Goal: Information Seeking & Learning: Find specific fact

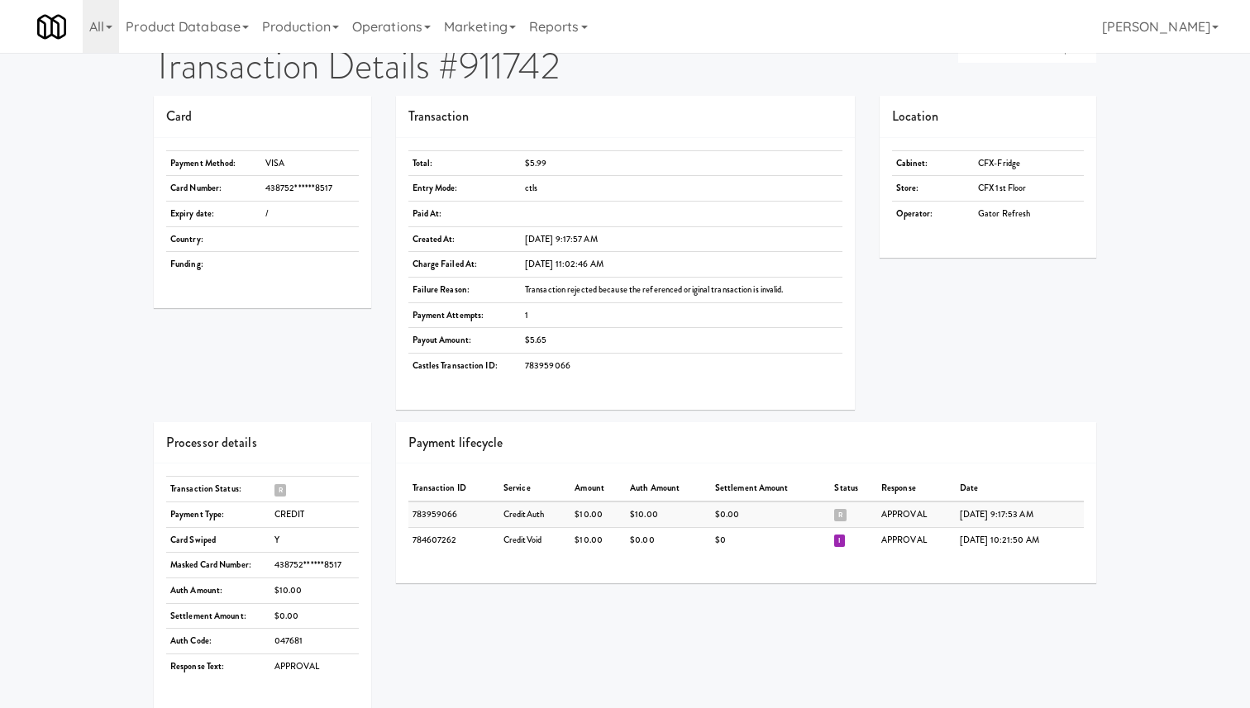
scroll to position [53, 0]
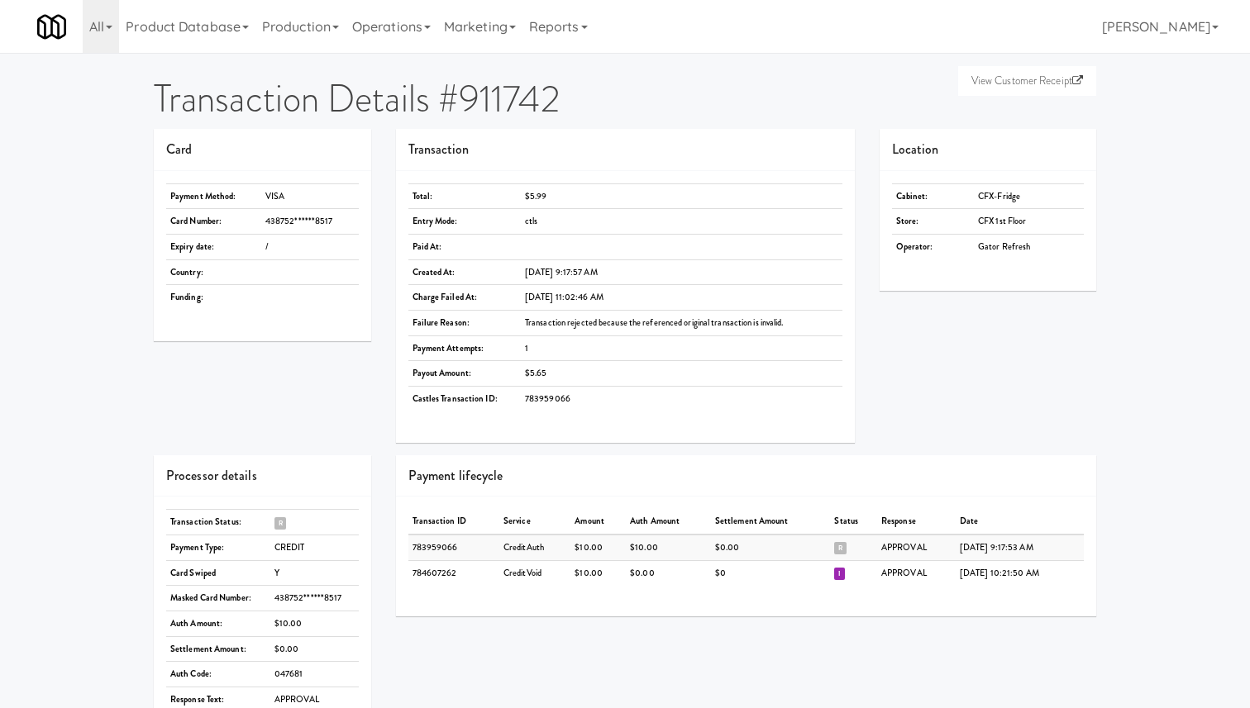
scroll to position [53, 0]
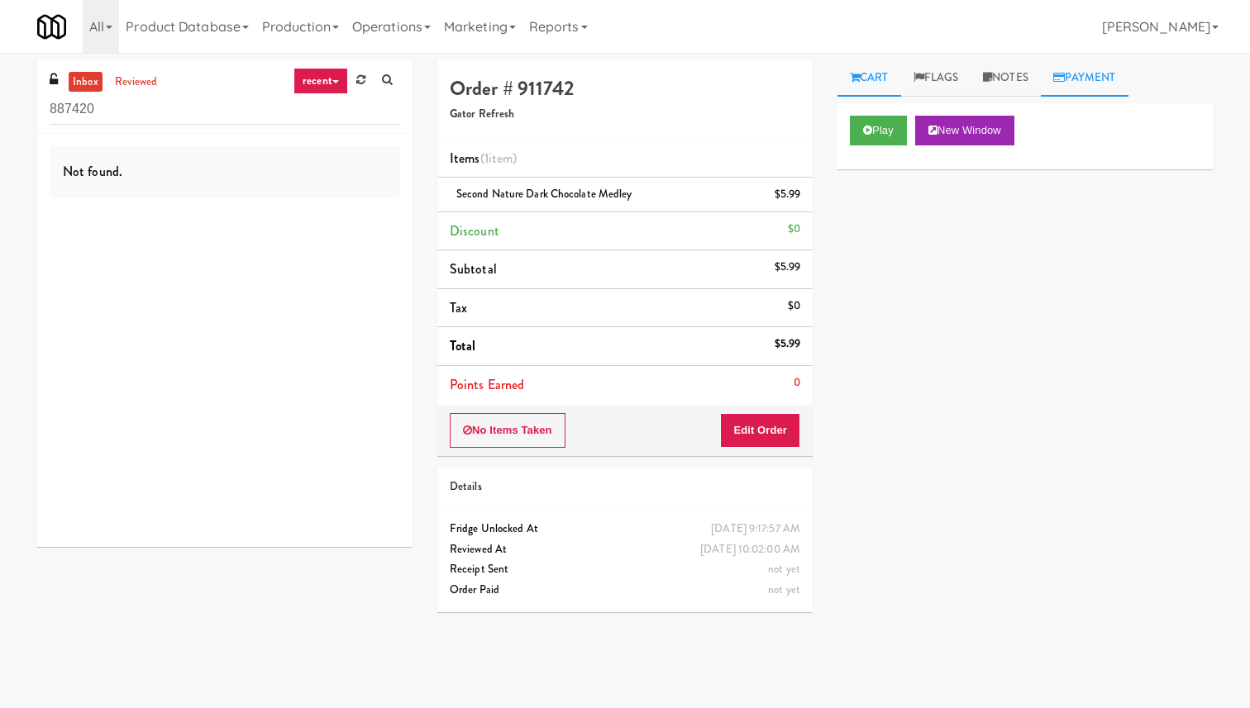
click at [1076, 78] on link "Payment" at bounding box center [1085, 78] width 88 height 37
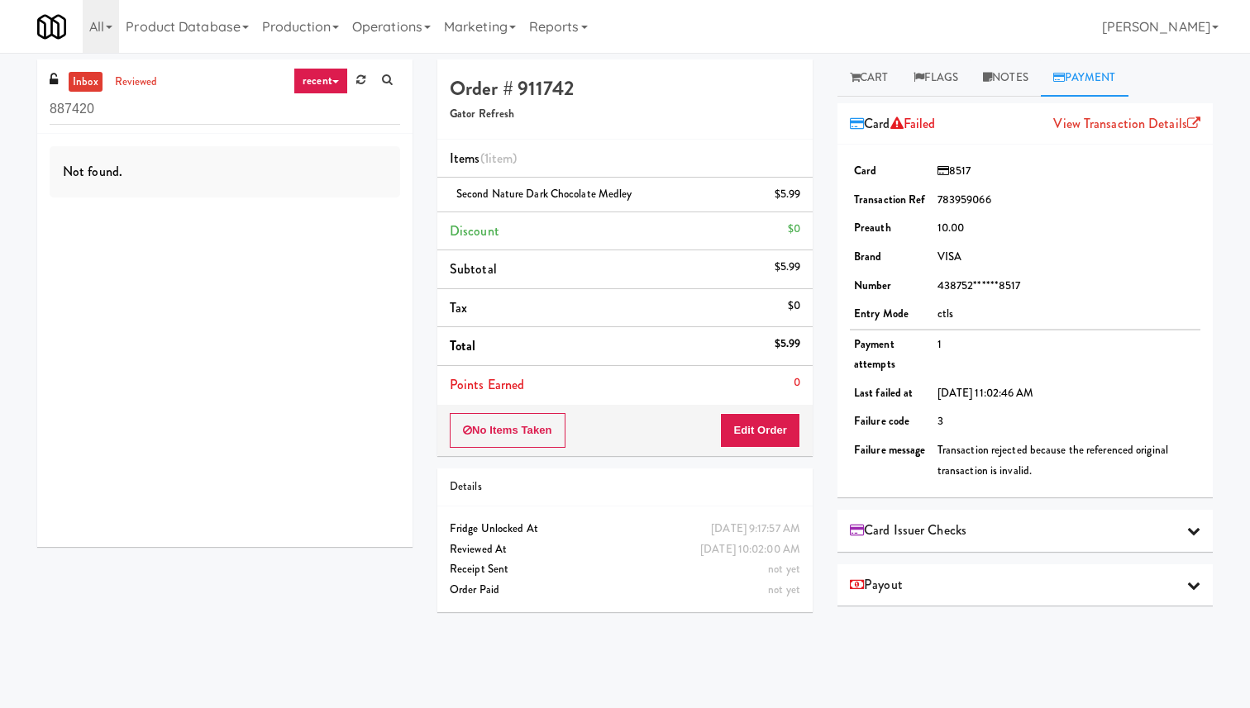
click at [930, 529] on span "Card Issuer Checks" at bounding box center [908, 530] width 117 height 25
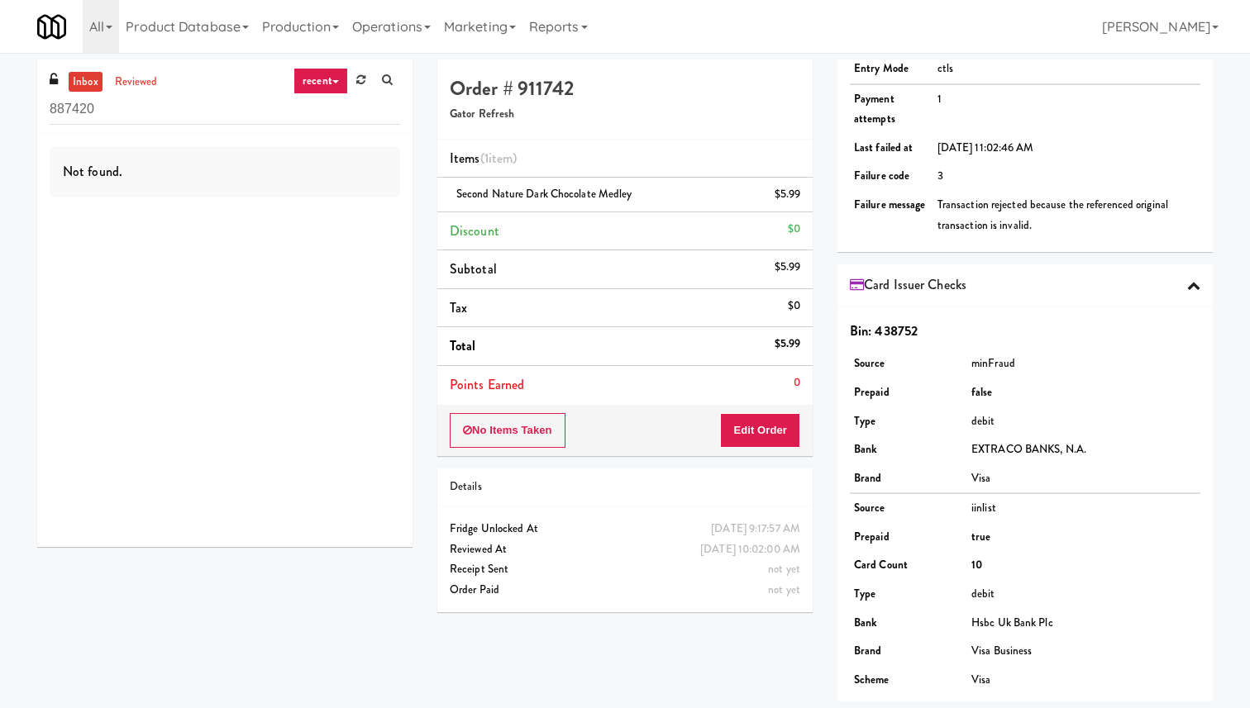
scroll to position [317, 0]
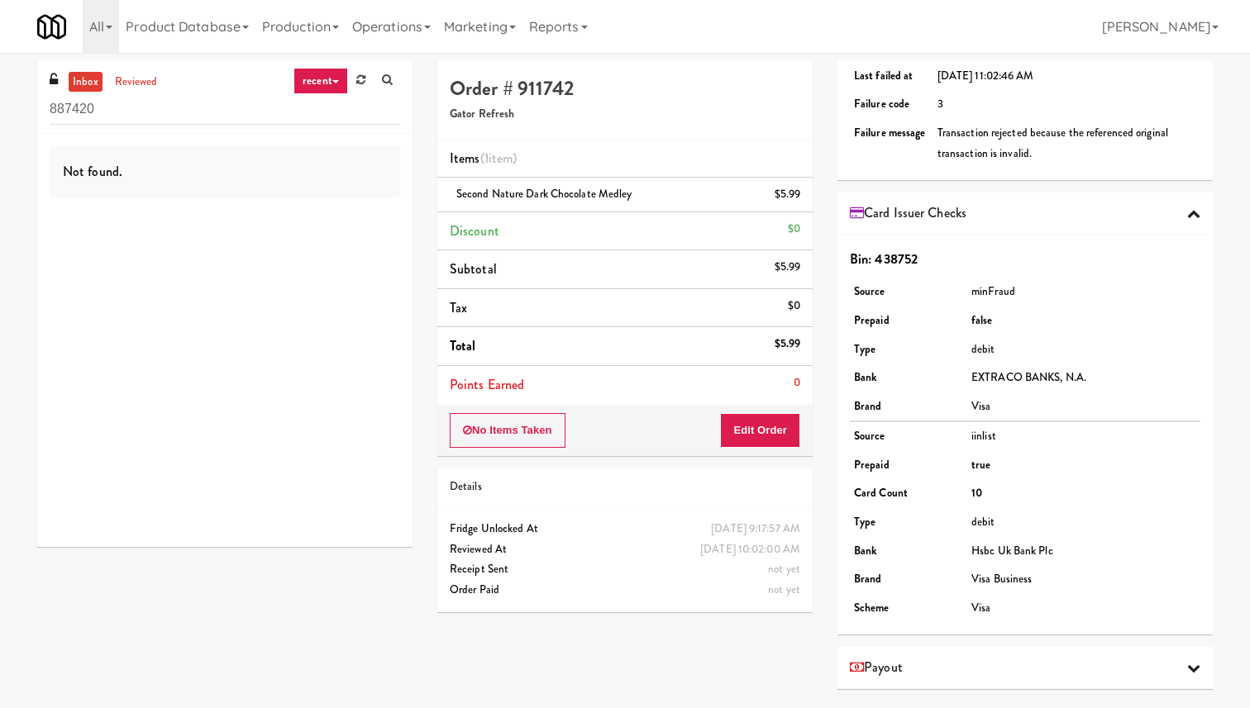
click at [914, 653] on div "Payout" at bounding box center [1024, 668] width 375 height 42
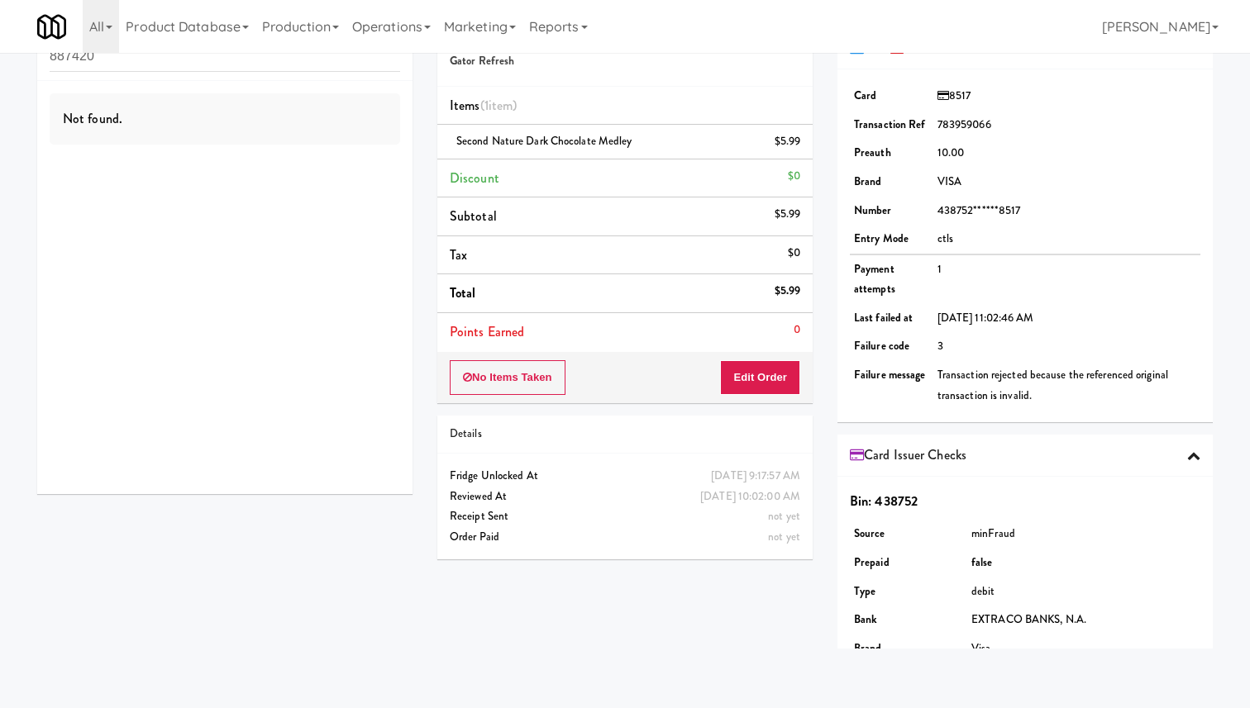
scroll to position [0, 0]
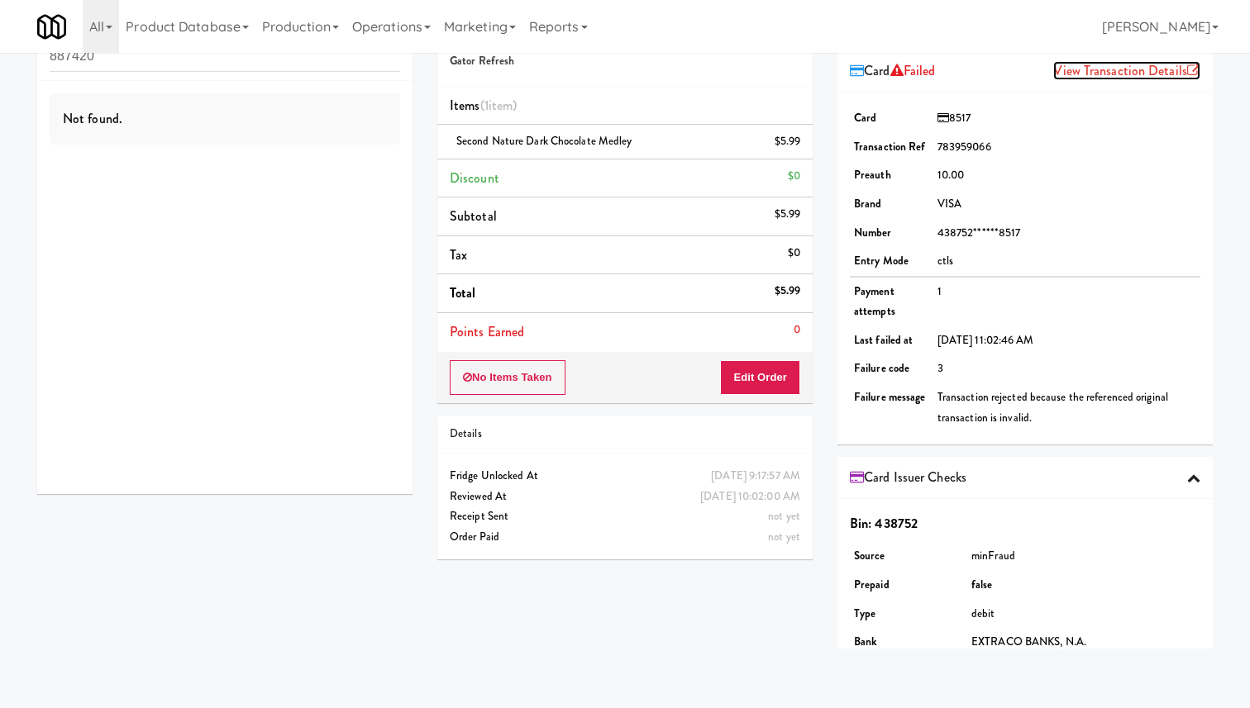
click at [1117, 71] on link "View Transaction Details" at bounding box center [1126, 70] width 147 height 19
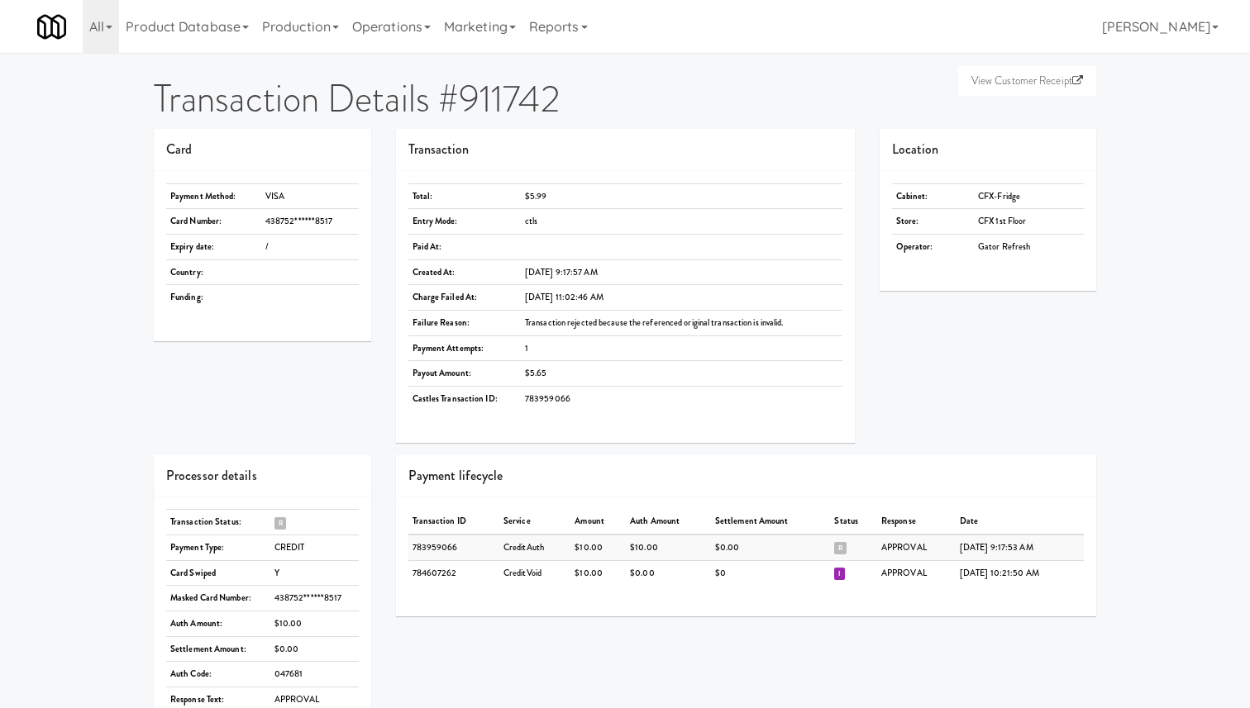
click at [311, 594] on td "438752******8517" at bounding box center [314, 599] width 88 height 26
click at [103, 21] on link "All" at bounding box center [101, 26] width 36 height 53
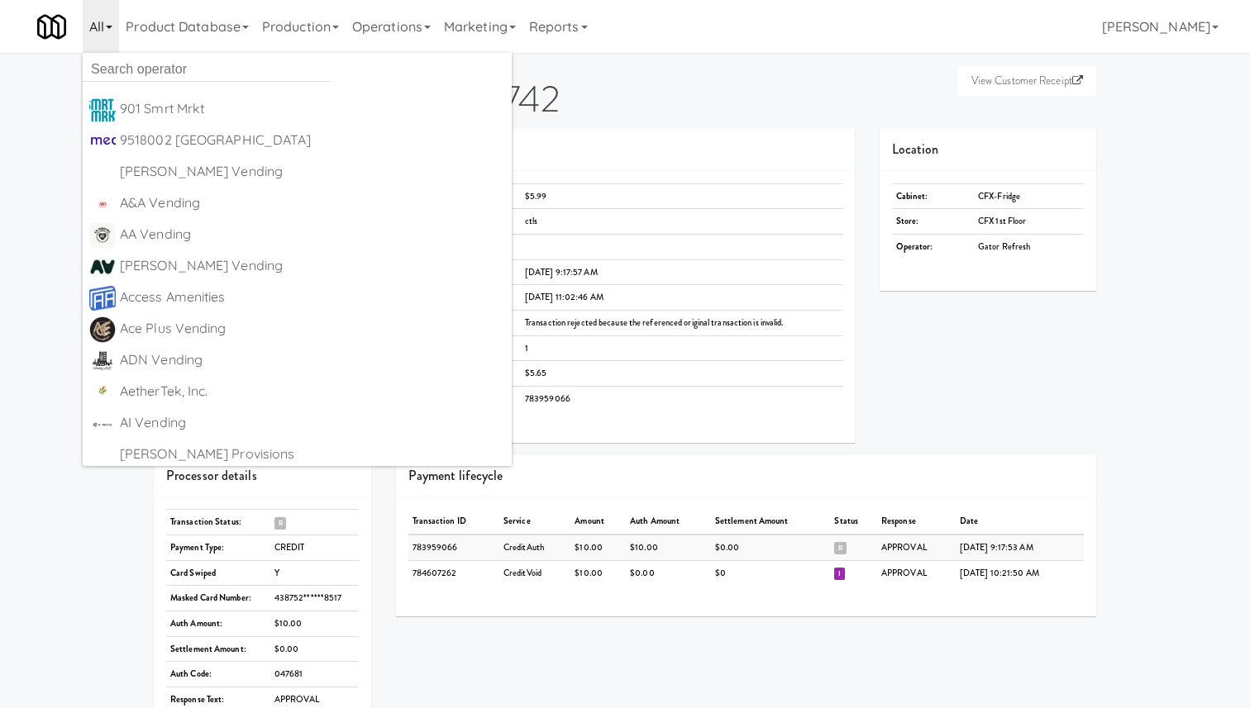
click at [30, 134] on div "View Customer Receipt Transaction Details #911742 Card Payment Method: VISA Car…" at bounding box center [625, 408] width 1250 height 697
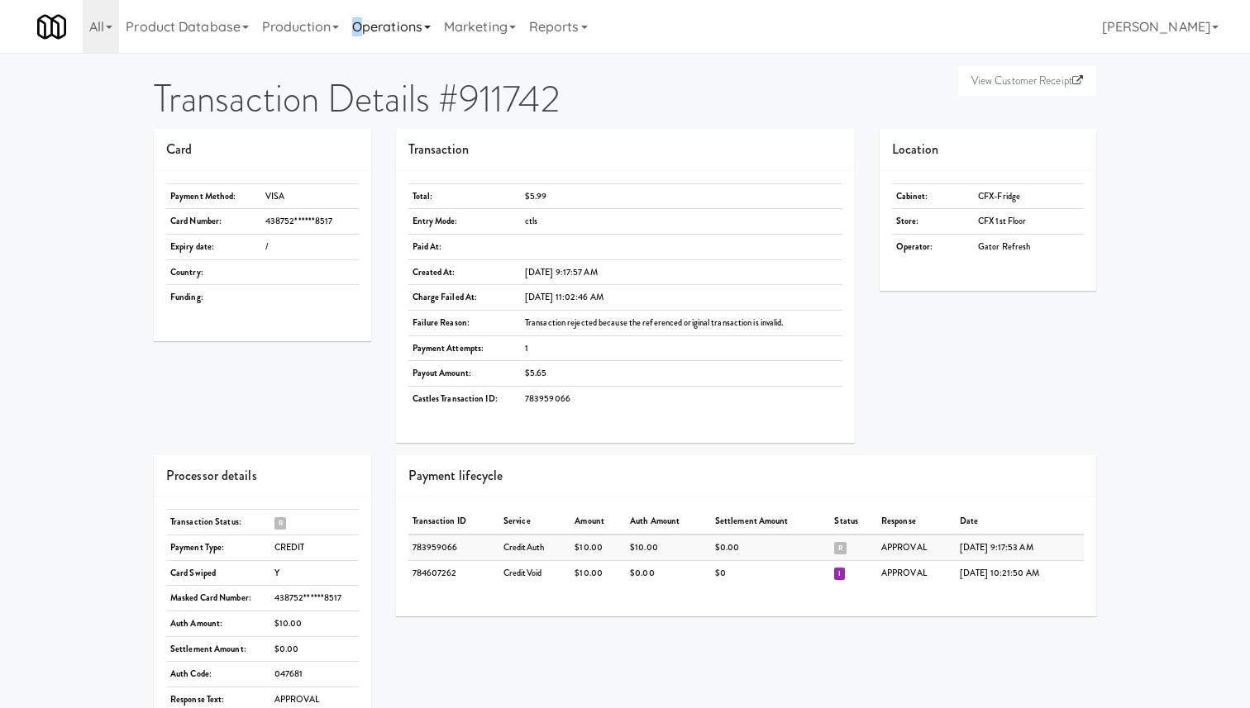
click at [365, 29] on link "Operations" at bounding box center [392, 26] width 92 height 53
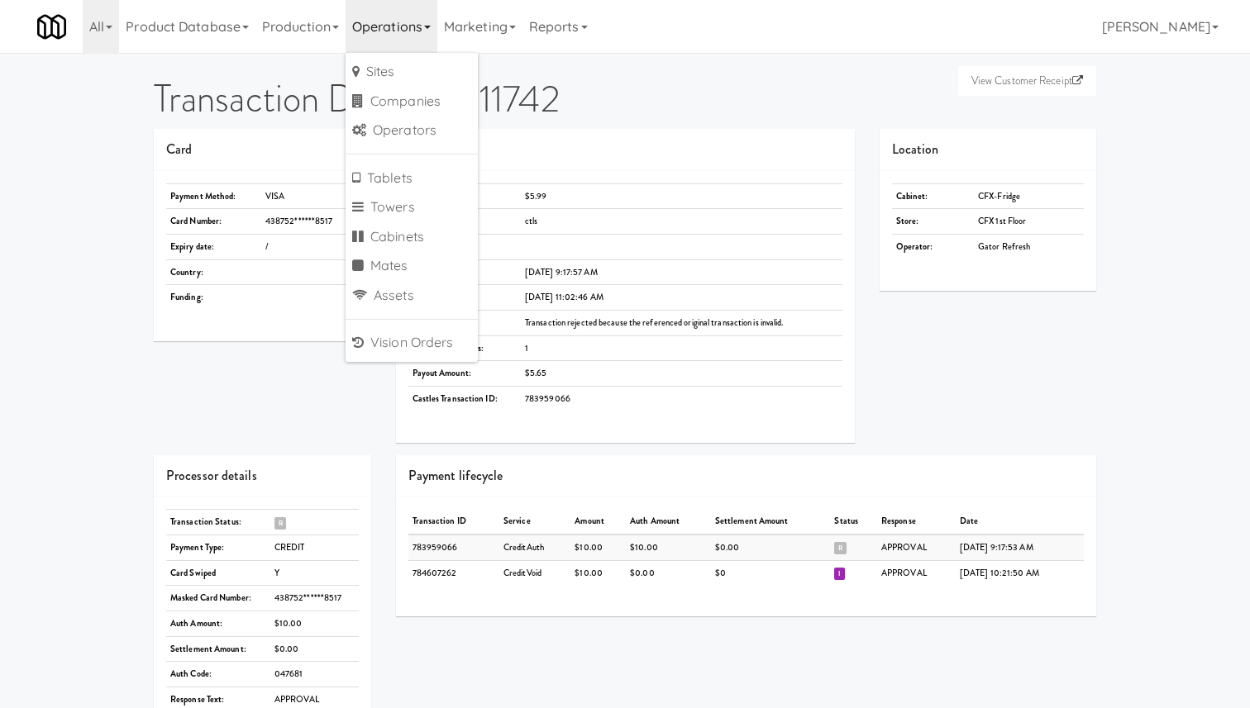
click at [256, 134] on div "Card" at bounding box center [262, 150] width 217 height 42
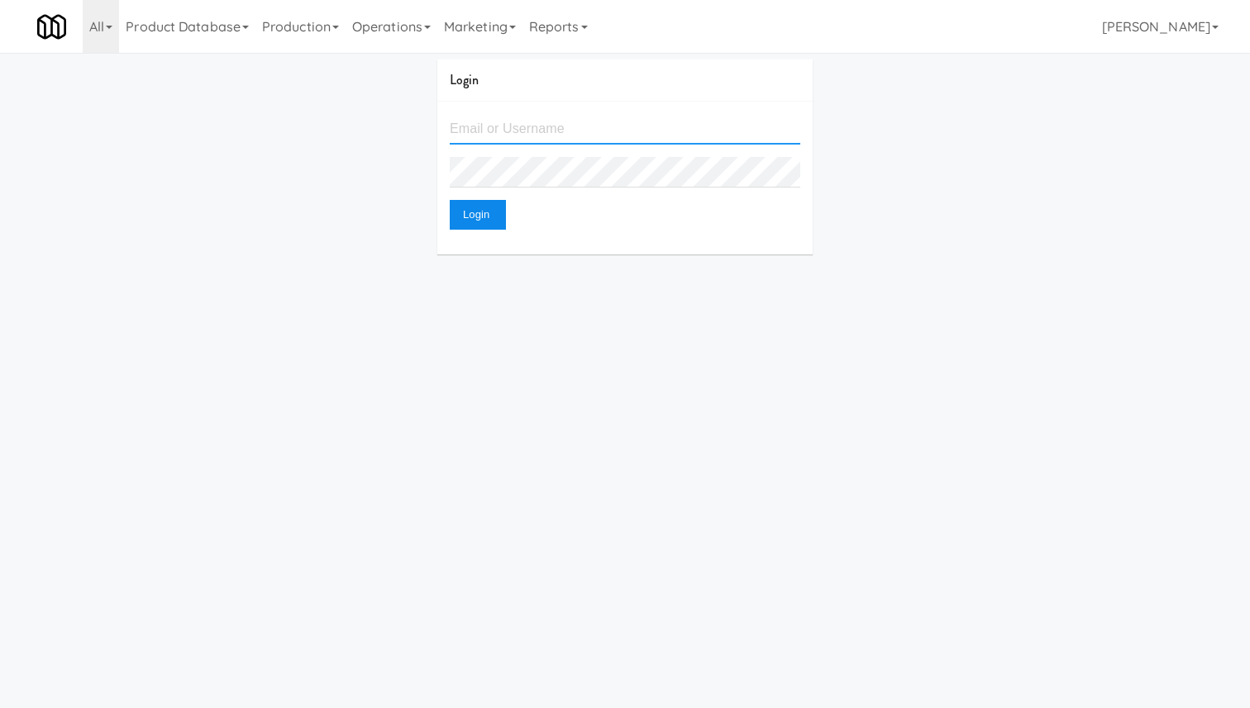
type input "yichen.liu@micromart.com"
click at [487, 217] on button "Login" at bounding box center [478, 215] width 56 height 30
click at [229, 20] on link "Product Database" at bounding box center [187, 26] width 136 height 53
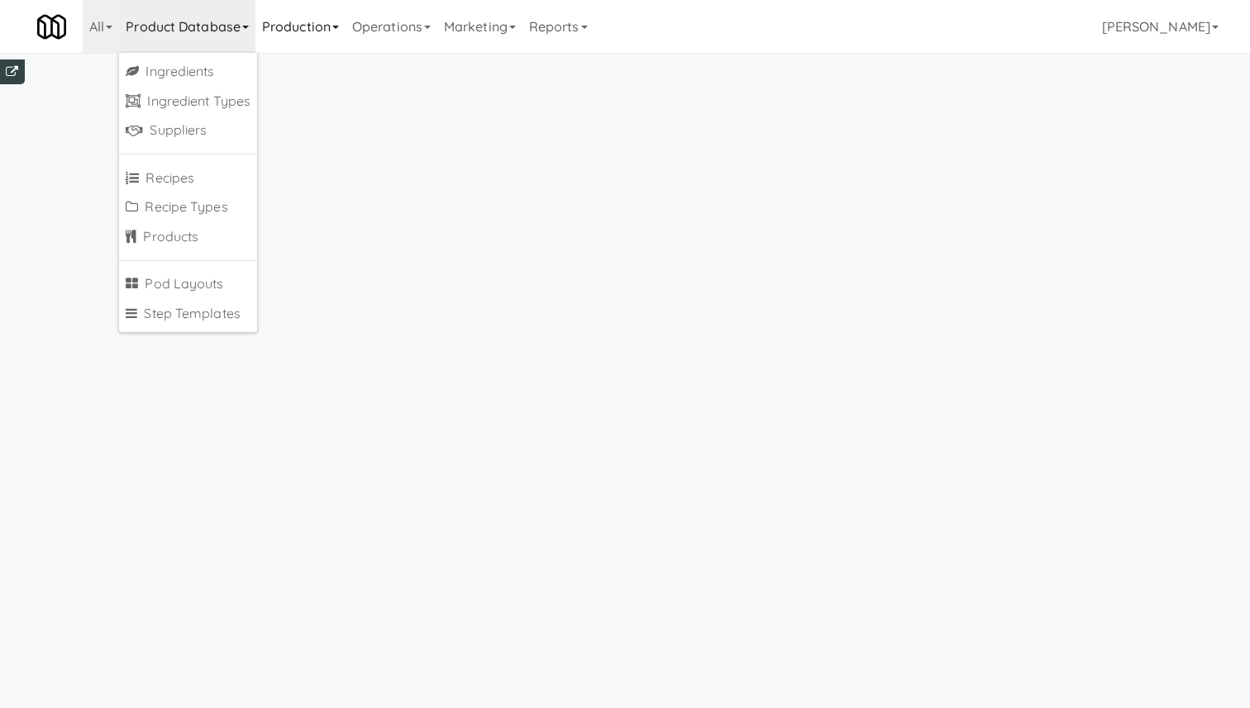
click at [276, 31] on link "Production" at bounding box center [300, 26] width 90 height 53
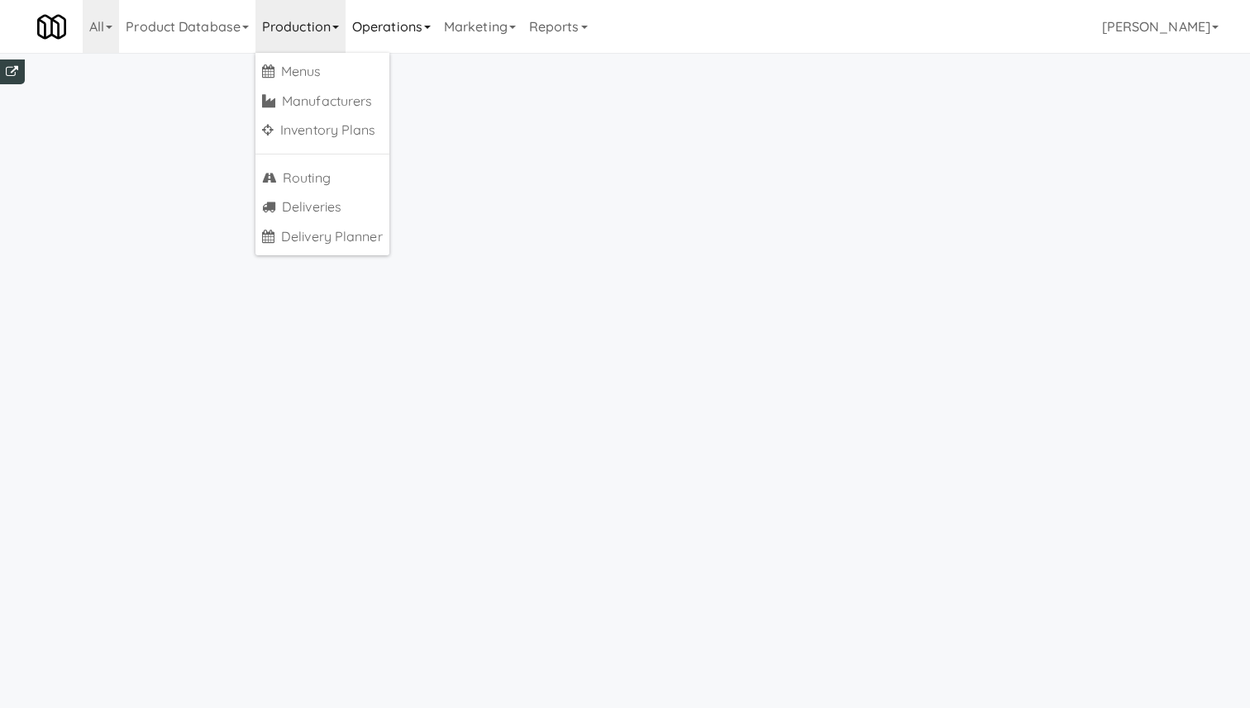
click at [366, 26] on link "Operations" at bounding box center [392, 26] width 92 height 53
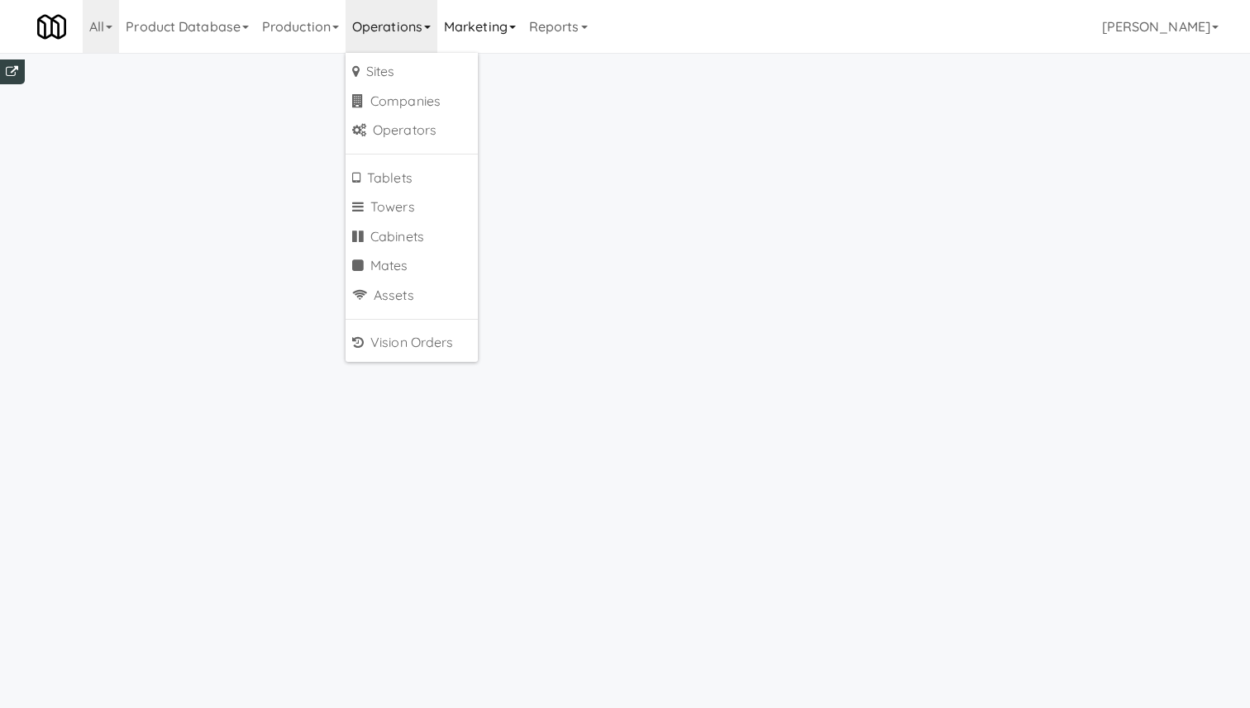
click at [448, 35] on link "Marketing" at bounding box center [479, 26] width 85 height 53
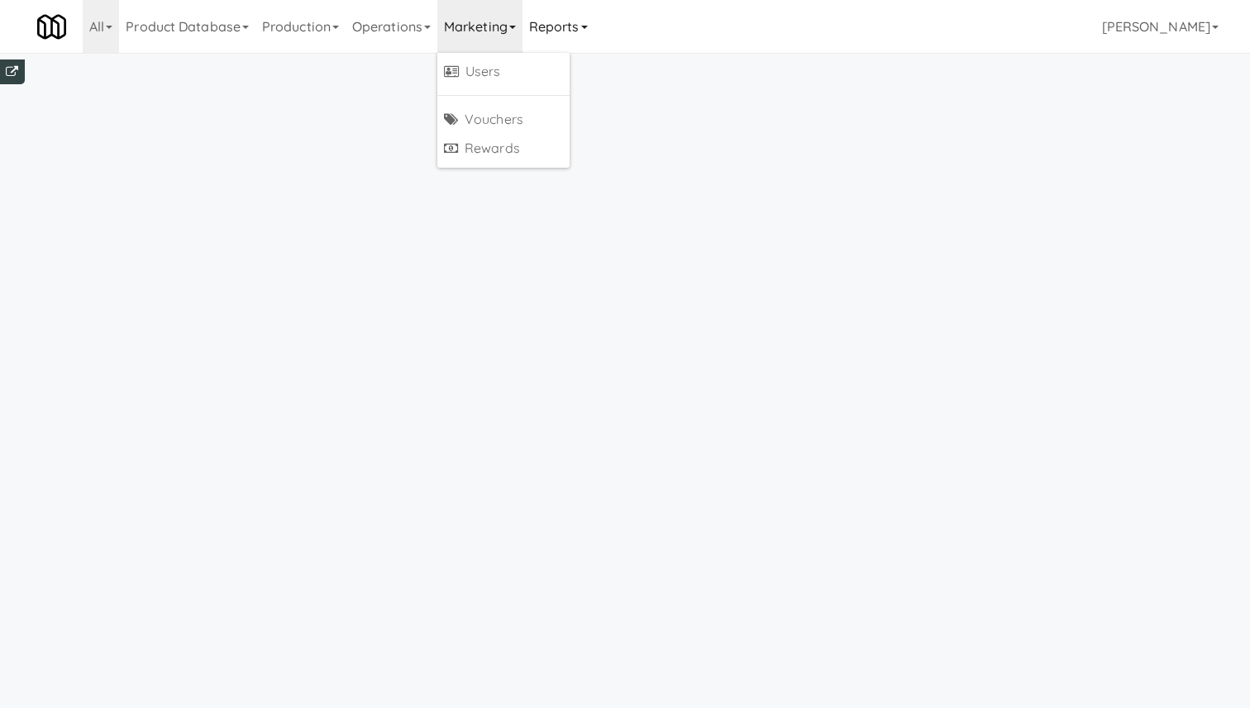
click at [538, 26] on link "Reports" at bounding box center [558, 26] width 72 height 53
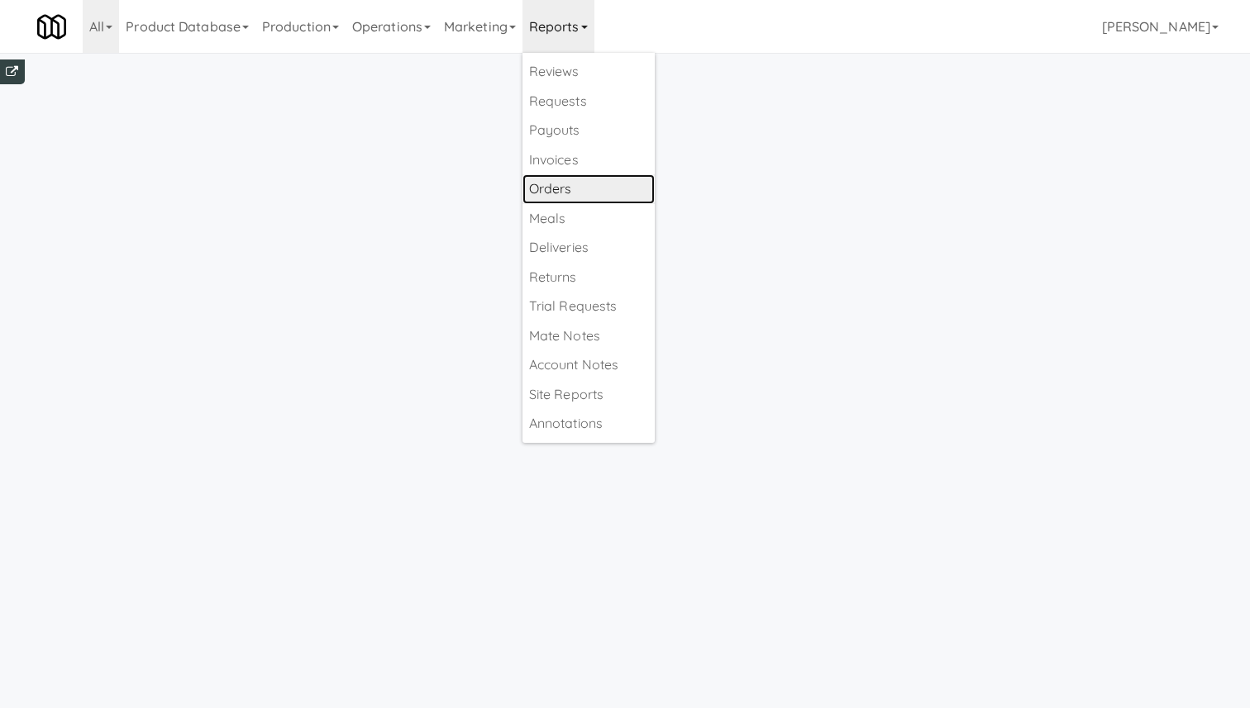
click at [578, 188] on link "Orders" at bounding box center [588, 189] width 132 height 30
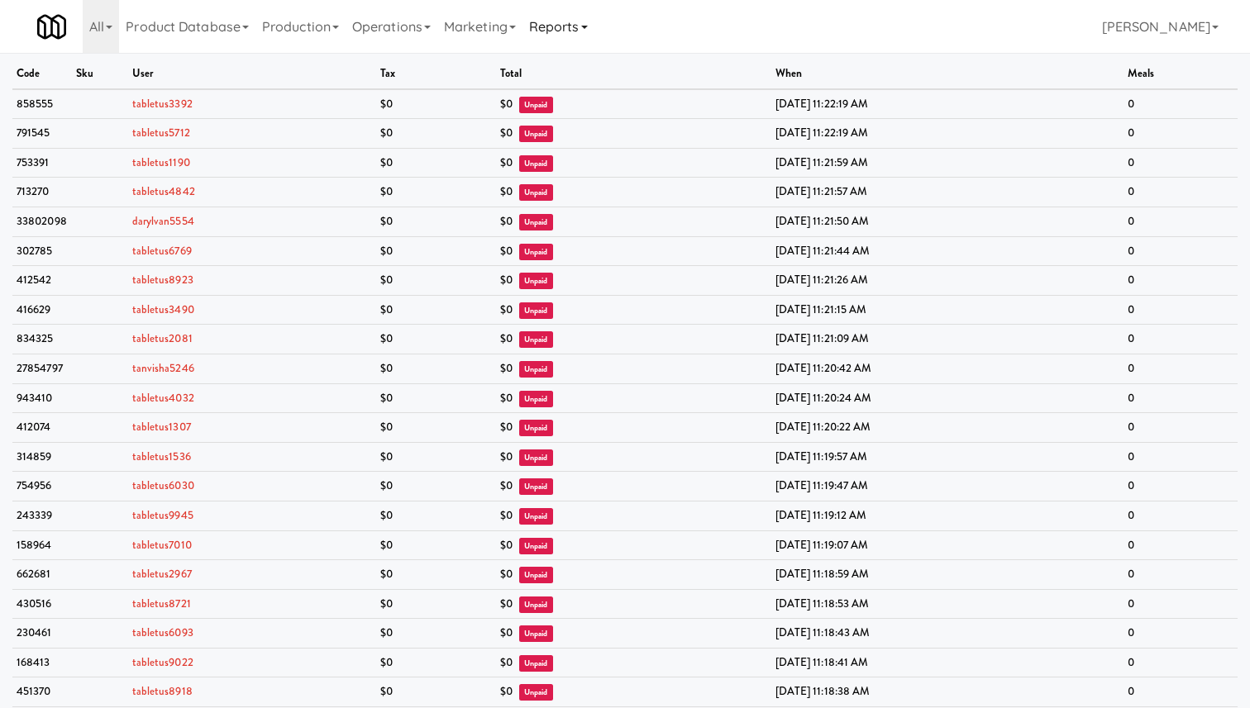
click at [561, 25] on link "Reports" at bounding box center [558, 26] width 72 height 53
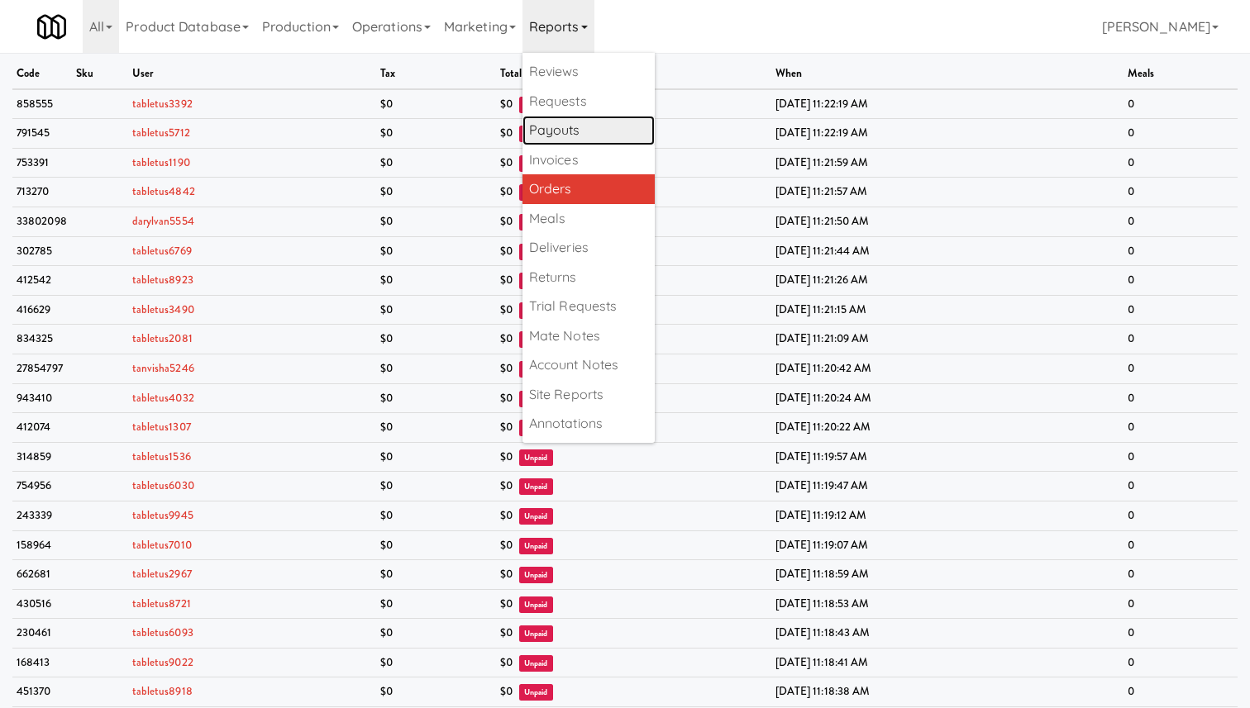
click at [633, 138] on link "Payouts" at bounding box center [588, 131] width 132 height 30
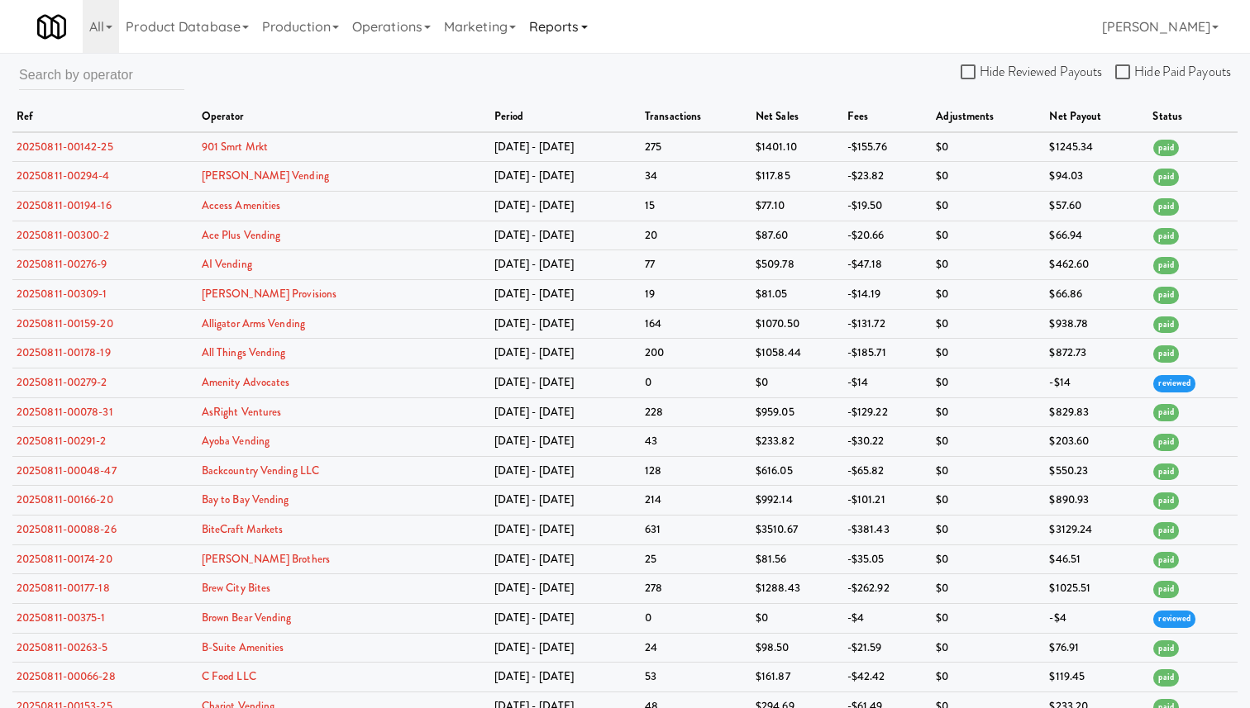
click at [576, 29] on link "Reports" at bounding box center [558, 26] width 72 height 53
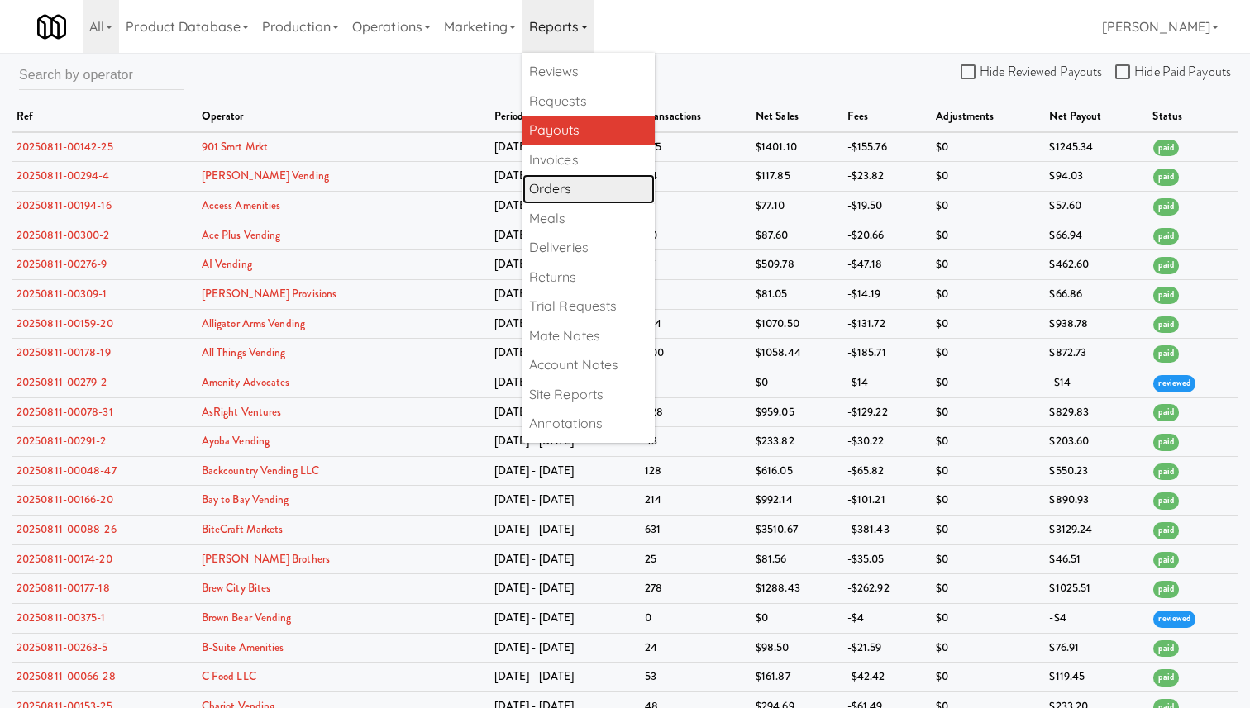
click at [575, 194] on link "Orders" at bounding box center [588, 189] width 132 height 30
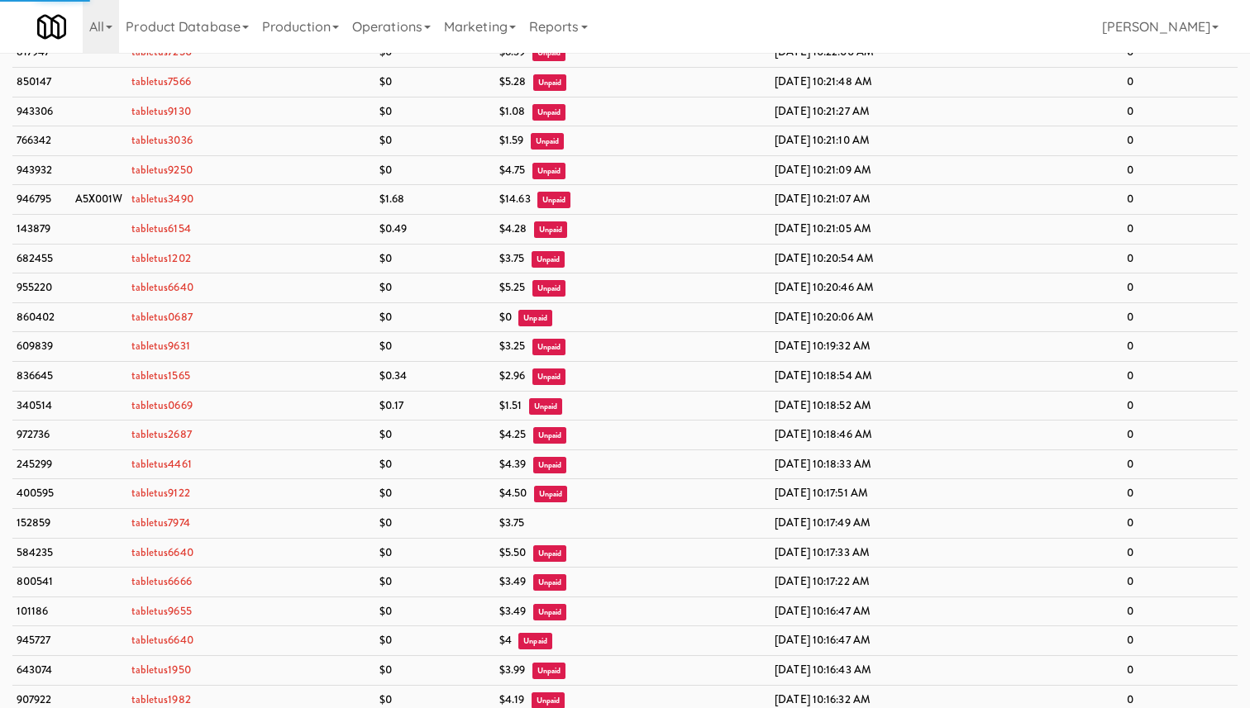
scroll to position [6291, 0]
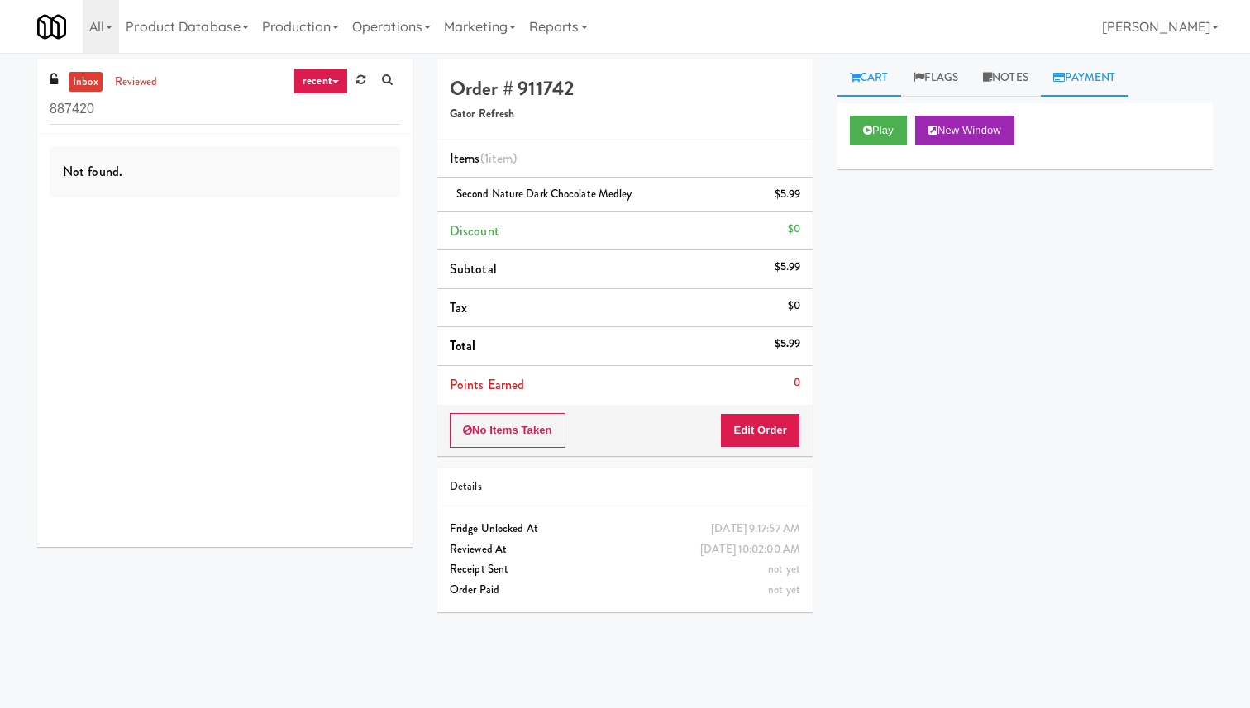
click at [1083, 69] on link "Payment" at bounding box center [1085, 78] width 88 height 37
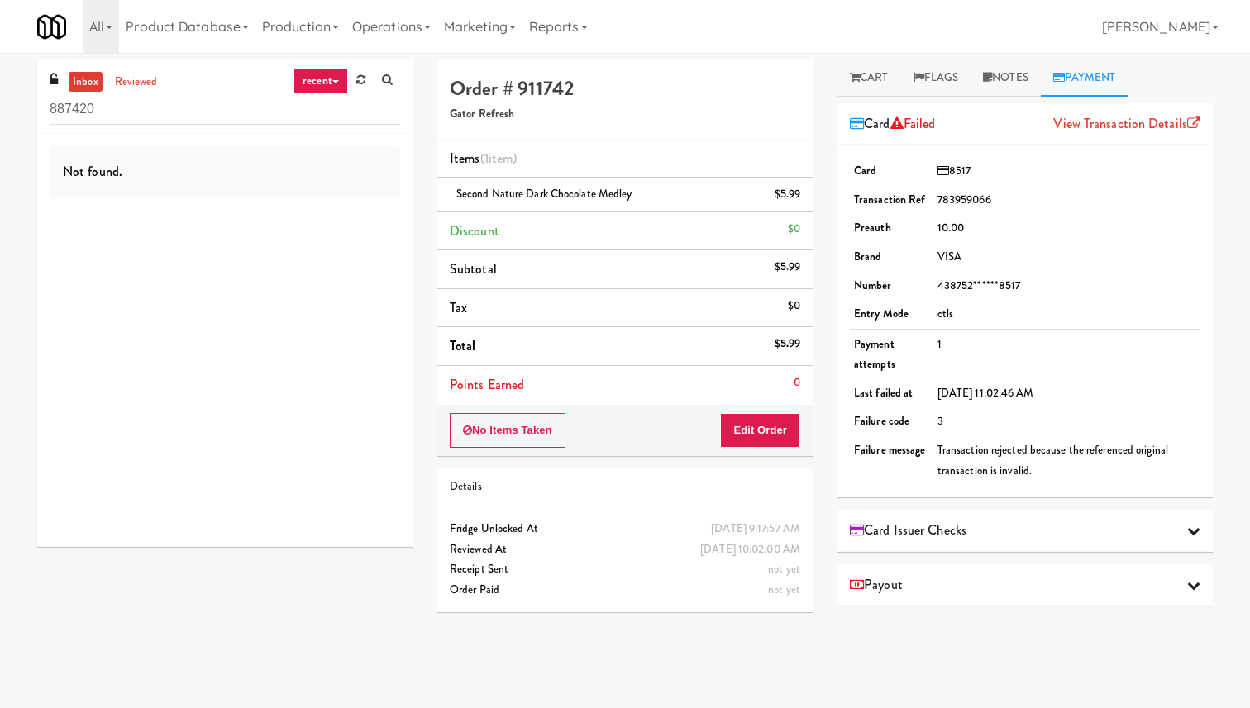
click at [966, 528] on span "Card Issuer Checks" at bounding box center [908, 530] width 117 height 25
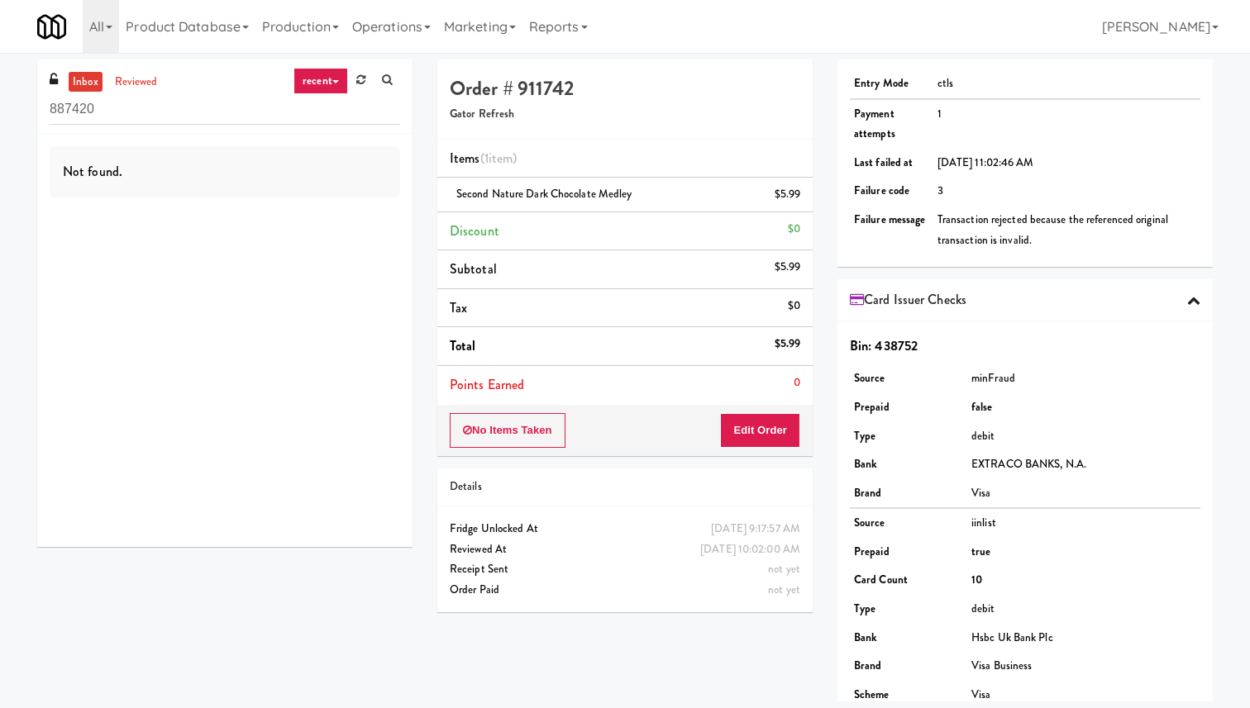
scroll to position [317, 0]
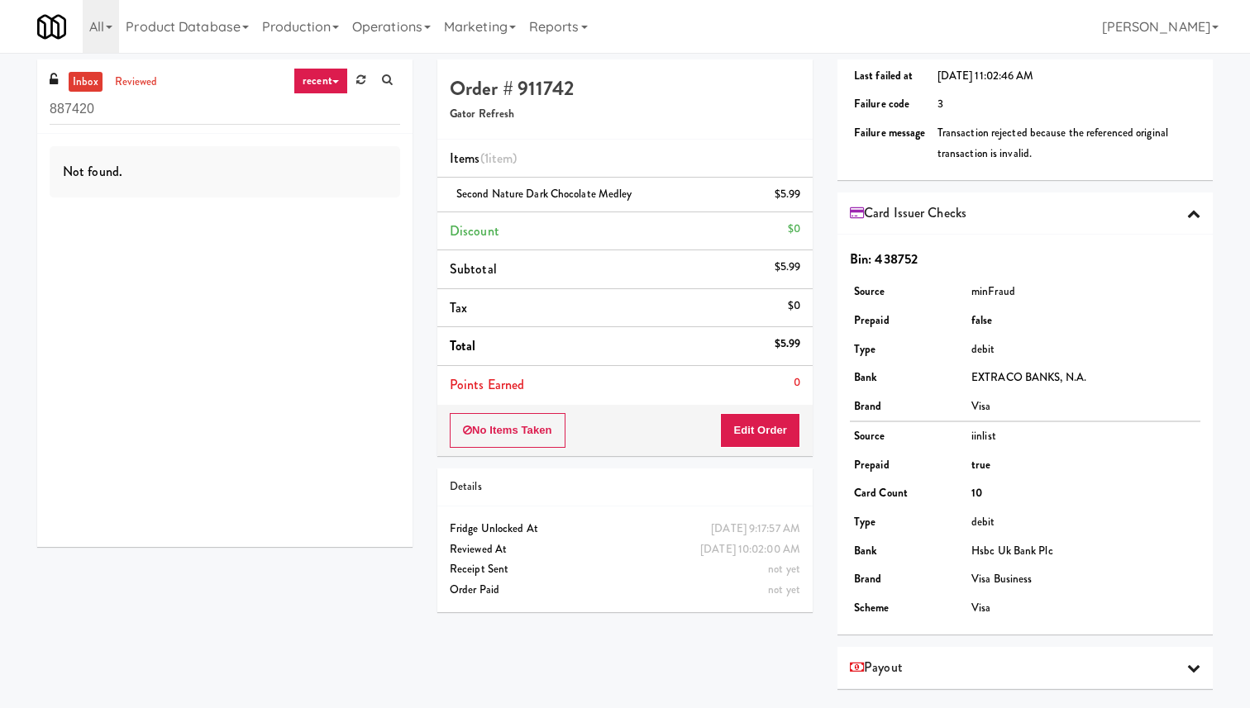
click at [957, 675] on div "Payout" at bounding box center [1025, 668] width 351 height 25
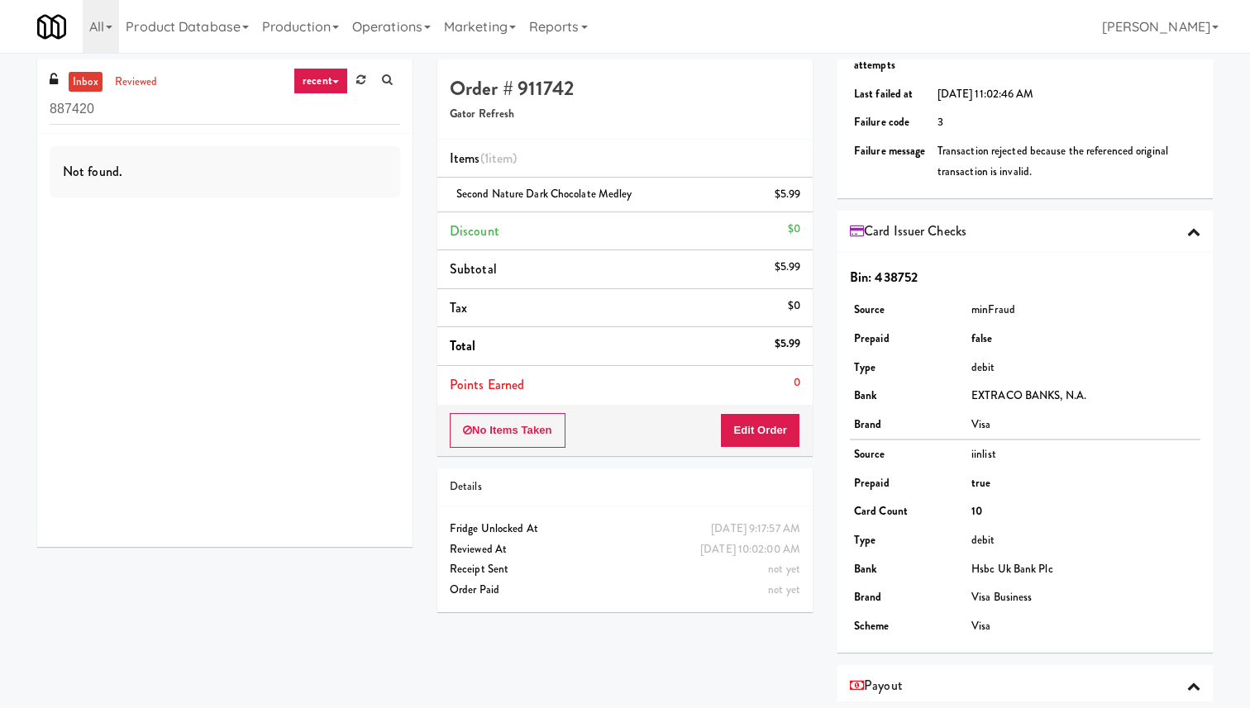
scroll to position [0, 0]
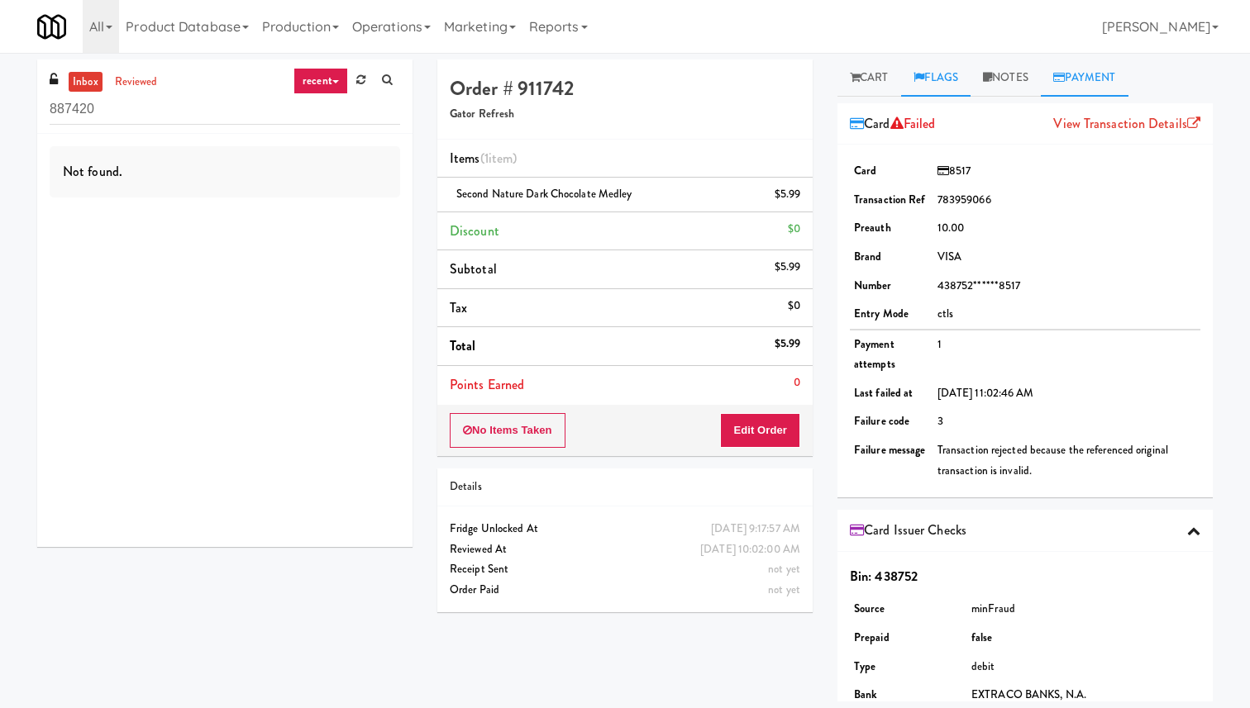
click at [924, 80] on icon at bounding box center [918, 77] width 11 height 11
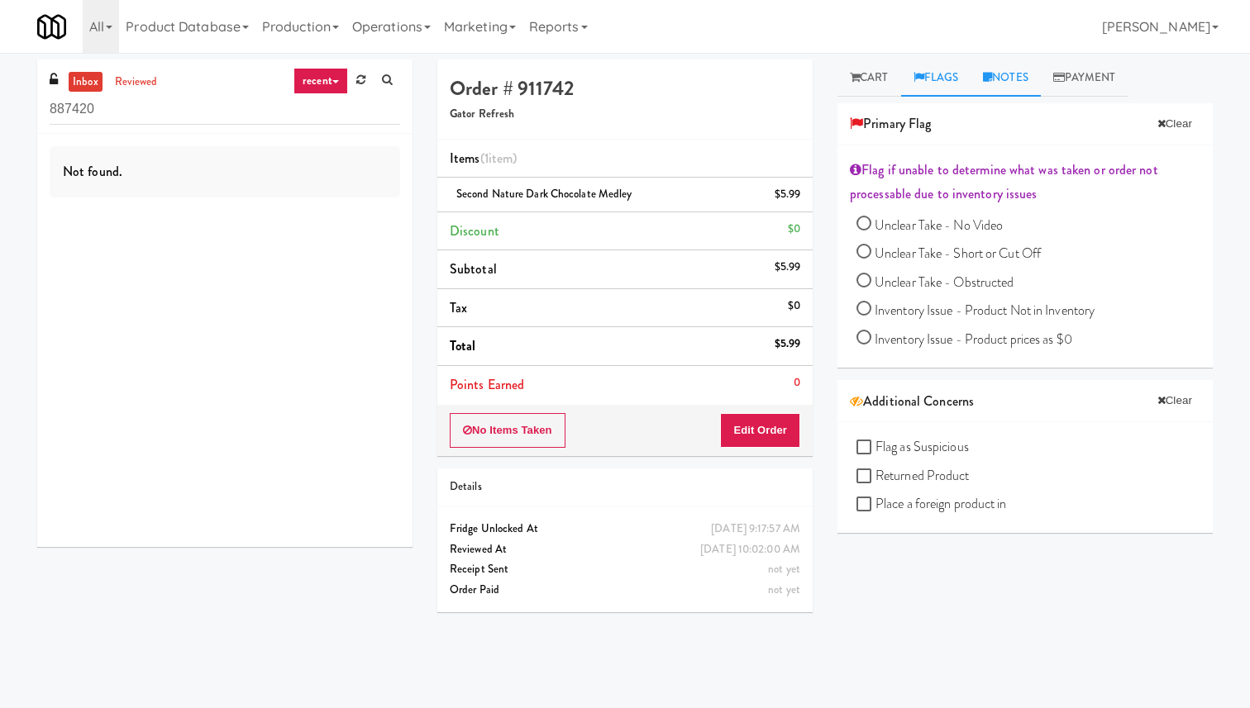
click at [1004, 70] on link "Notes" at bounding box center [1006, 78] width 70 height 37
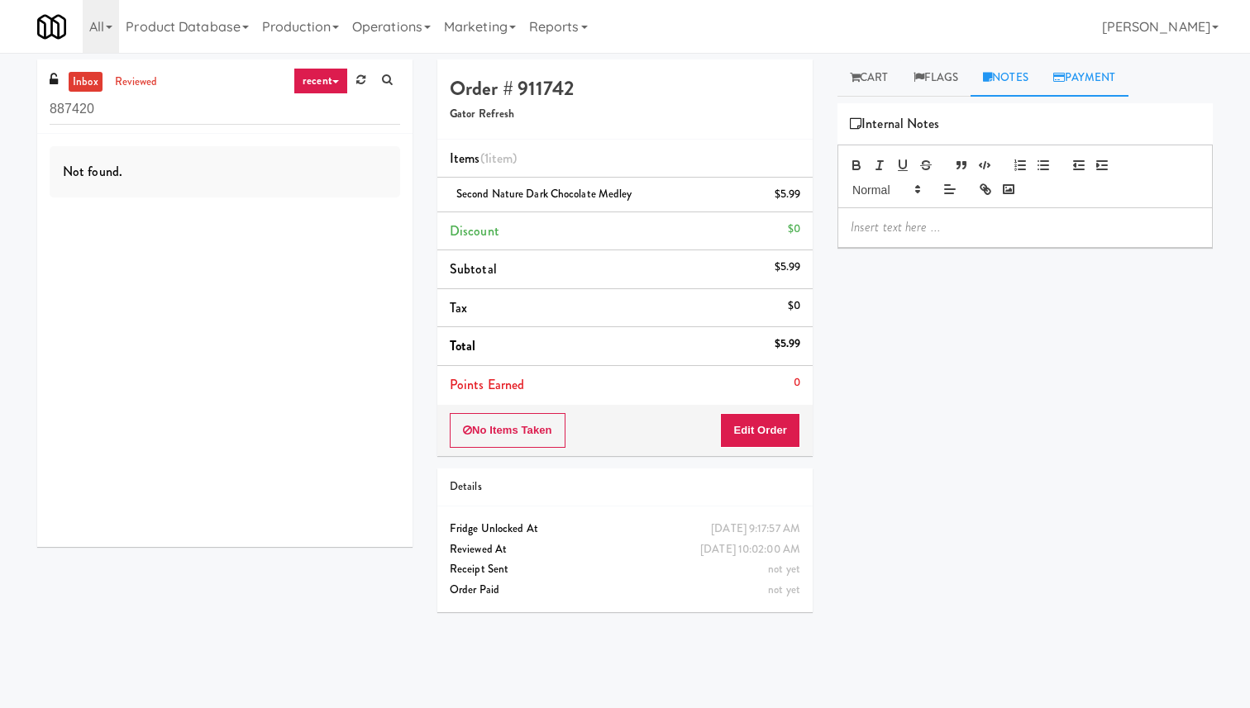
click at [1064, 80] on icon at bounding box center [1059, 77] width 12 height 11
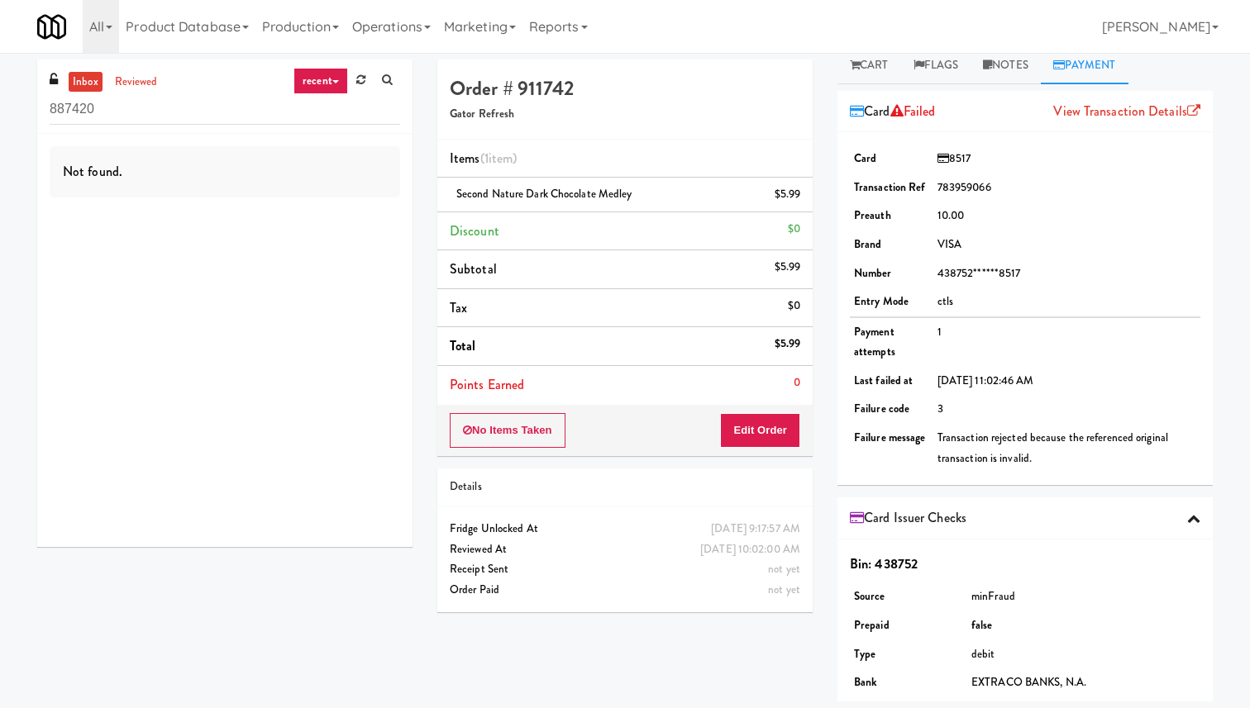
scroll to position [1, 0]
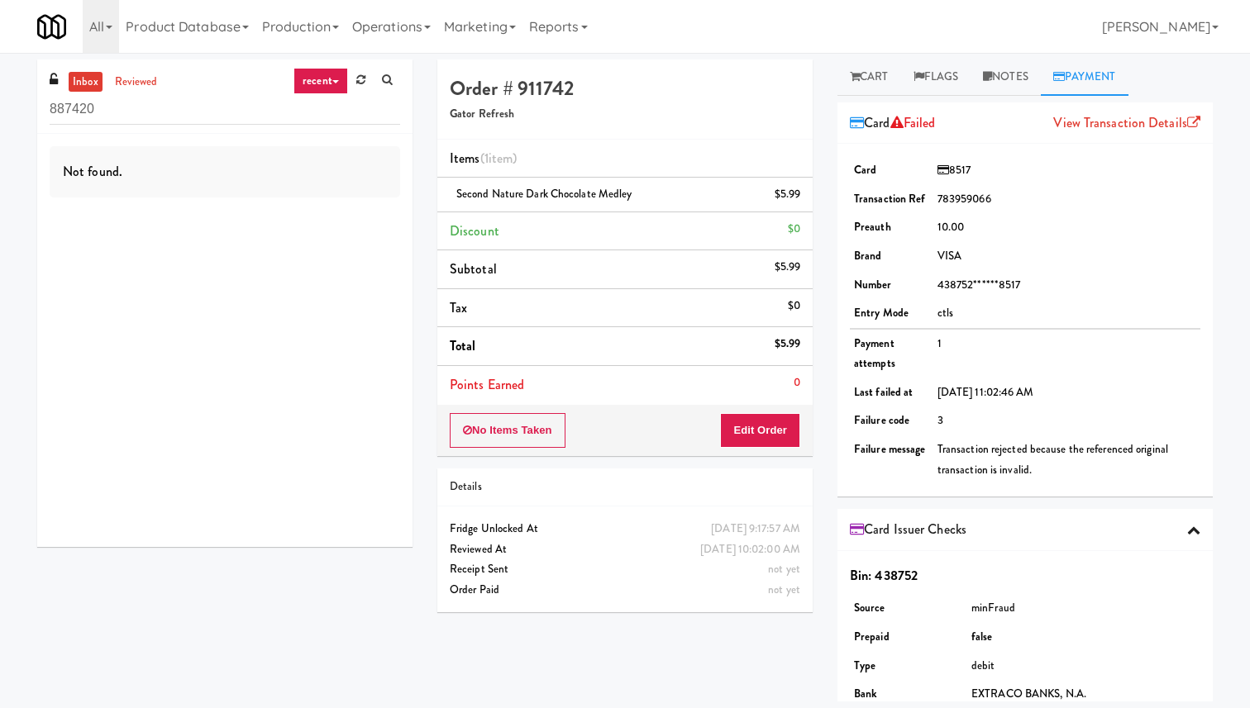
click at [1102, 103] on div "Card Failed View Transaction Details" at bounding box center [1024, 124] width 375 height 42
click at [1096, 123] on link "View Transaction Details" at bounding box center [1126, 122] width 147 height 19
click at [339, 30] on link "Production" at bounding box center [300, 26] width 90 height 53
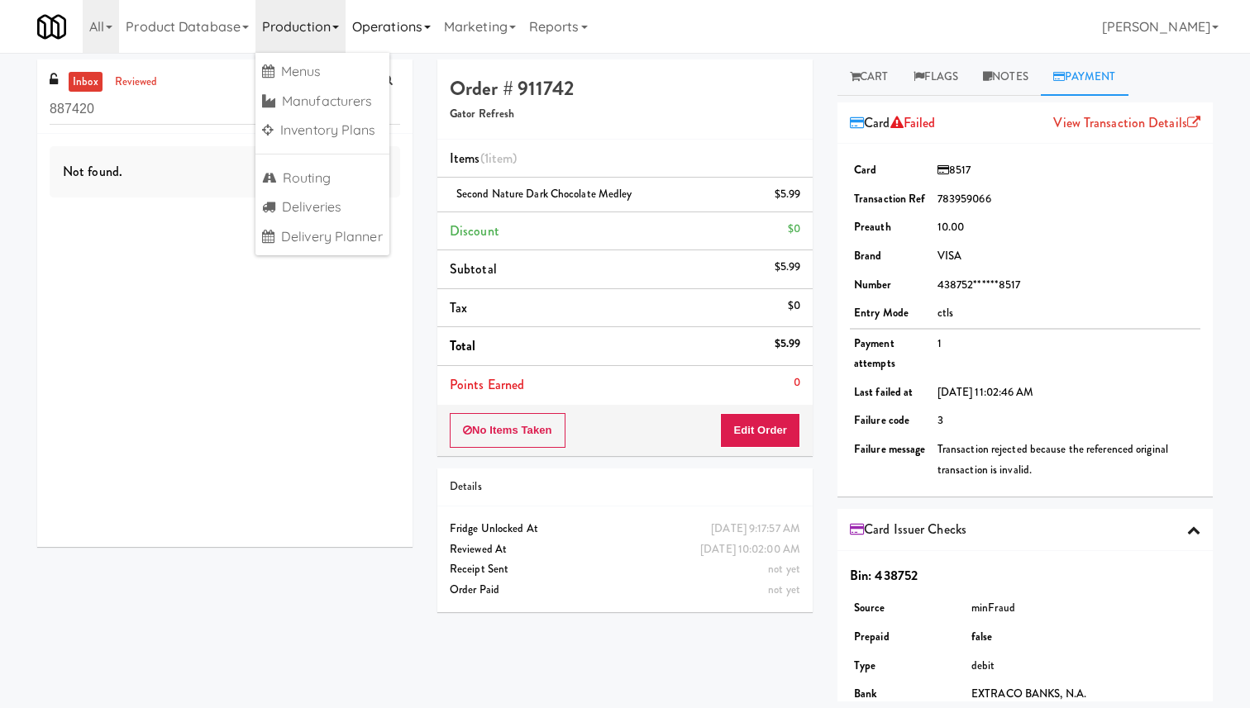
click at [373, 26] on link "Operations" at bounding box center [392, 26] width 92 height 53
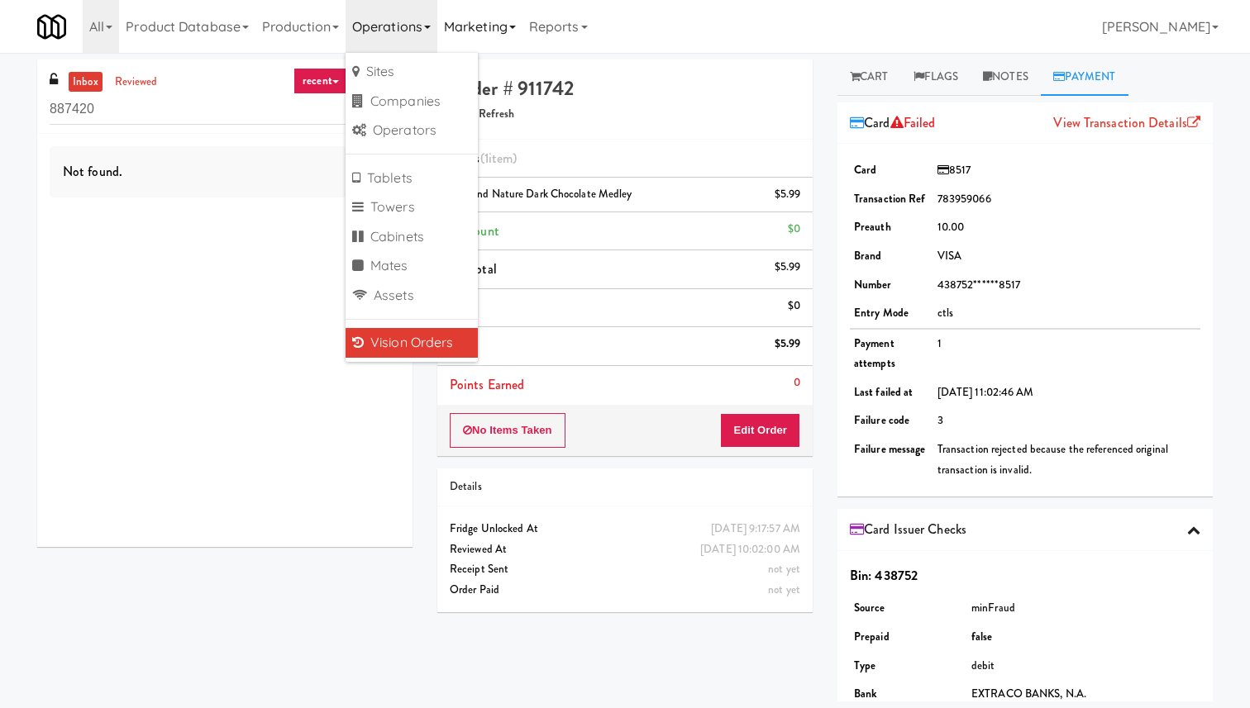
click at [465, 21] on link "Marketing" at bounding box center [479, 26] width 85 height 53
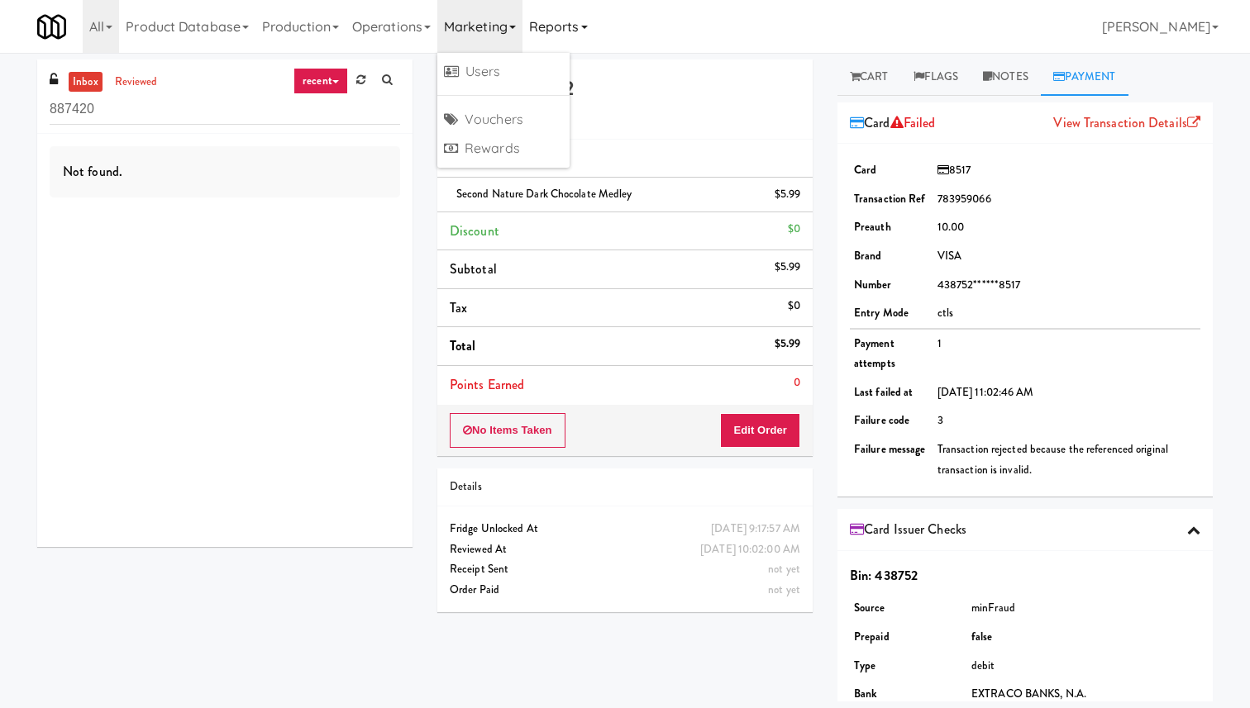
click at [553, 12] on link "Reports" at bounding box center [558, 26] width 72 height 53
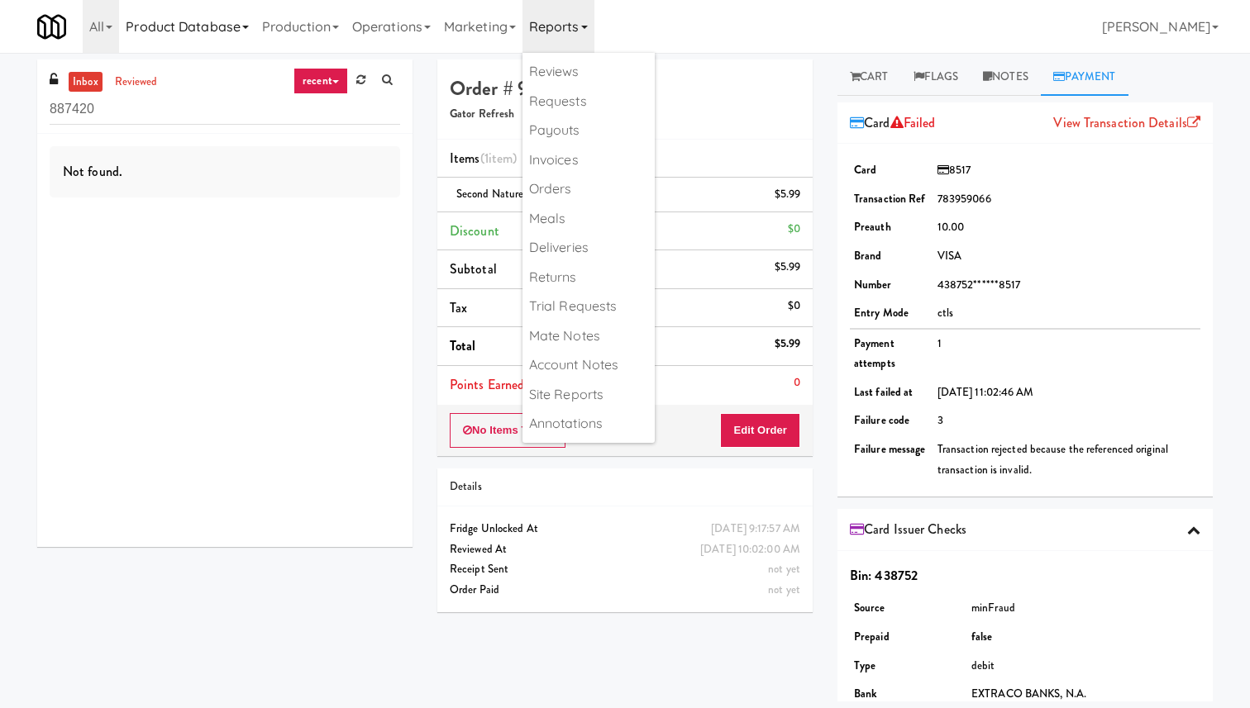
click at [198, 12] on link "Product Database" at bounding box center [187, 26] width 136 height 53
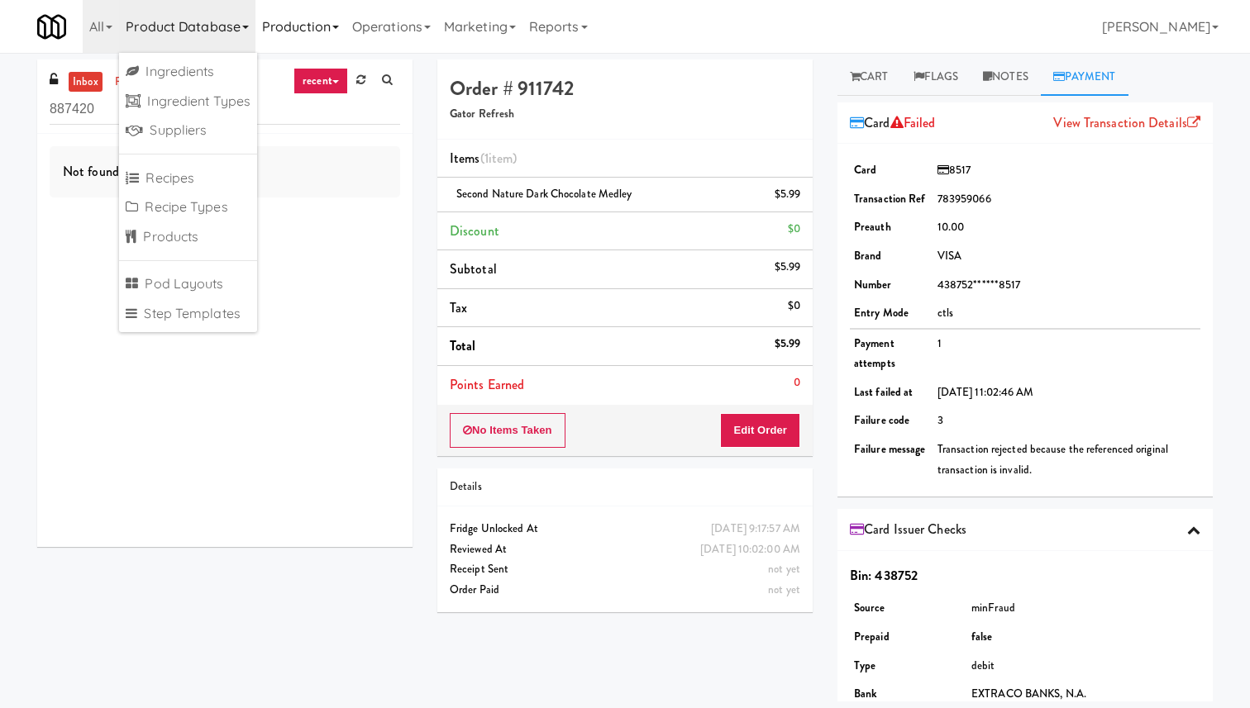
click at [281, 20] on link "Production" at bounding box center [300, 26] width 90 height 53
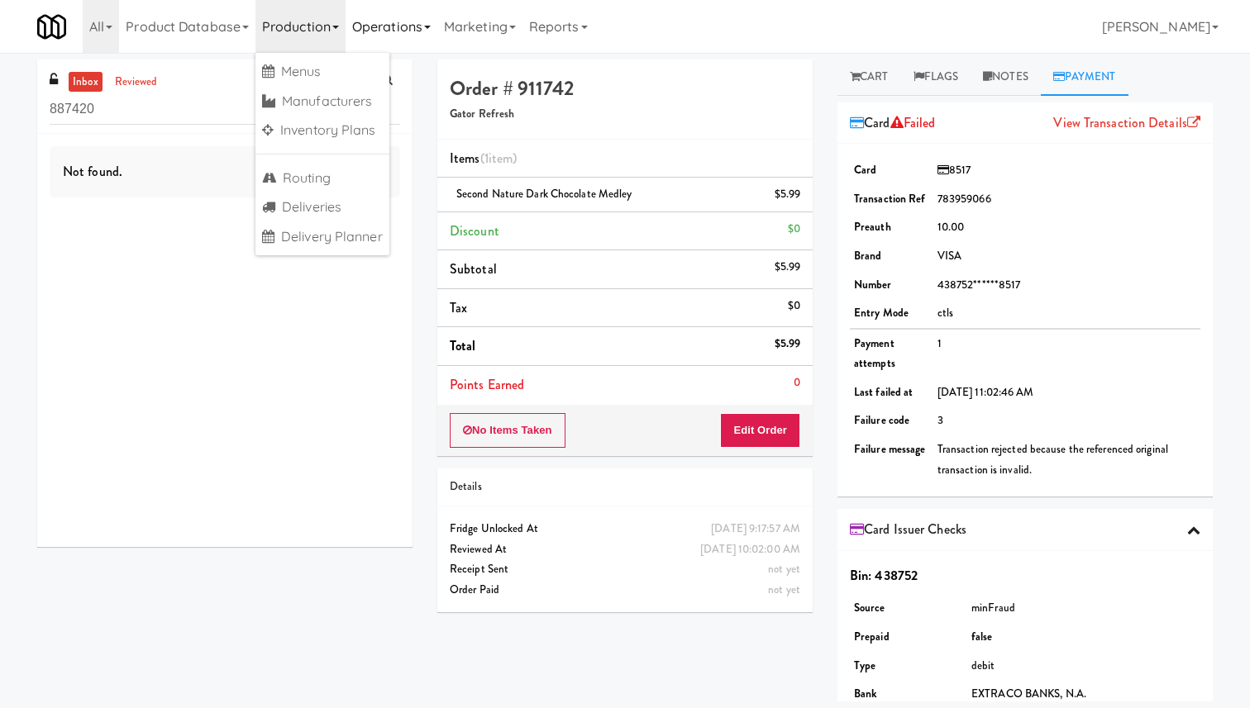
click at [371, 17] on link "Operations" at bounding box center [392, 26] width 92 height 53
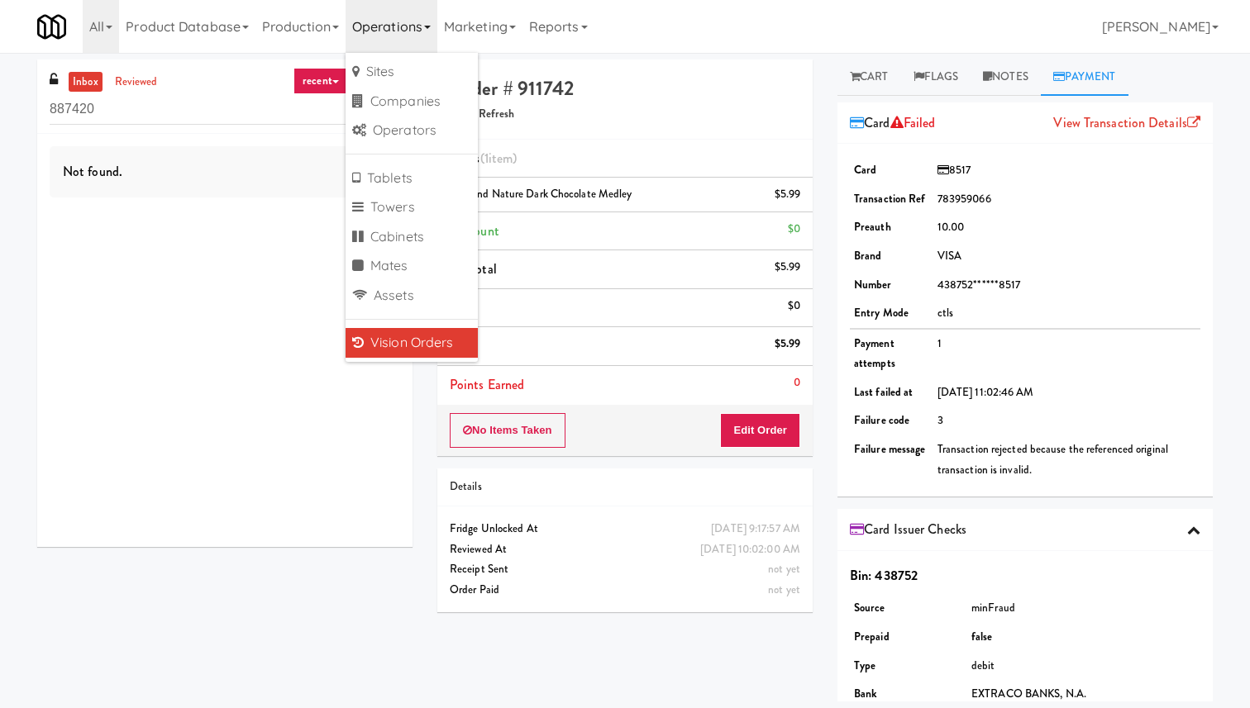
click at [389, 337] on link "Vision Orders" at bounding box center [412, 343] width 132 height 30
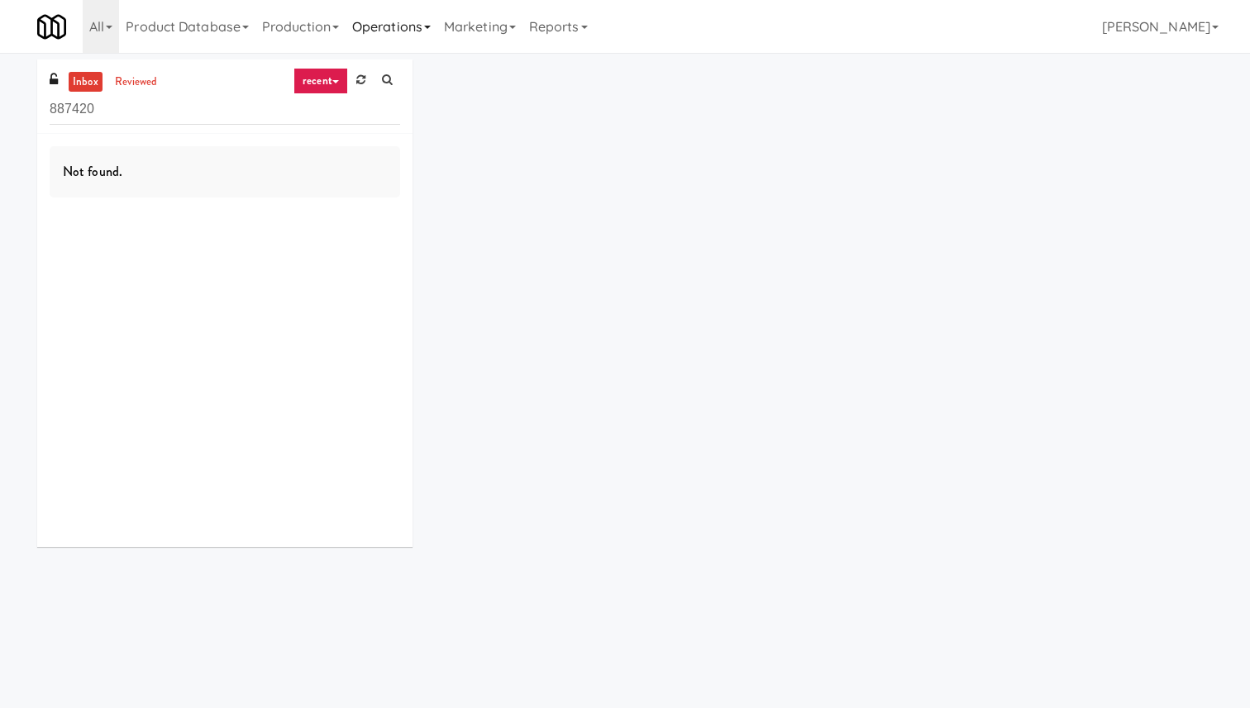
click at [367, 22] on link "Operations" at bounding box center [392, 26] width 92 height 53
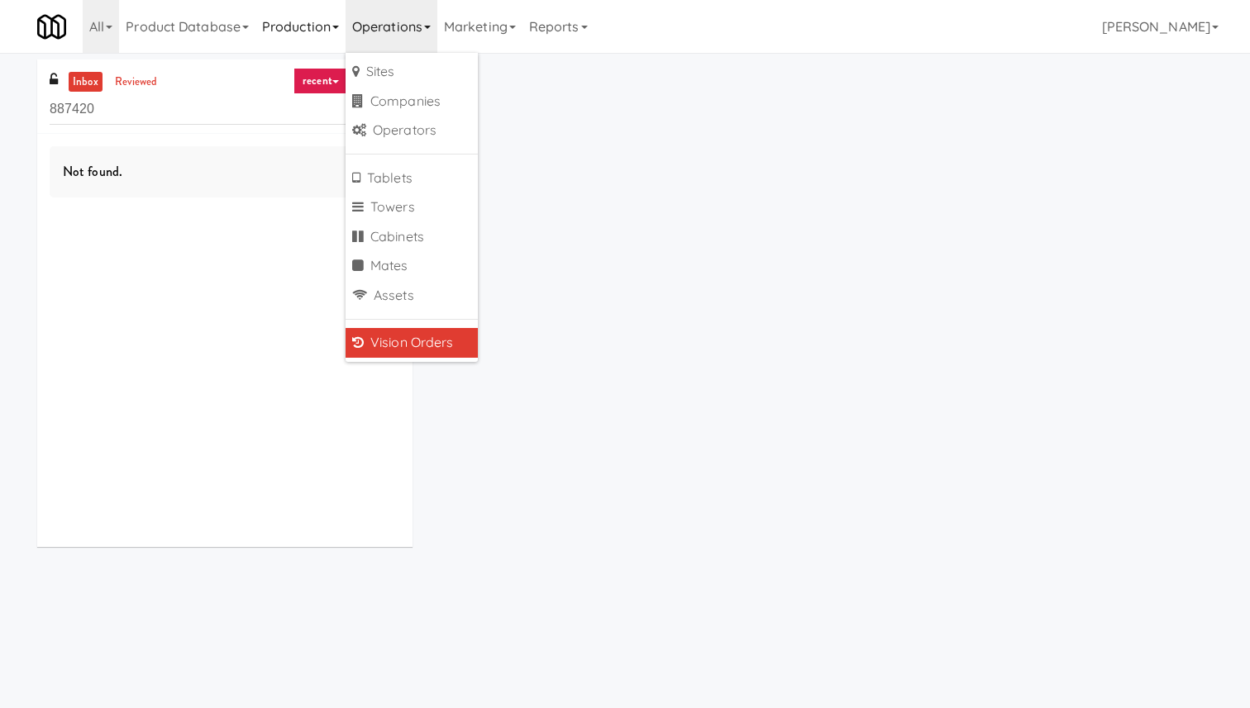
click at [327, 29] on link "Production" at bounding box center [300, 26] width 90 height 53
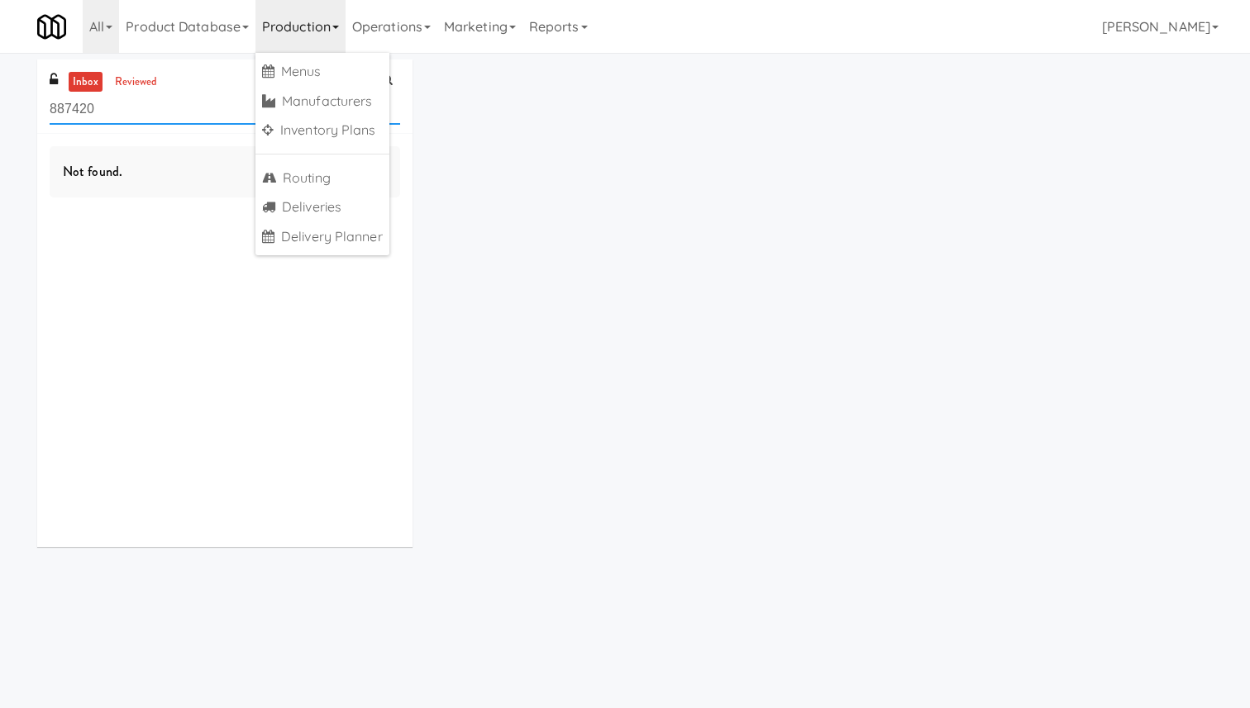
click at [179, 111] on input "887420" at bounding box center [225, 109] width 351 height 31
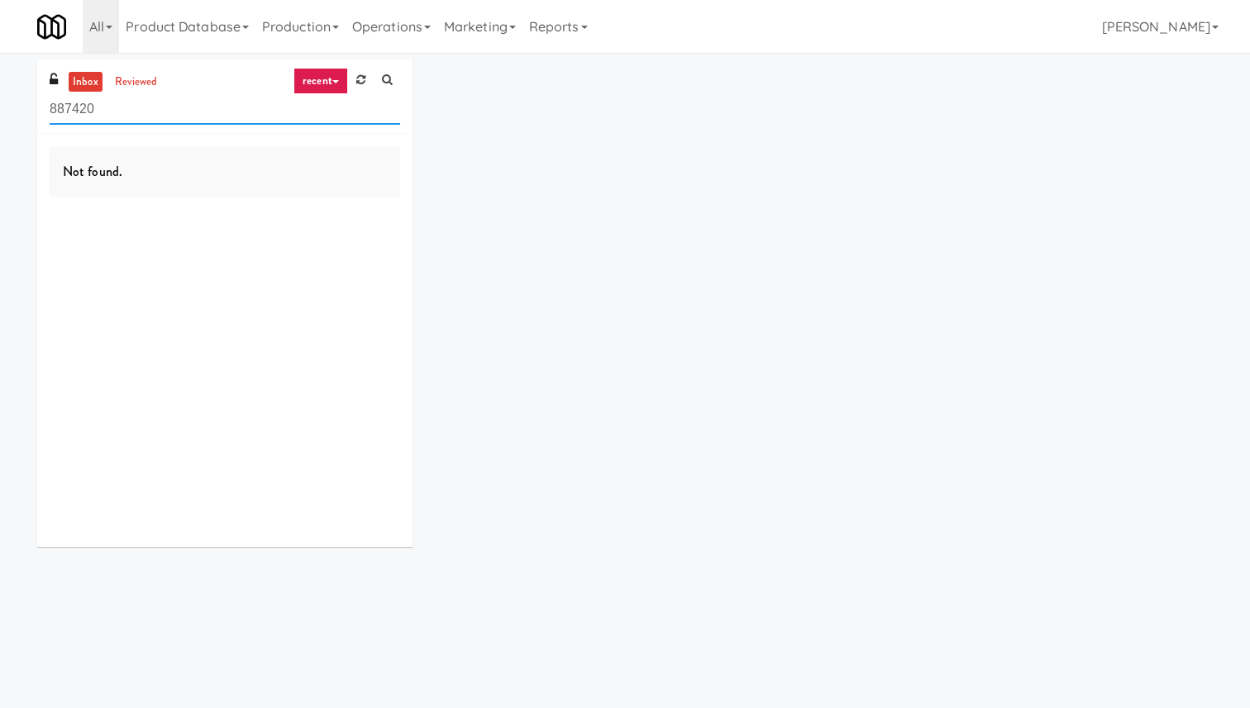
drag, startPoint x: 179, startPoint y: 111, endPoint x: 0, endPoint y: 109, distance: 179.4
click at [0, 109] on div "inbox reviewed recent all unclear take inventory issue suspicious failed recent…" at bounding box center [625, 310] width 1250 height 500
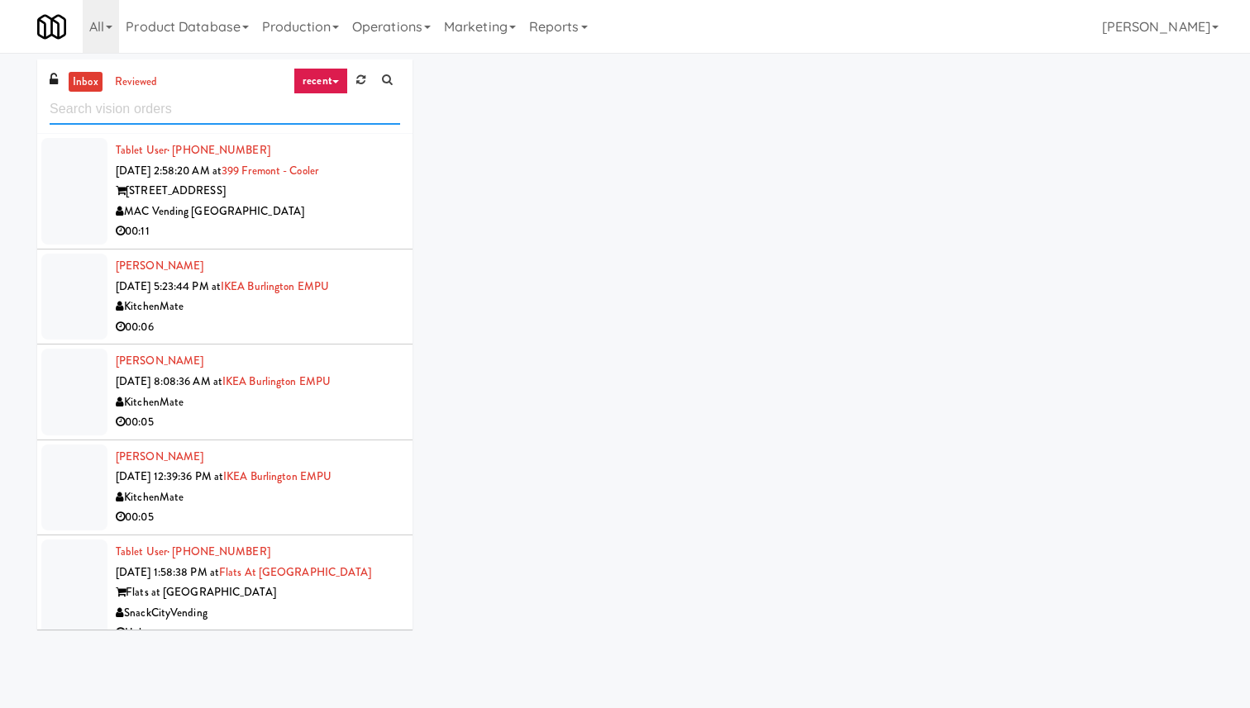
click at [125, 114] on input "text" at bounding box center [225, 109] width 351 height 31
click at [127, 80] on link "reviewed" at bounding box center [136, 82] width 51 height 21
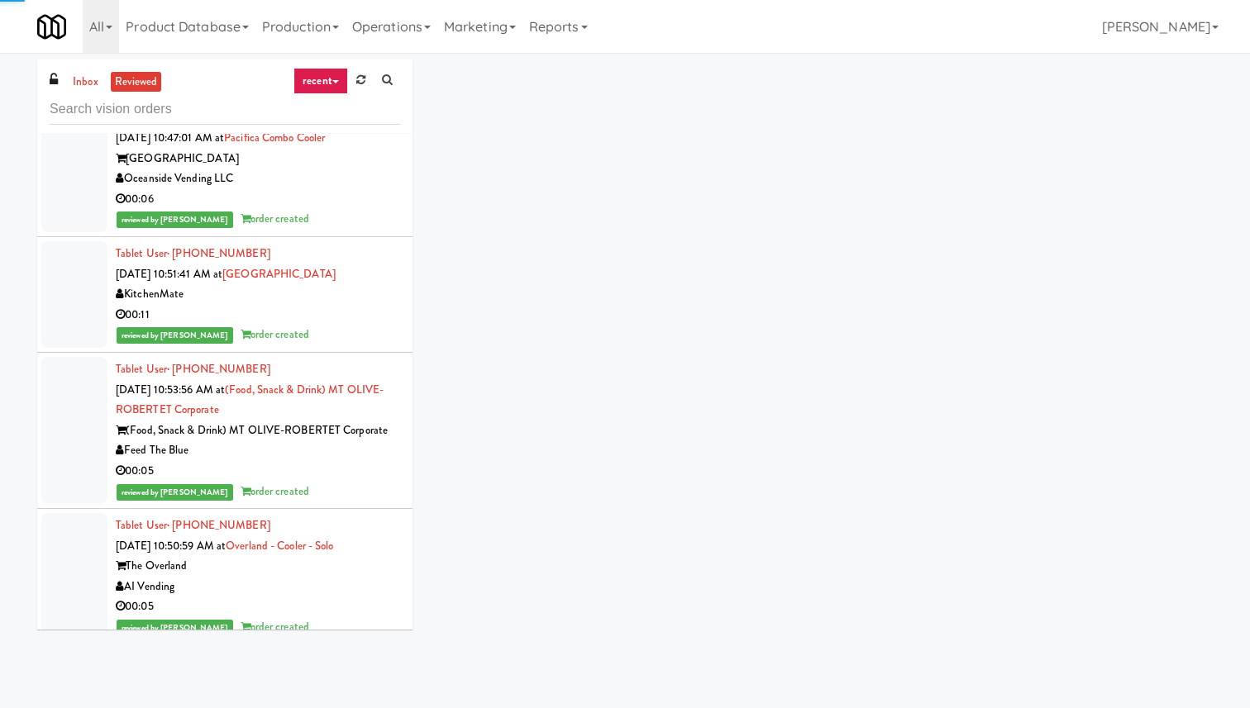
scroll to position [10213, 0]
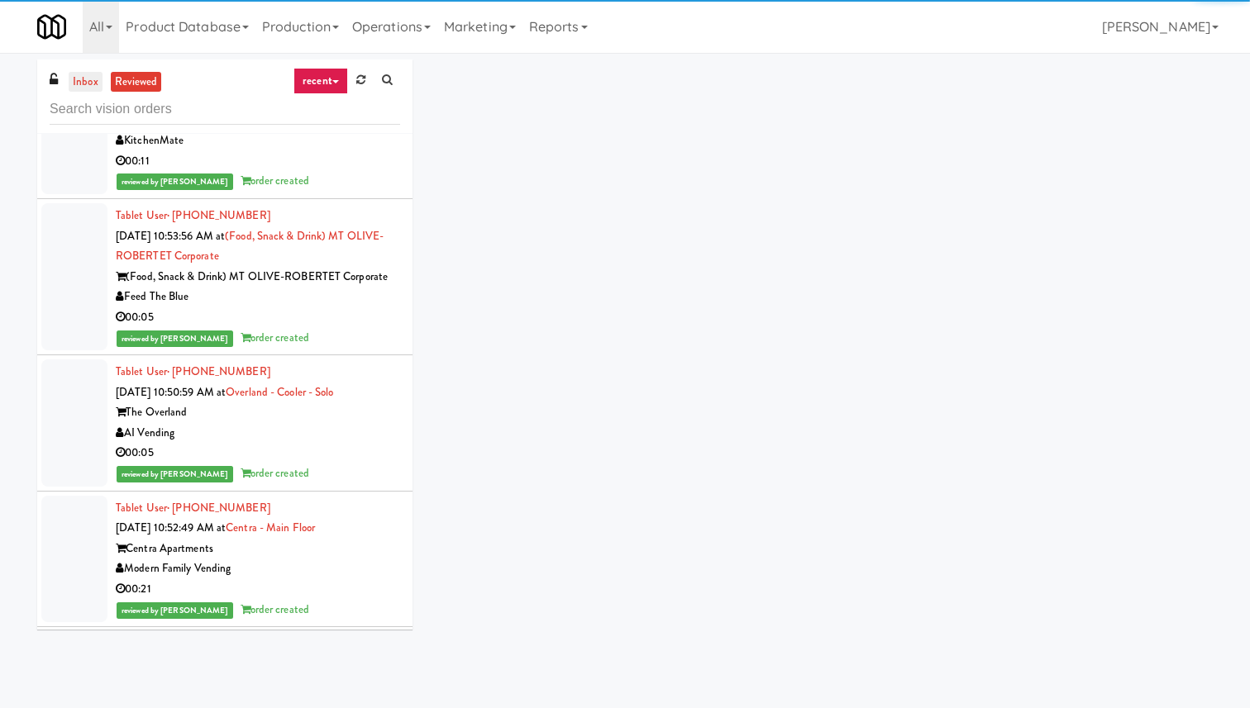
click at [93, 88] on link "inbox" at bounding box center [86, 82] width 34 height 21
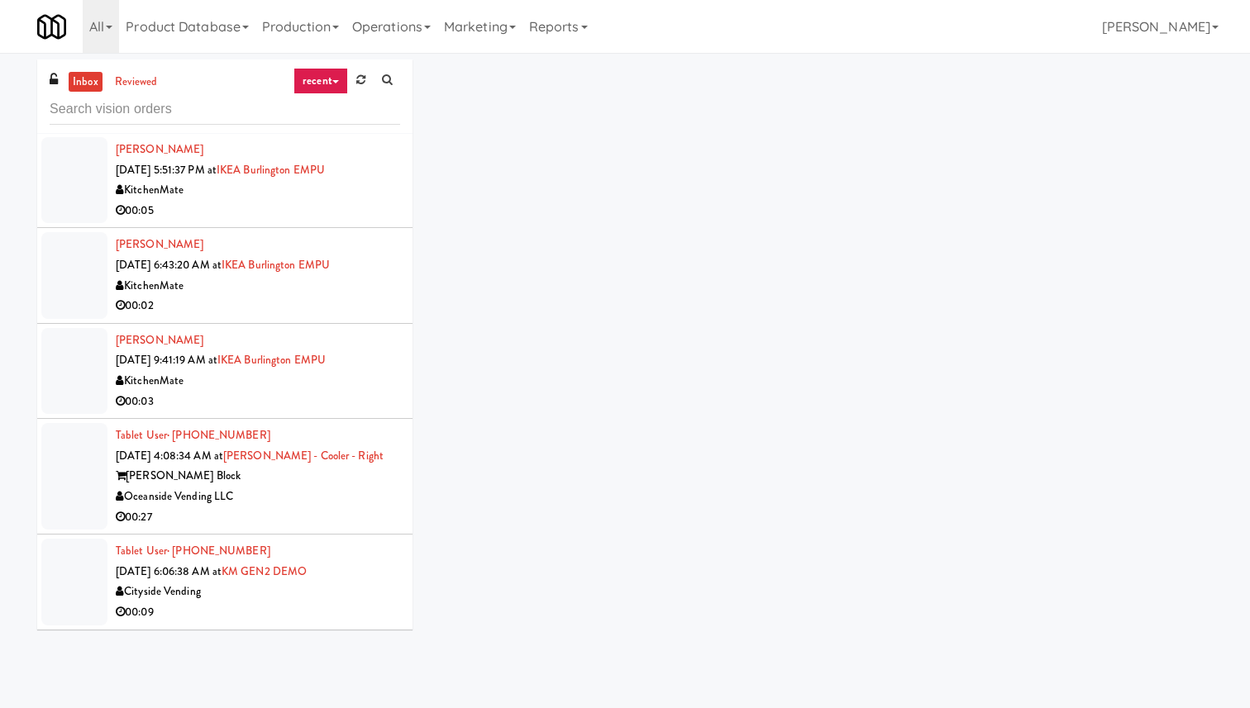
scroll to position [0, 0]
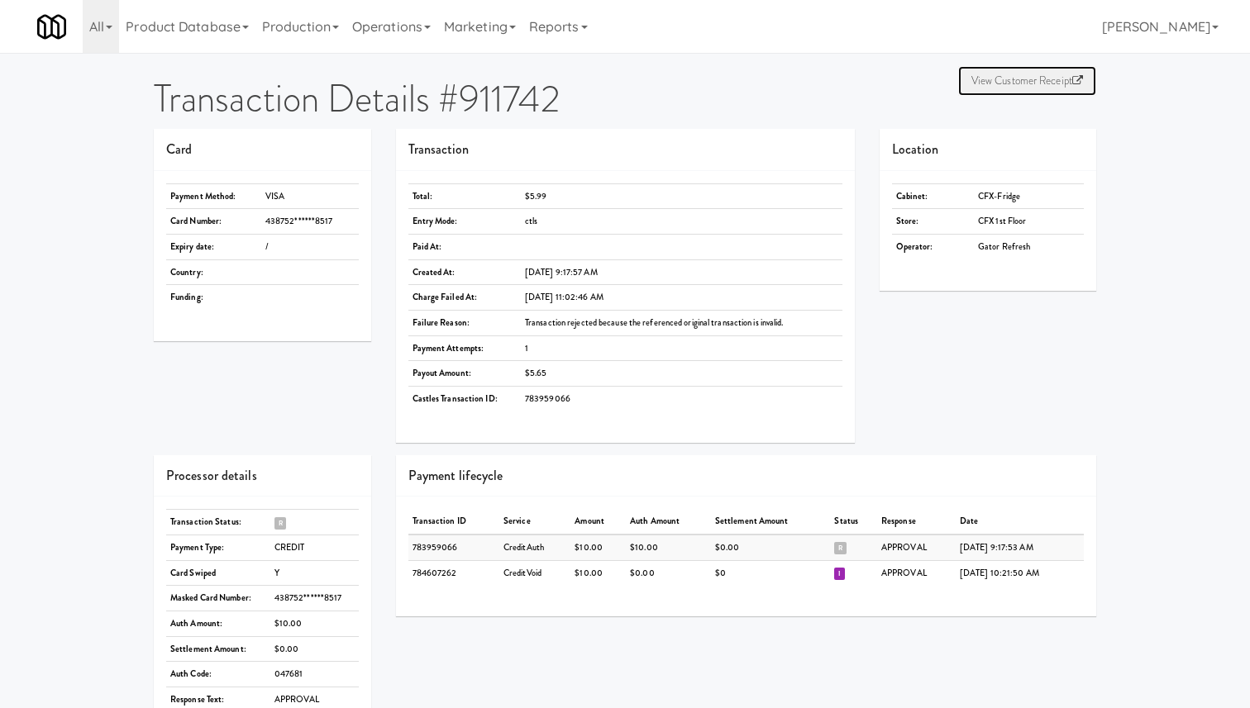
click at [996, 68] on link "View Customer Receipt" at bounding box center [1027, 81] width 138 height 30
click at [1012, 78] on link "View Customer Receipt" at bounding box center [1027, 81] width 138 height 30
click at [839, 555] on td "R" at bounding box center [853, 548] width 47 height 26
click at [757, 549] on td "$0.00" at bounding box center [771, 548] width 120 height 26
click at [591, 544] on td "$10.00" at bounding box center [597, 548] width 55 height 26
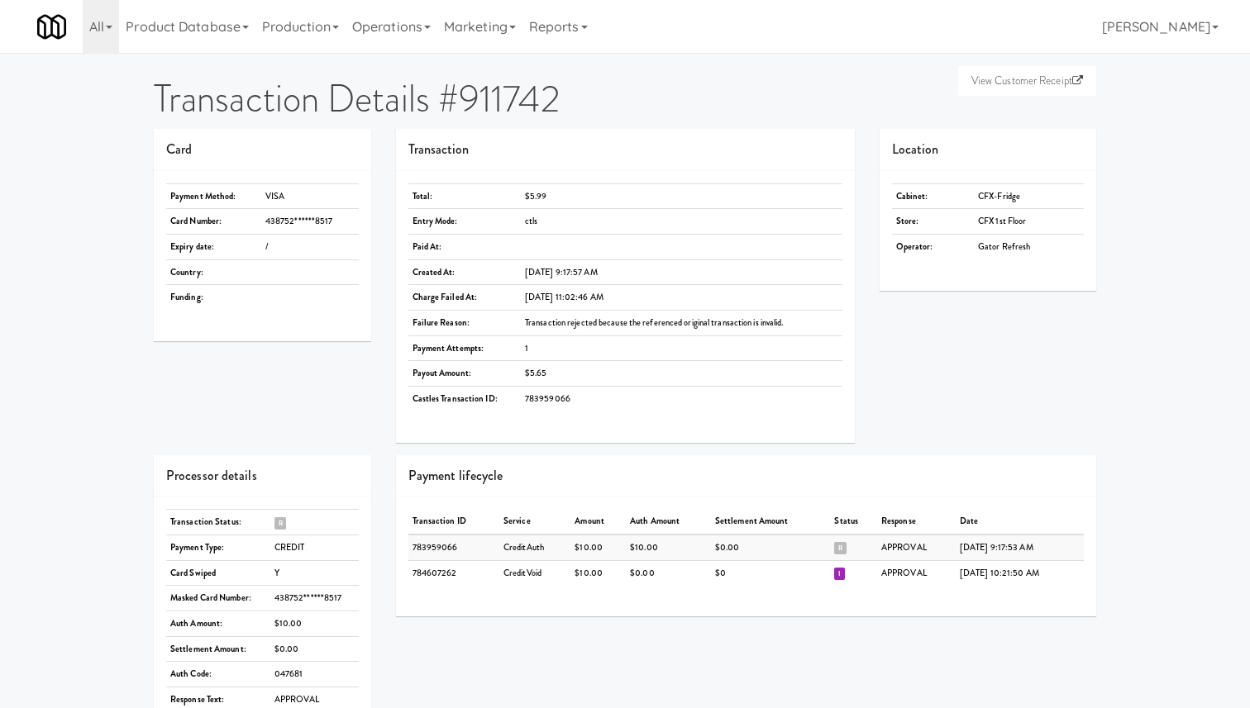
click at [473, 547] on td "783959066" at bounding box center [453, 548] width 91 height 26
click at [99, 38] on link "All" at bounding box center [101, 26] width 36 height 53
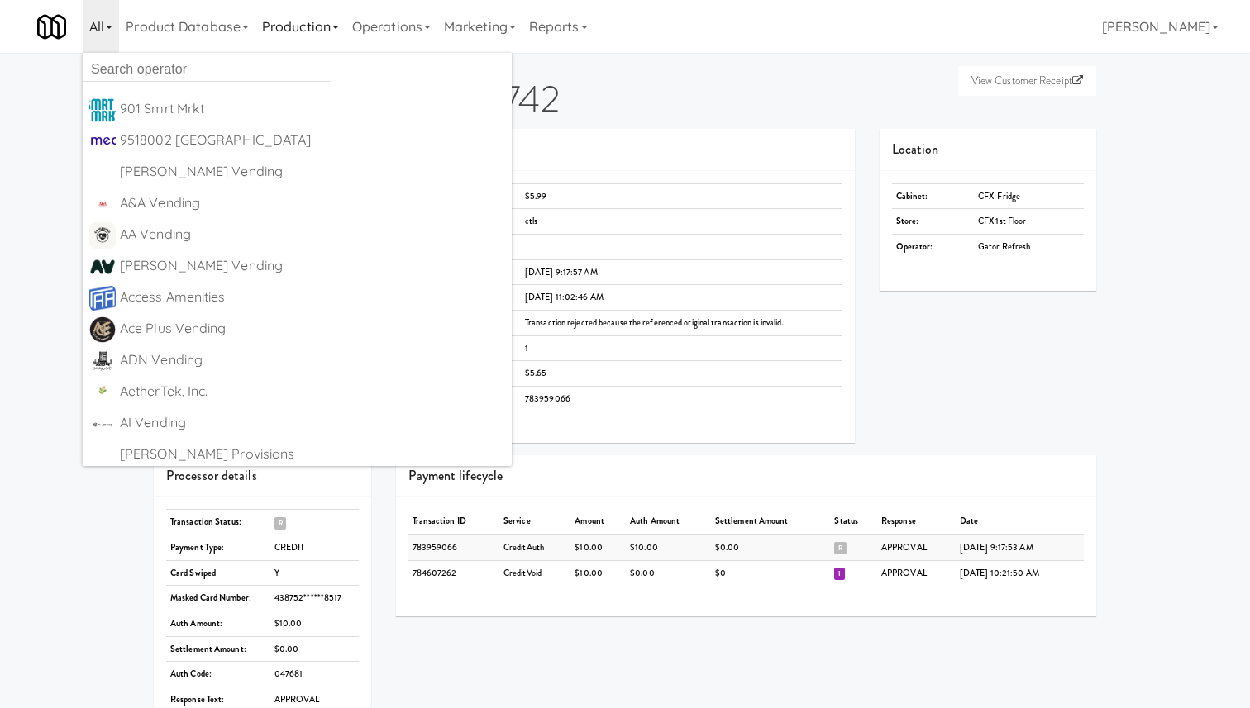
click at [308, 15] on link "Production" at bounding box center [300, 26] width 90 height 53
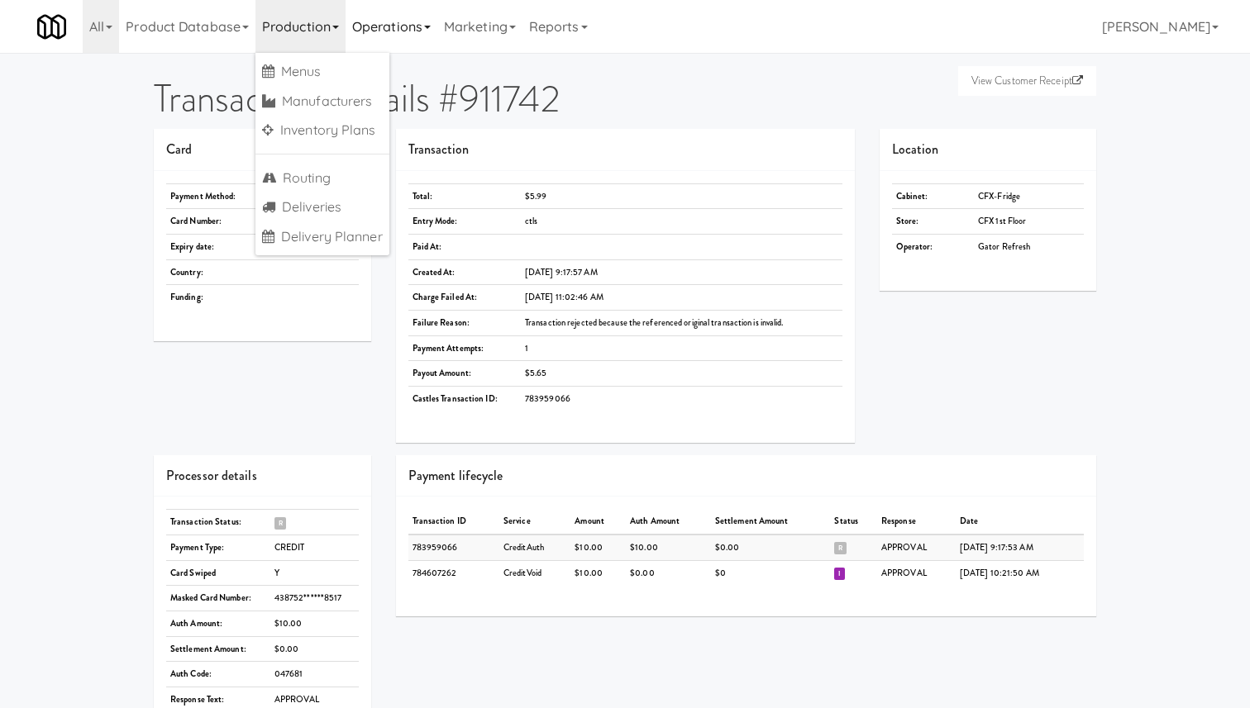
click at [360, 38] on link "Operations" at bounding box center [392, 26] width 92 height 53
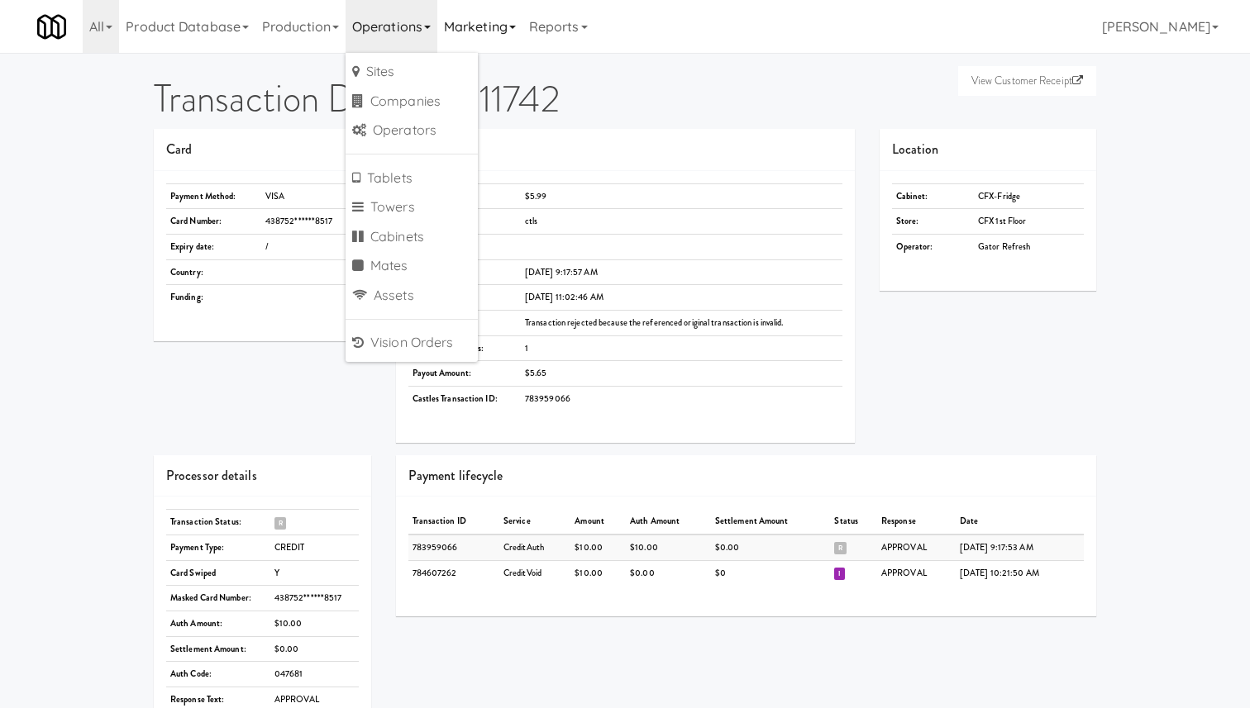
click at [451, 31] on link "Marketing" at bounding box center [479, 26] width 85 height 53
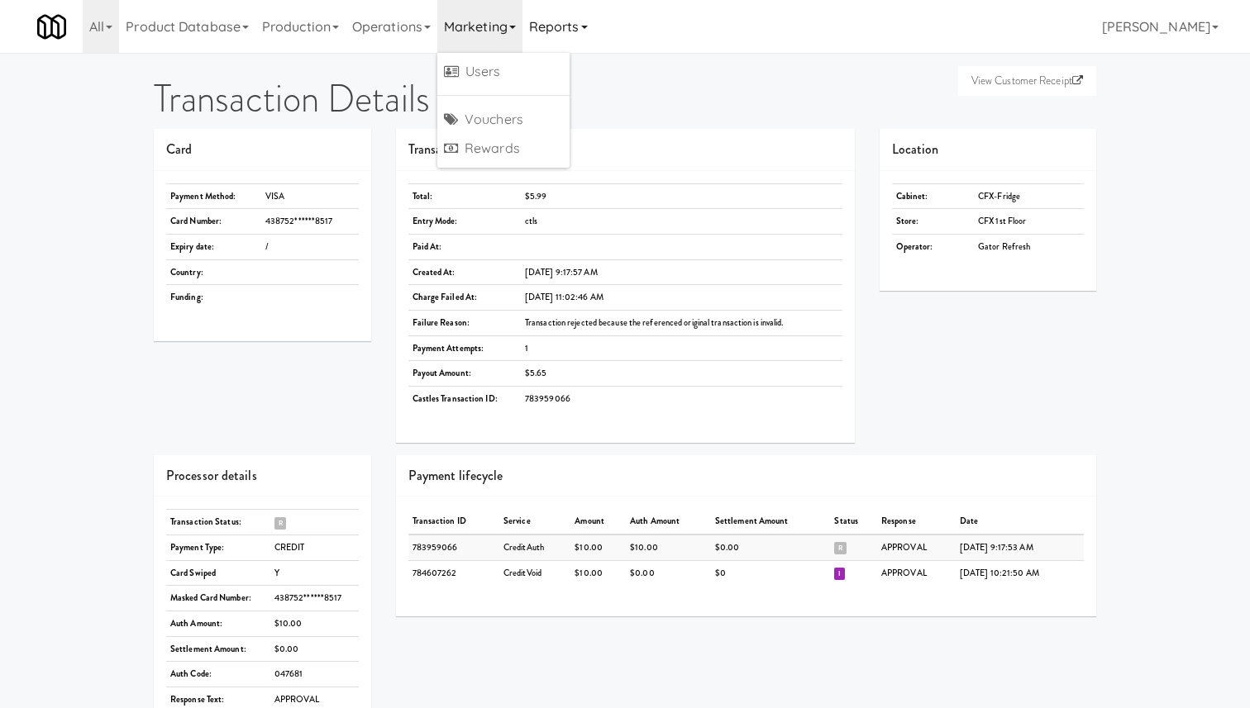
click at [553, 30] on link "Reports" at bounding box center [558, 26] width 72 height 53
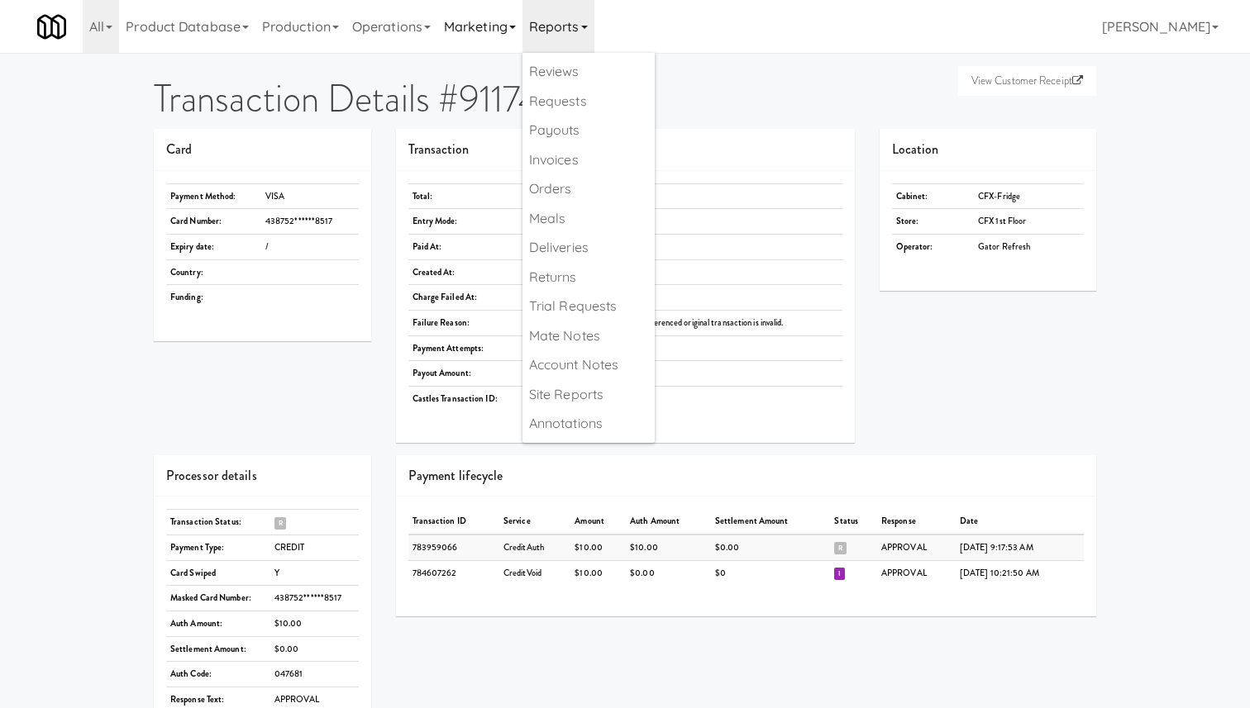
click at [503, 35] on link "Marketing" at bounding box center [479, 26] width 85 height 53
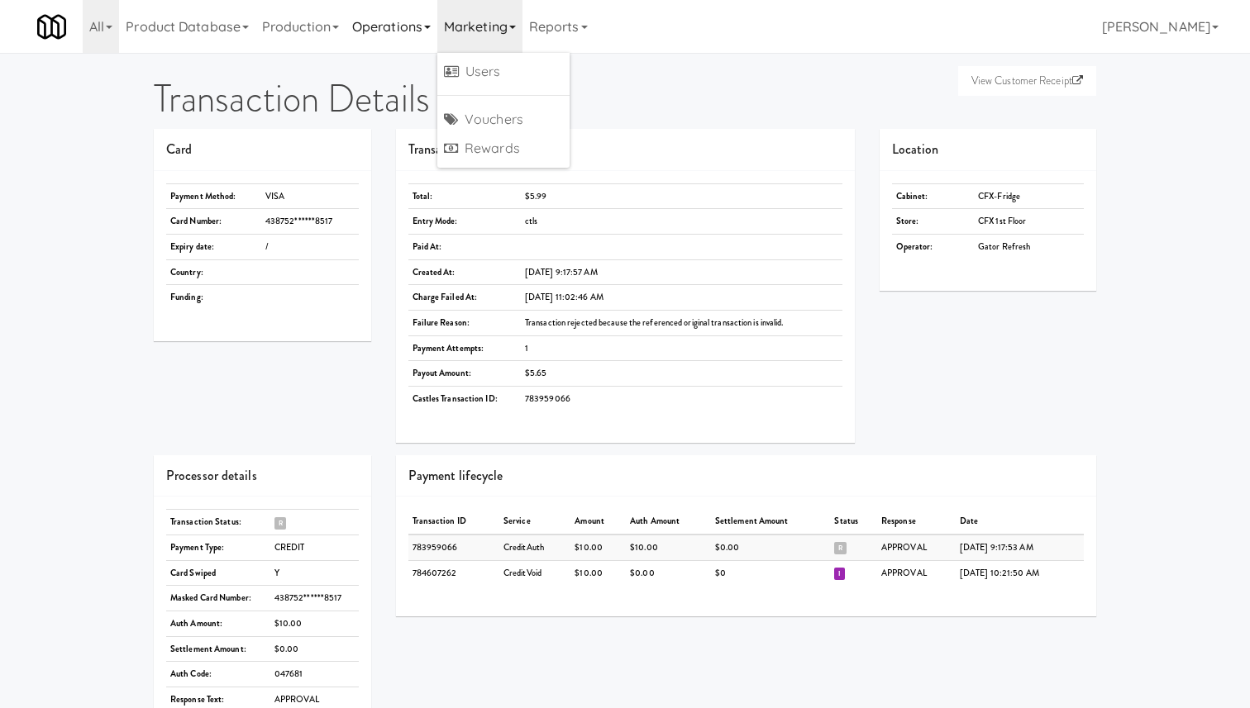
click at [417, 21] on link "Operations" at bounding box center [392, 26] width 92 height 53
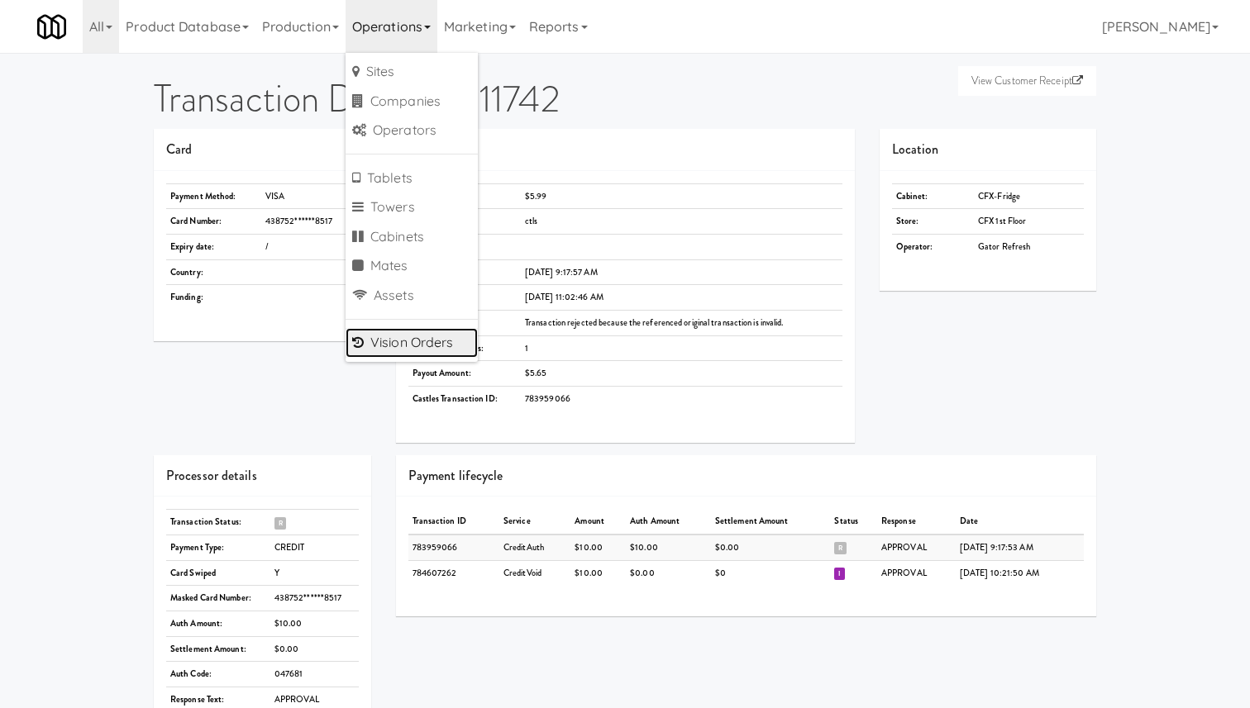
click at [423, 346] on link "Vision Orders" at bounding box center [412, 343] width 132 height 30
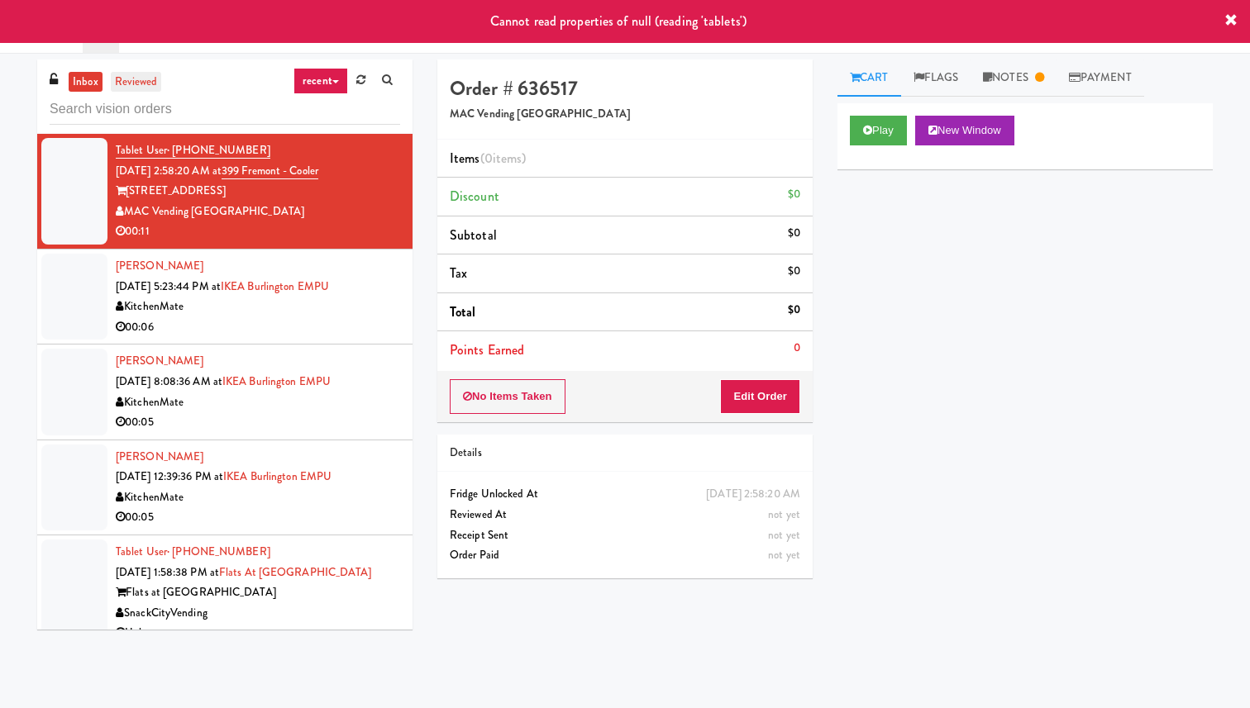
click at [140, 88] on link "reviewed" at bounding box center [136, 82] width 51 height 21
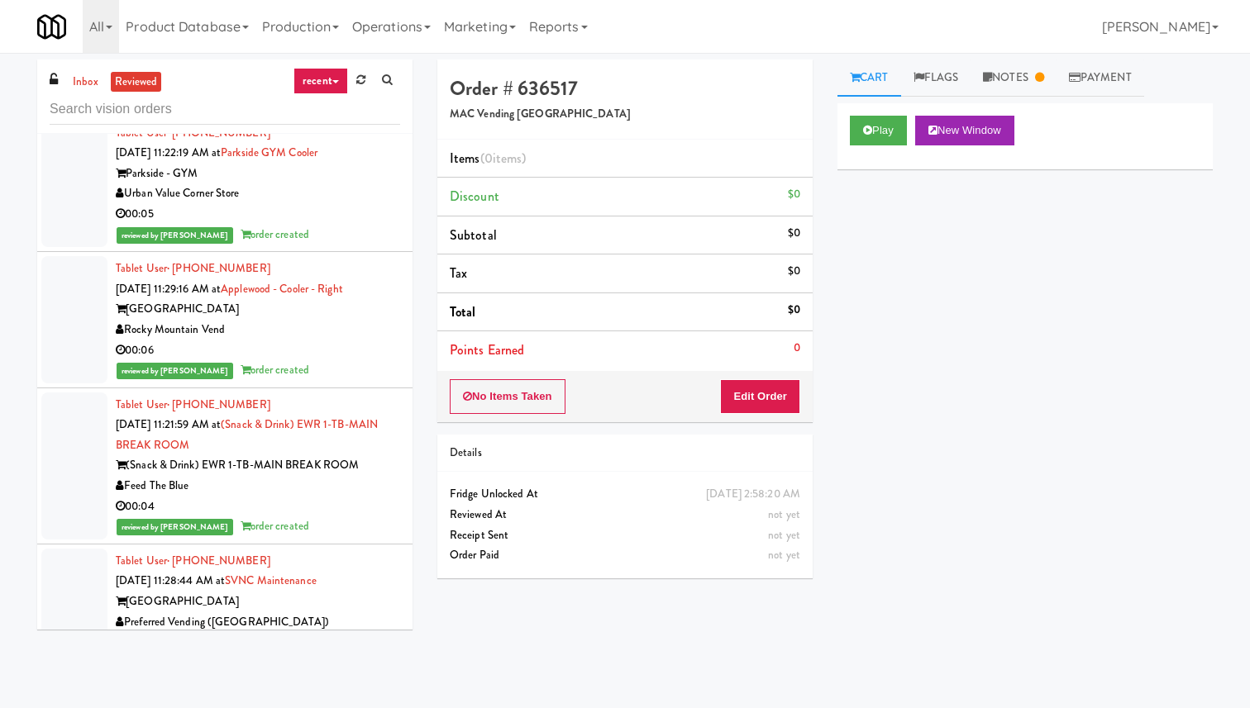
scroll to position [2952, 0]
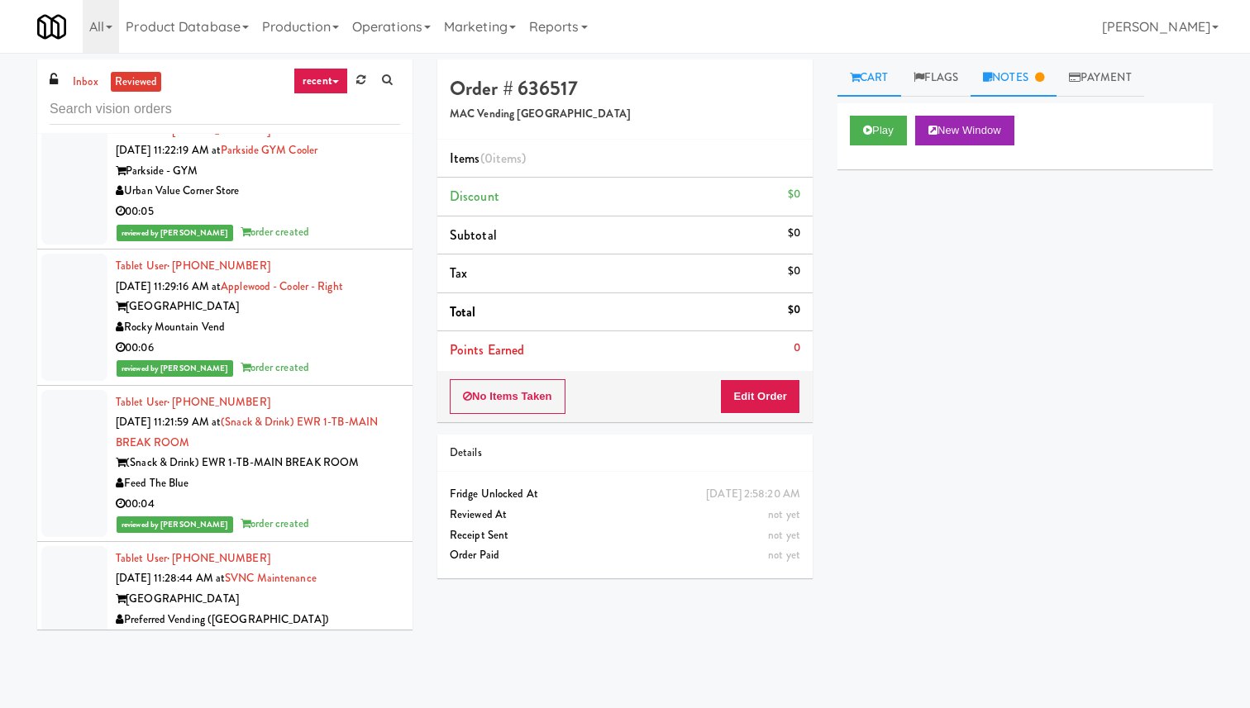
click at [1033, 79] on link "Notes" at bounding box center [1014, 78] width 86 height 37
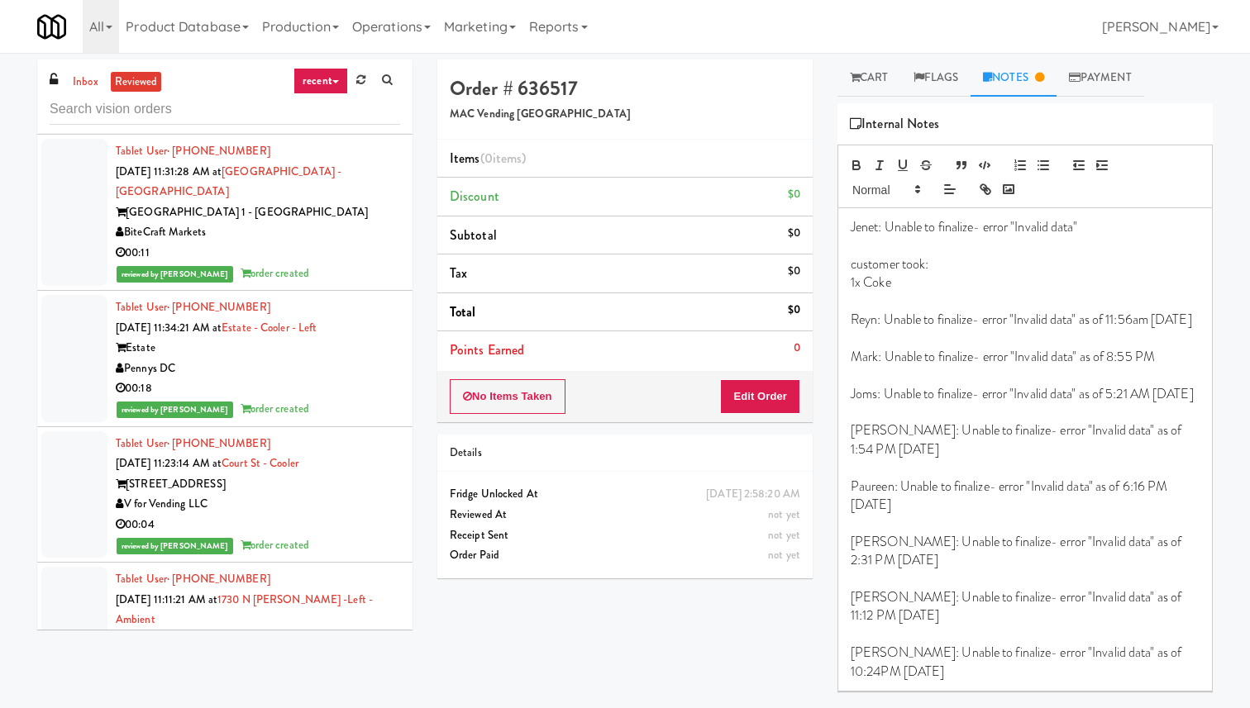
scroll to position [1315, 0]
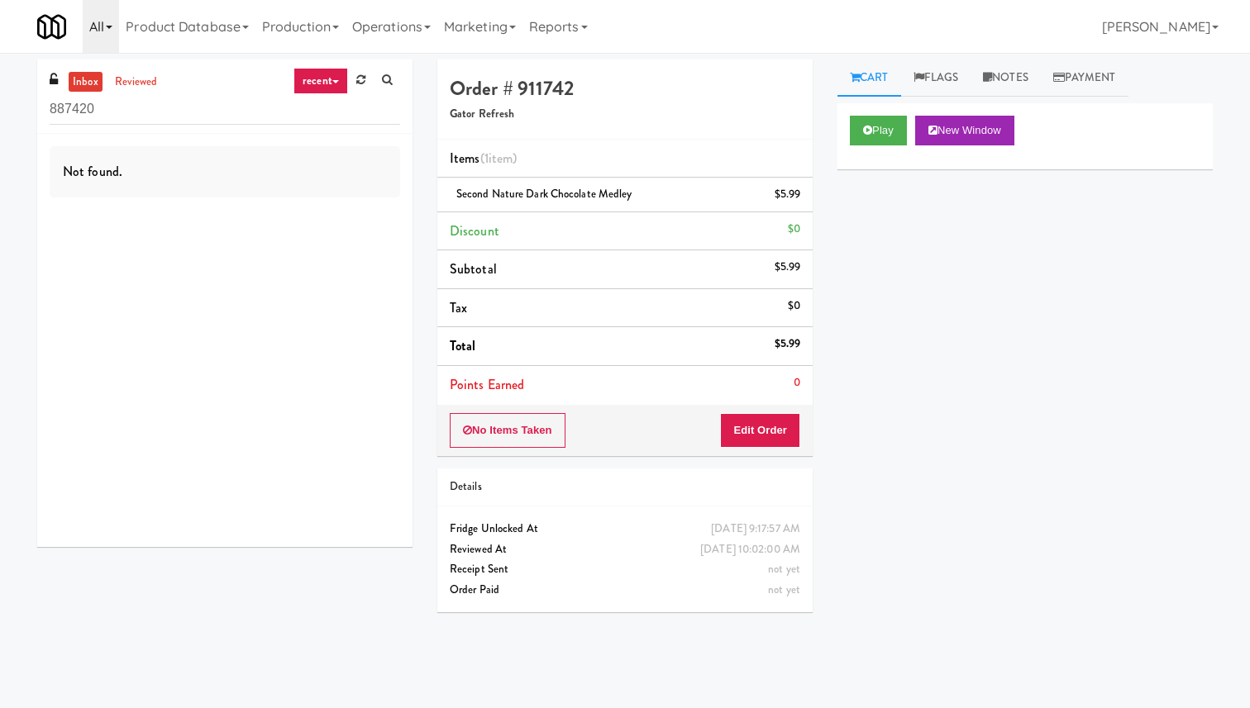
click at [103, 31] on link "All" at bounding box center [101, 26] width 36 height 53
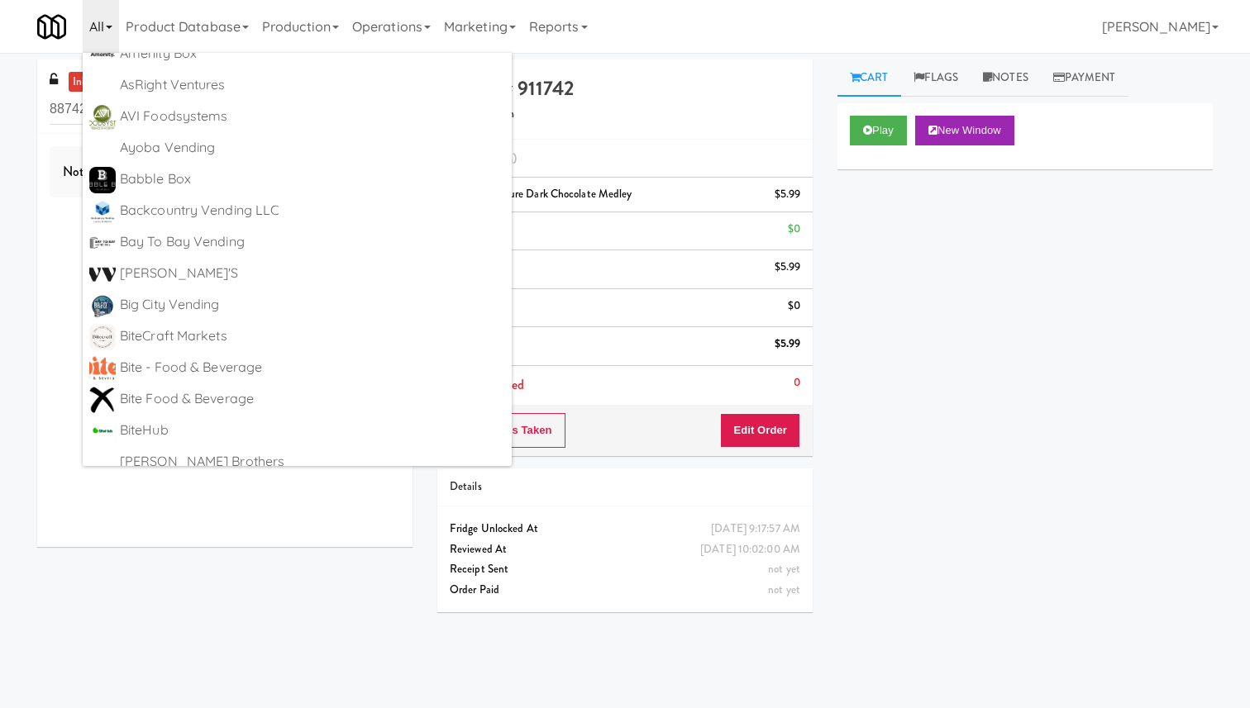
scroll to position [1232, 0]
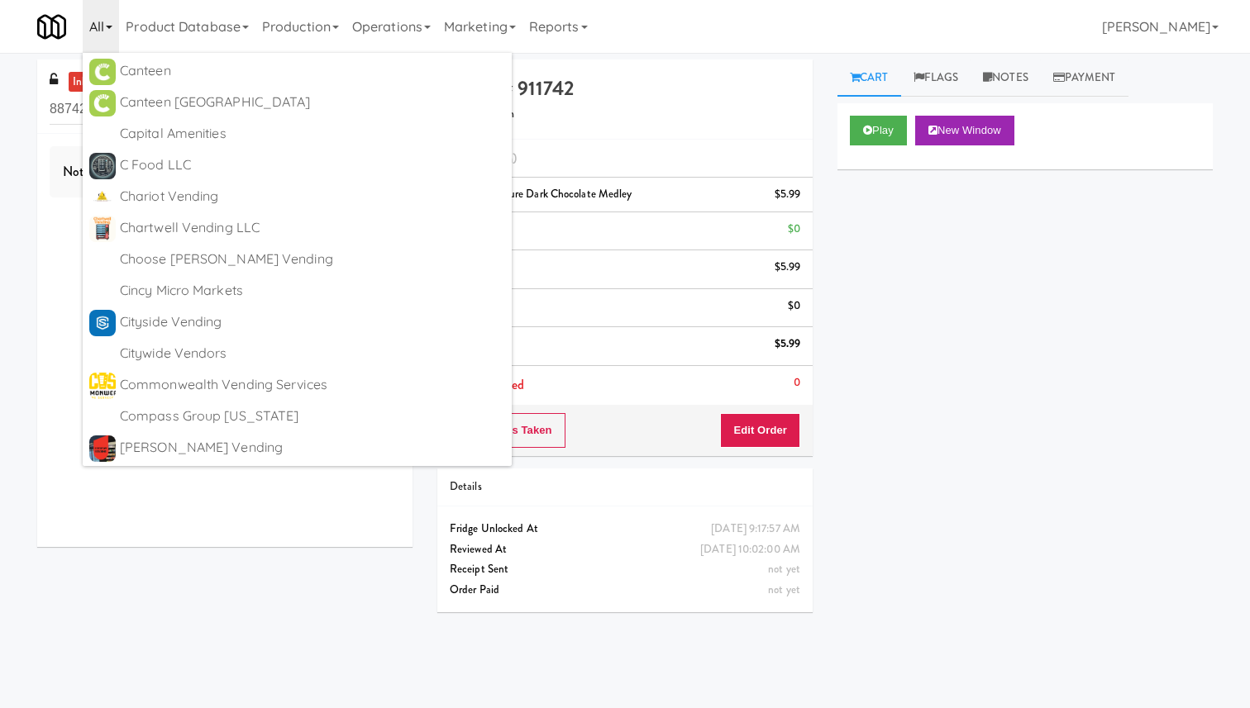
click at [0, 293] on div "inbox reviewed recent all unclear take inventory issue suspicious failed recent…" at bounding box center [625, 381] width 1250 height 642
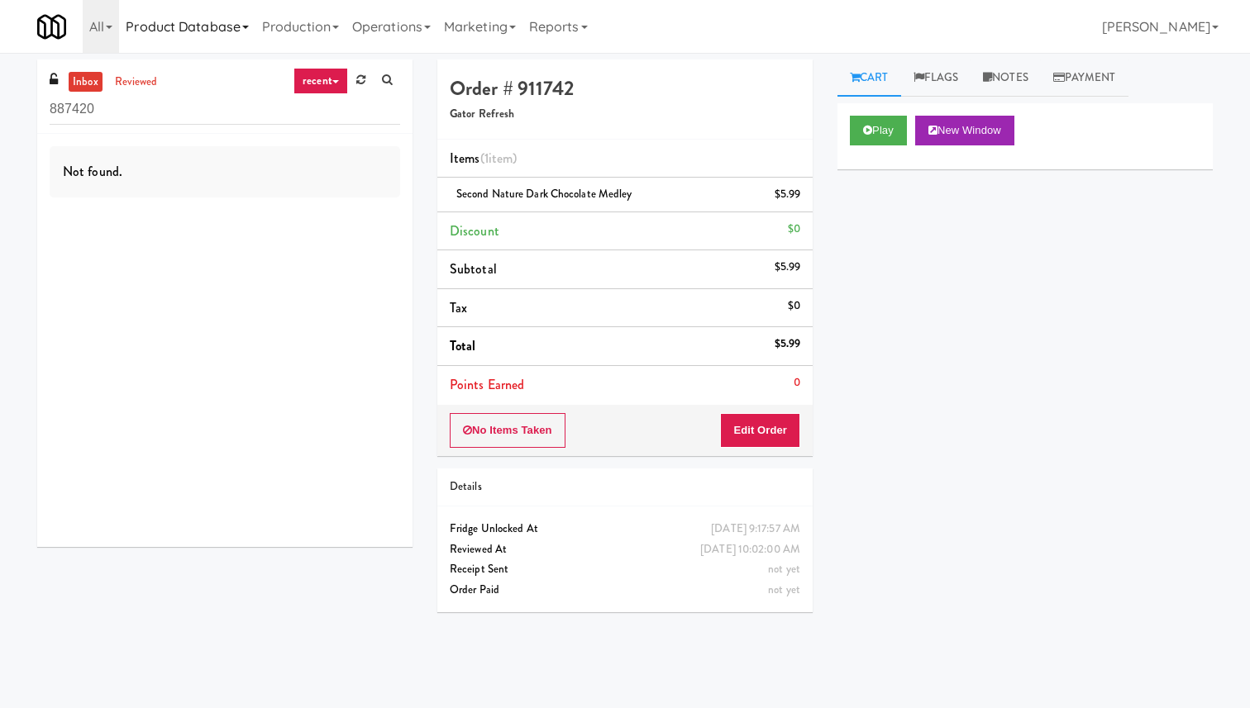
click at [160, 38] on link "Product Database" at bounding box center [187, 26] width 136 height 53
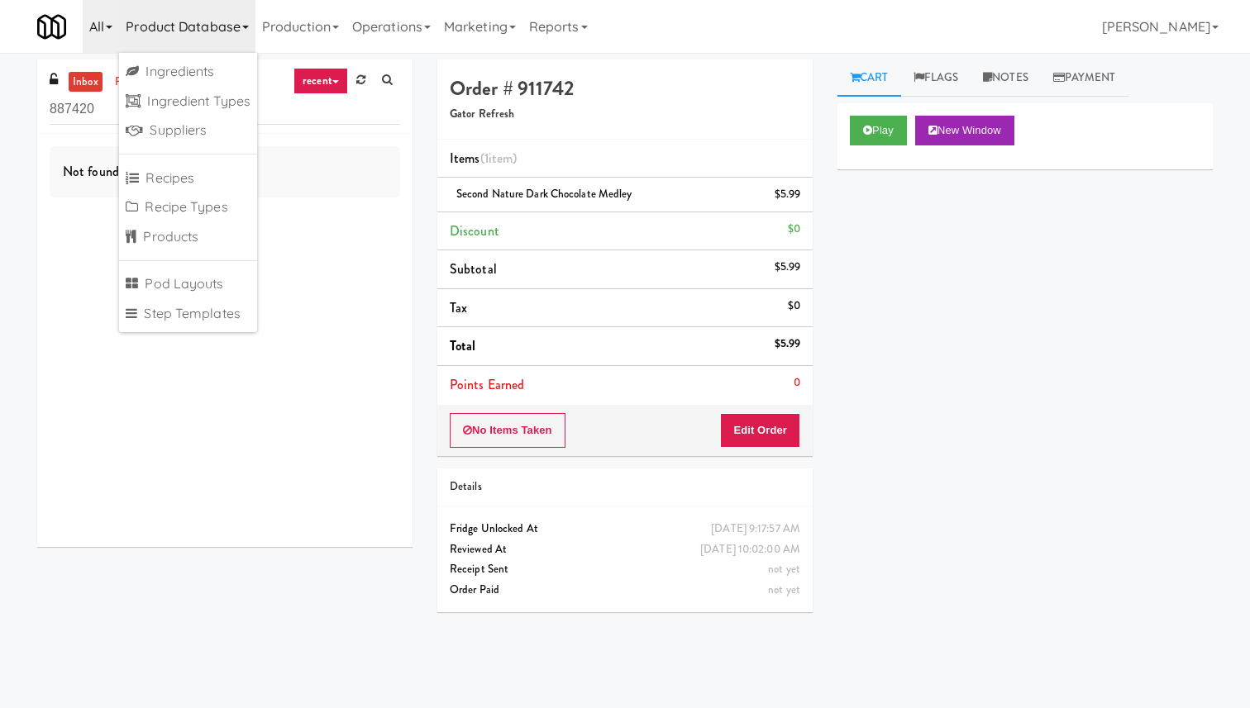
click at [98, 26] on link "All" at bounding box center [101, 26] width 36 height 53
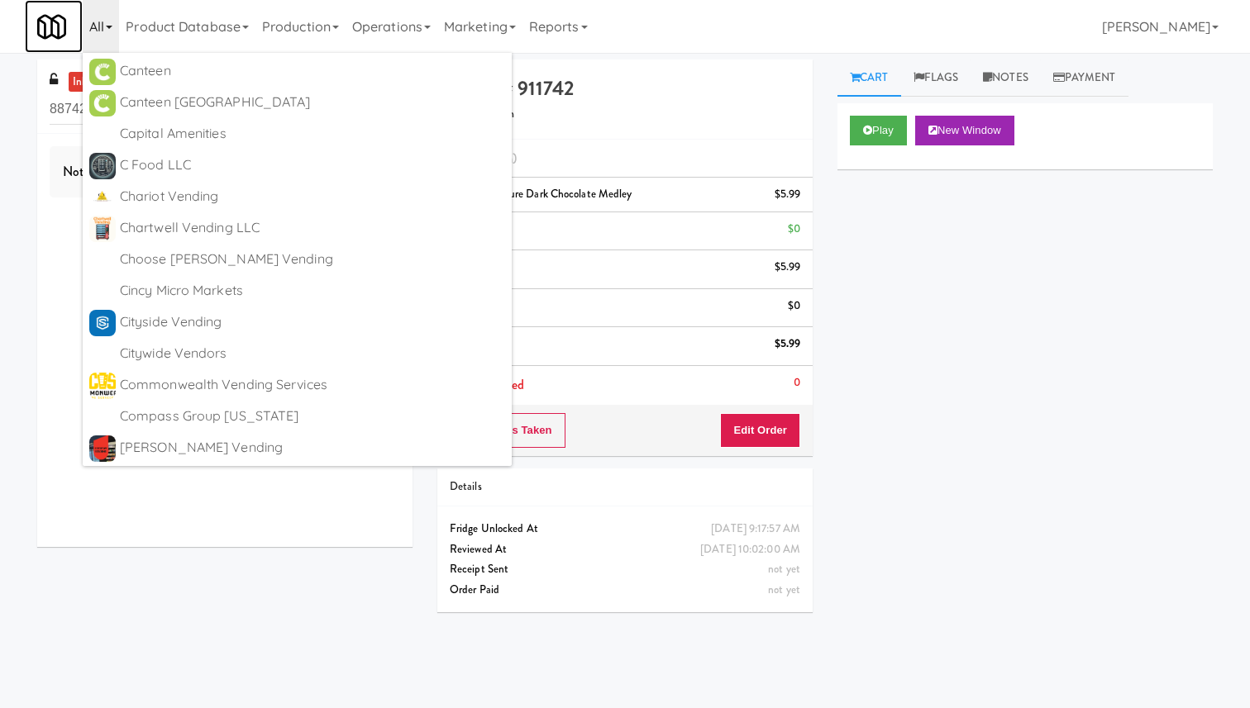
click at [43, 26] on img at bounding box center [51, 26] width 29 height 29
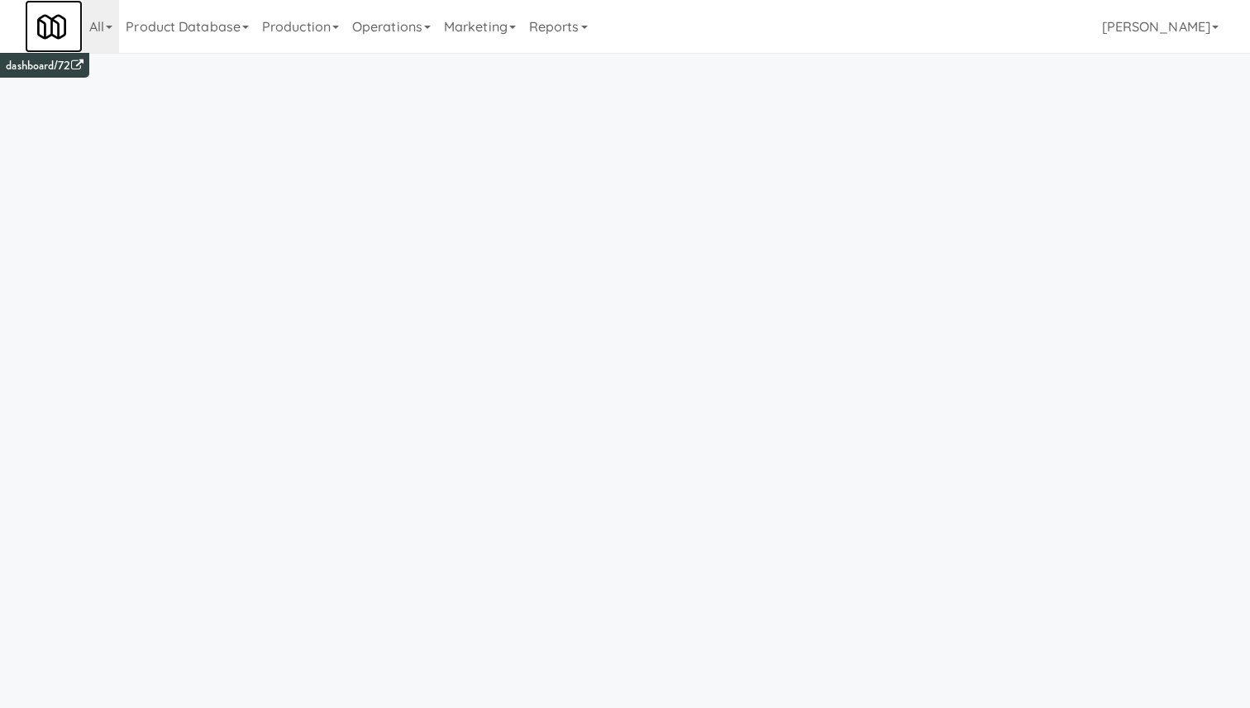
scroll to position [53, 0]
click at [293, 36] on link "Production" at bounding box center [300, 26] width 90 height 53
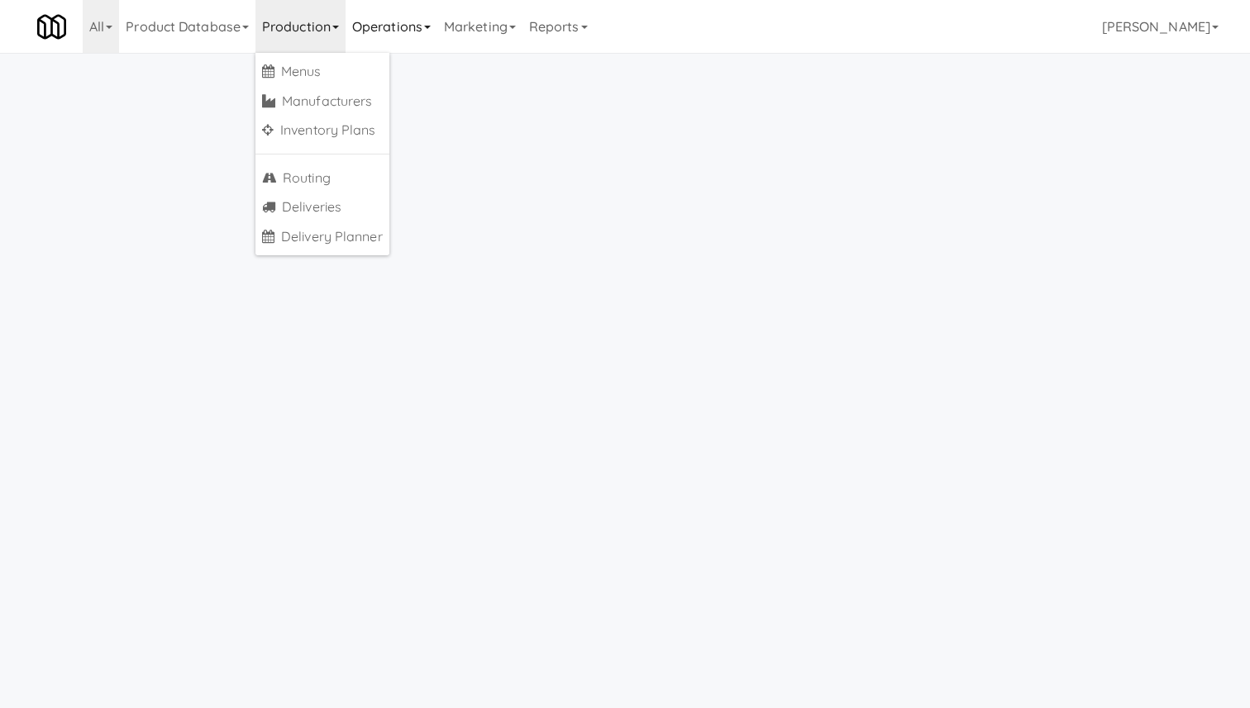
click at [366, 29] on link "Operations" at bounding box center [392, 26] width 92 height 53
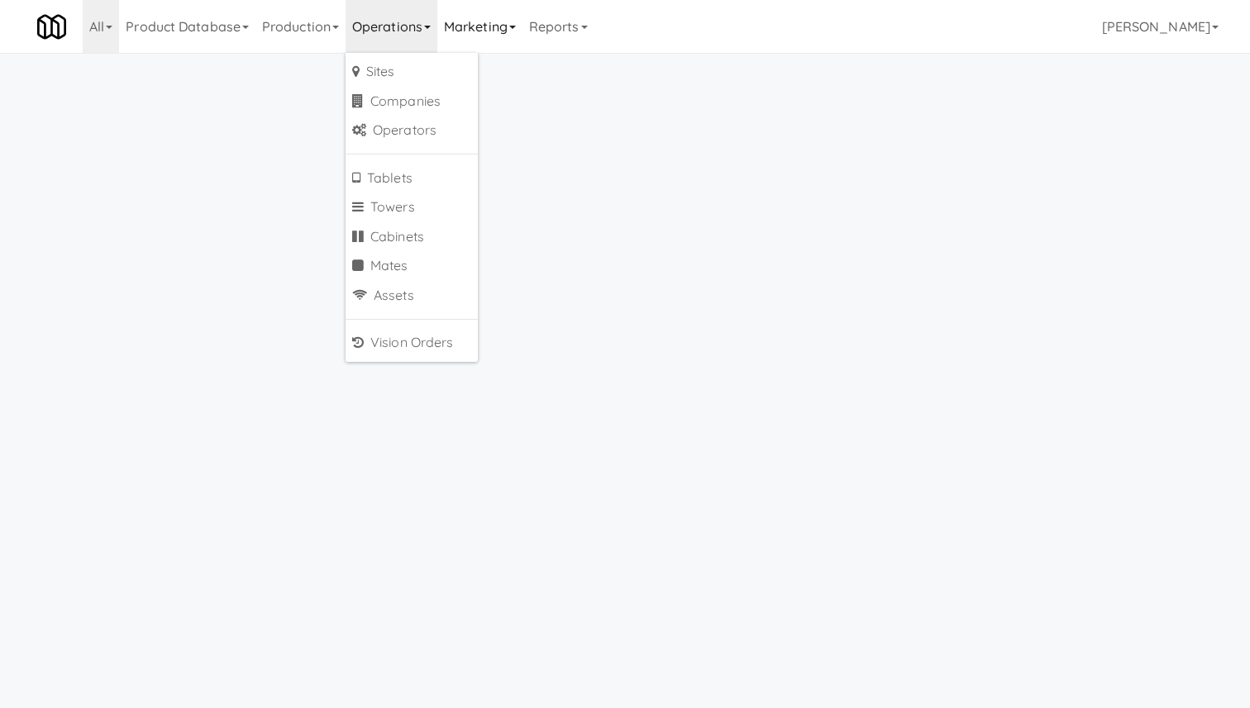
click at [484, 38] on link "Marketing" at bounding box center [479, 26] width 85 height 53
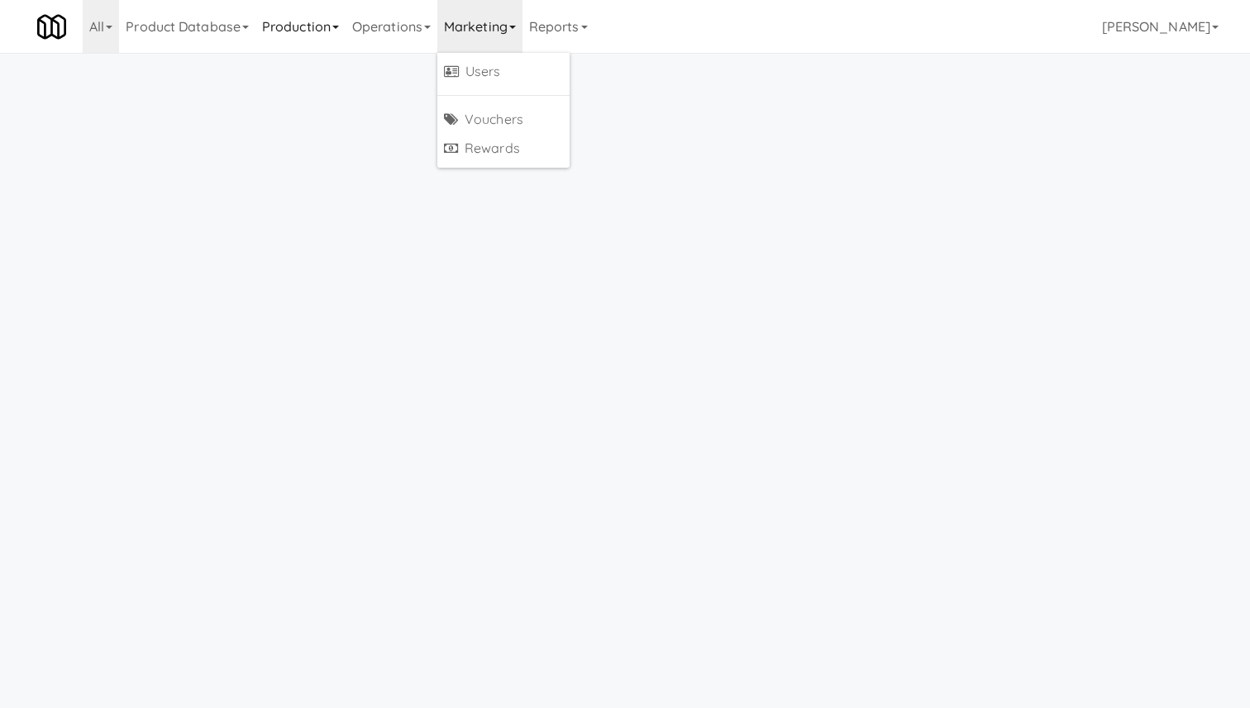
click at [286, 26] on link "Production" at bounding box center [300, 26] width 90 height 53
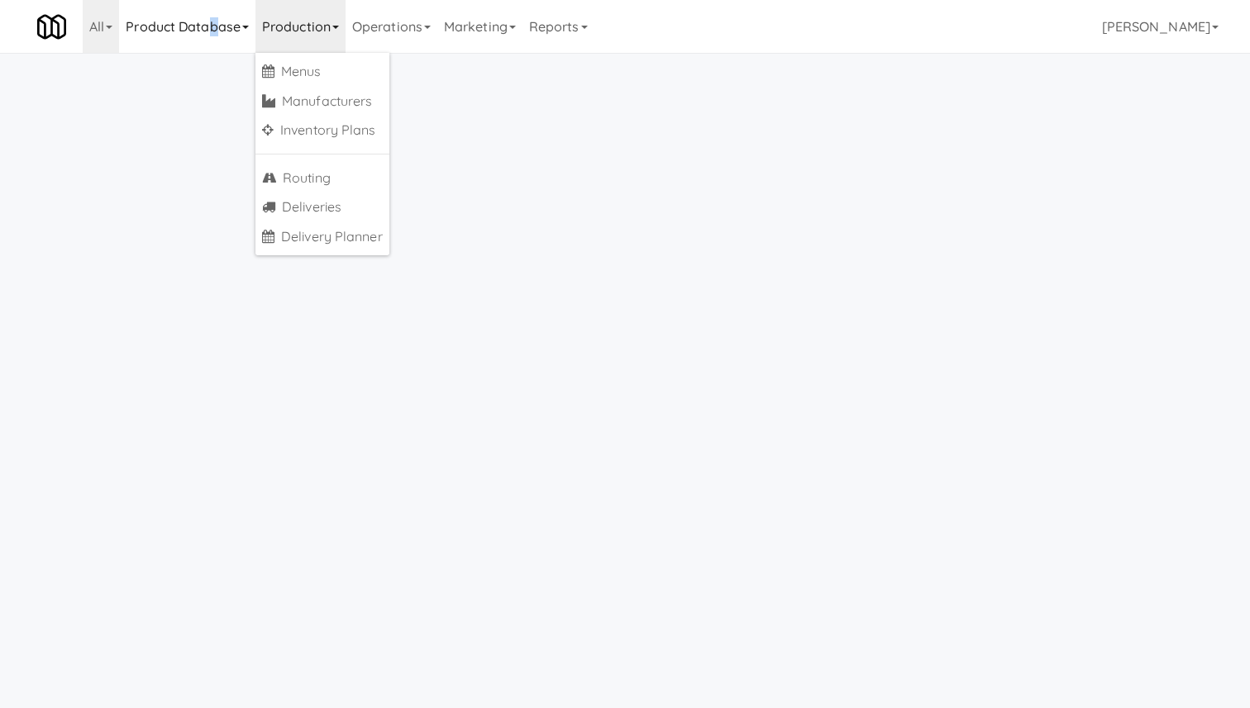
click at [211, 33] on link "Product Database" at bounding box center [187, 26] width 136 height 53
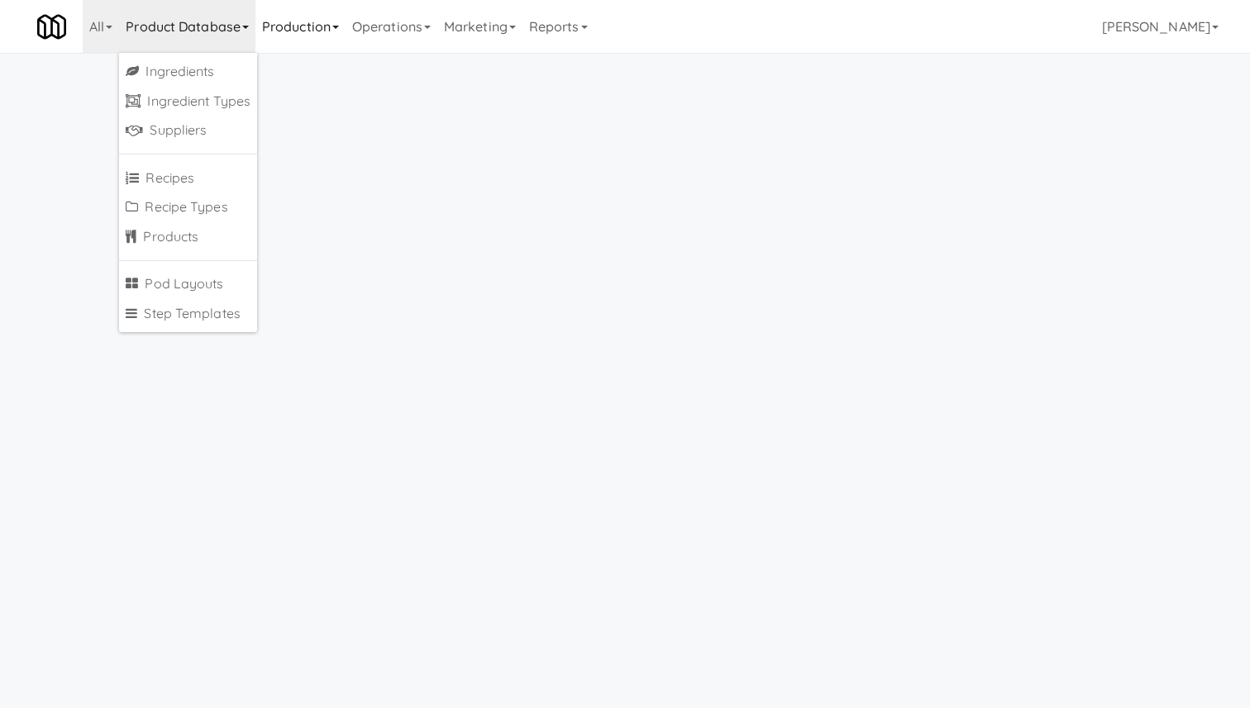
click at [310, 15] on link "Production" at bounding box center [300, 26] width 90 height 53
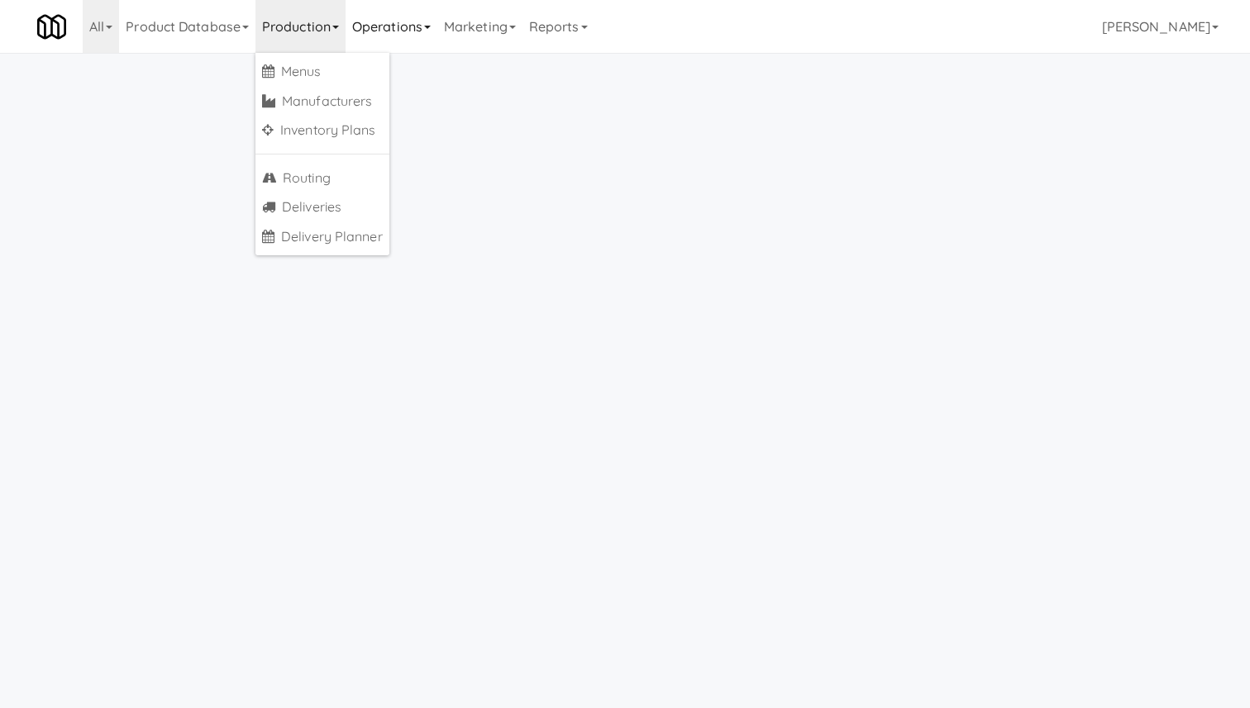
click at [398, 12] on link "Operations" at bounding box center [392, 26] width 92 height 53
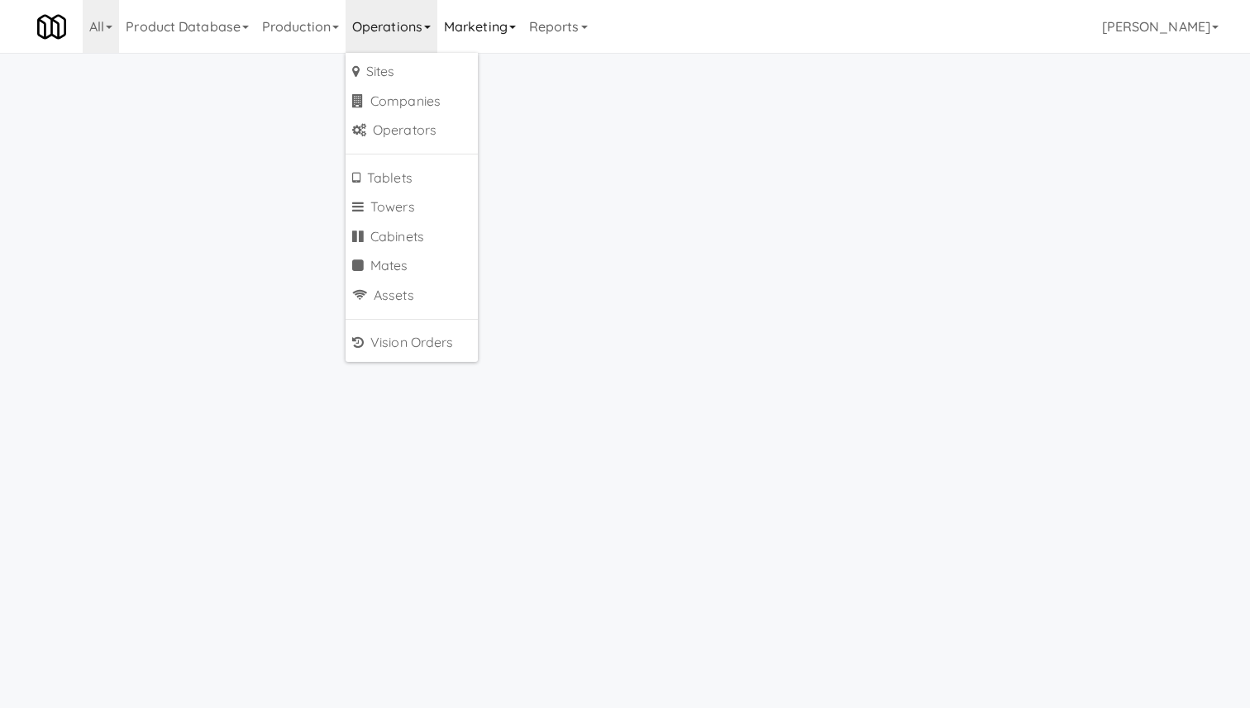
click at [460, 21] on link "Marketing" at bounding box center [479, 26] width 85 height 53
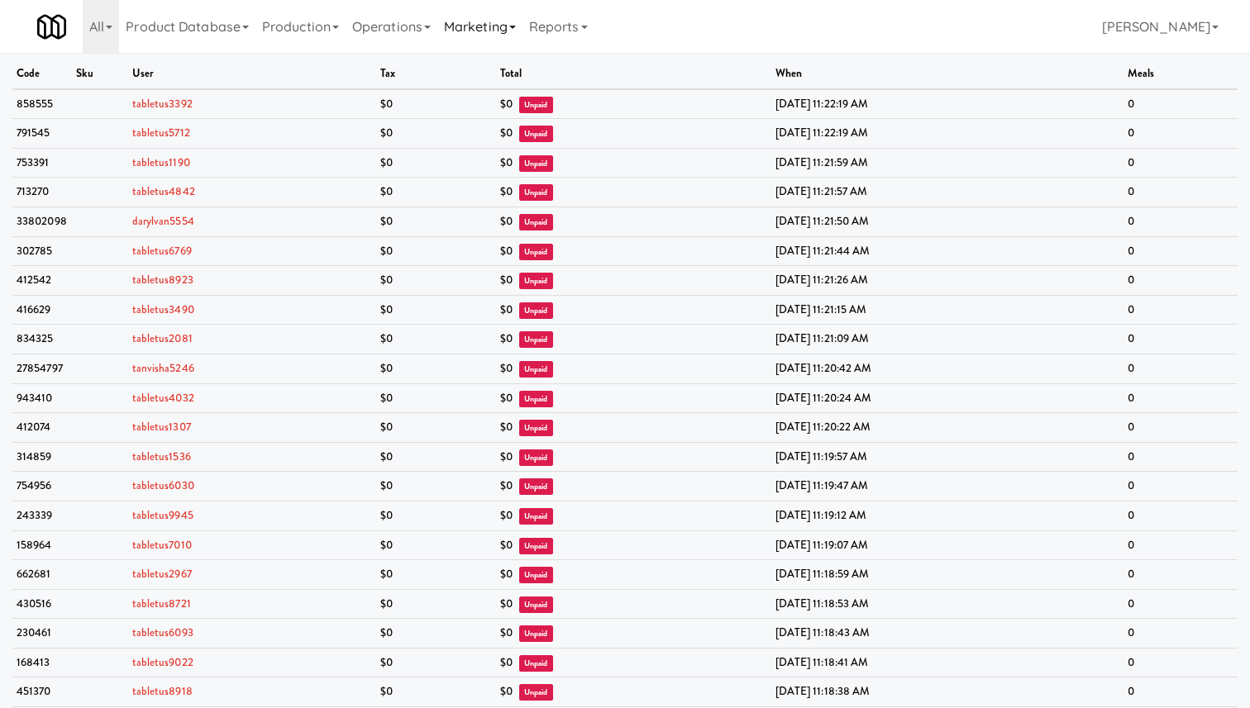
scroll to position [6291, 0]
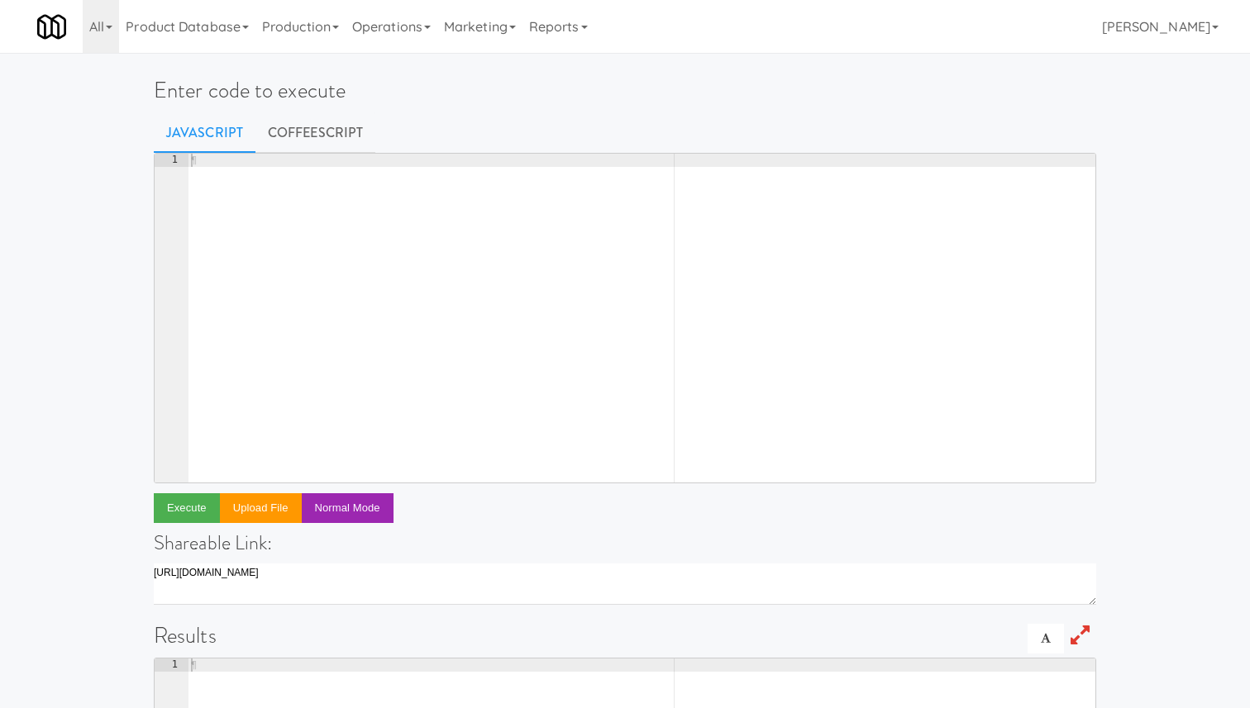
click at [766, 212] on div "¶" at bounding box center [642, 331] width 908 height 355
click at [500, 201] on div "¶" at bounding box center [642, 331] width 908 height 355
click at [642, 243] on div "¶" at bounding box center [642, 331] width 908 height 355
type textarea "return db.fridge_open.find({"
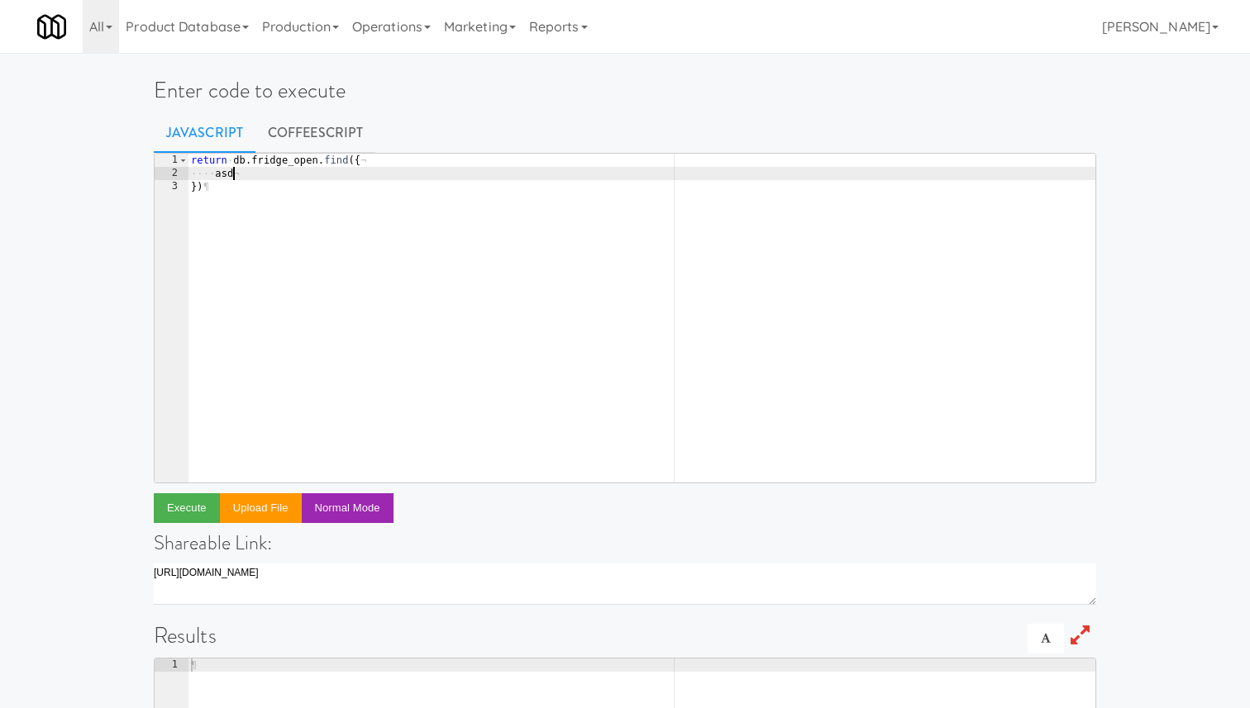
type textarea "a"
paste textarea "783959066"
click at [181, 517] on button "Execute" at bounding box center [187, 509] width 66 height 30
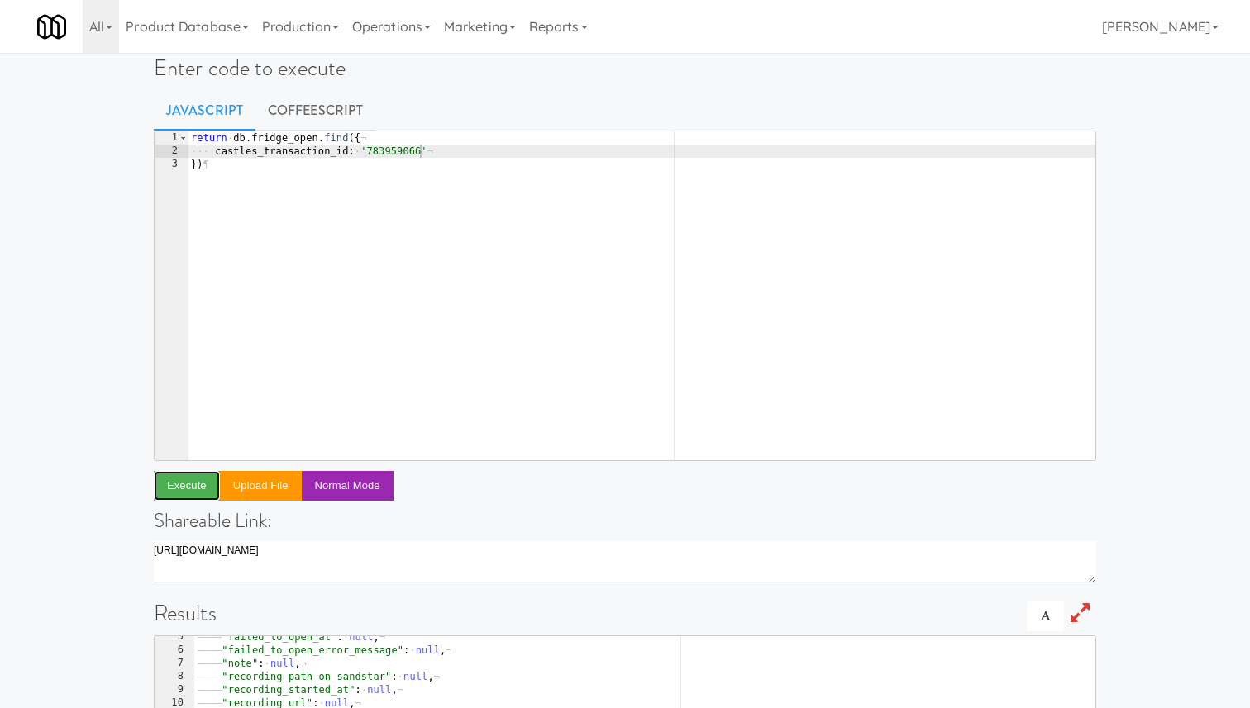
scroll to position [0, 0]
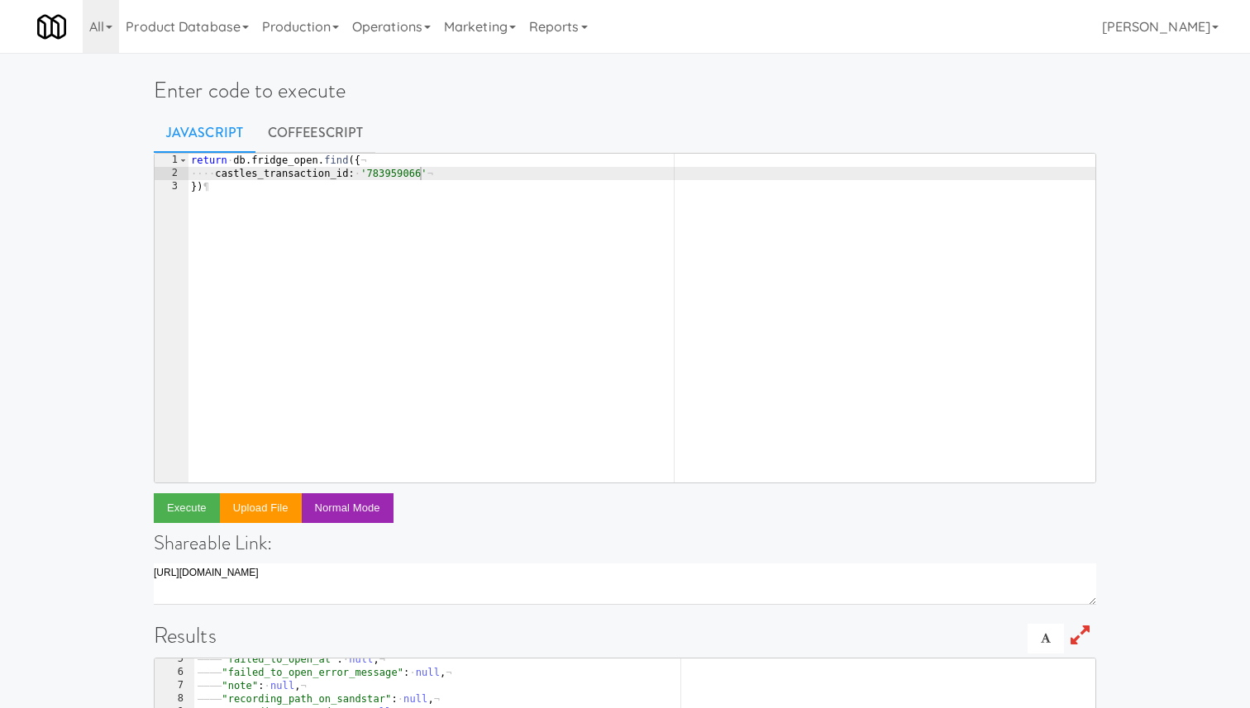
type textarea "return db.fridge_open.find({"
click at [460, 167] on div "return · db . fridge_open . find ({ ¬ ···· castles_transaction_id : · '78395906…" at bounding box center [642, 331] width 908 height 355
type textarea "where:{"
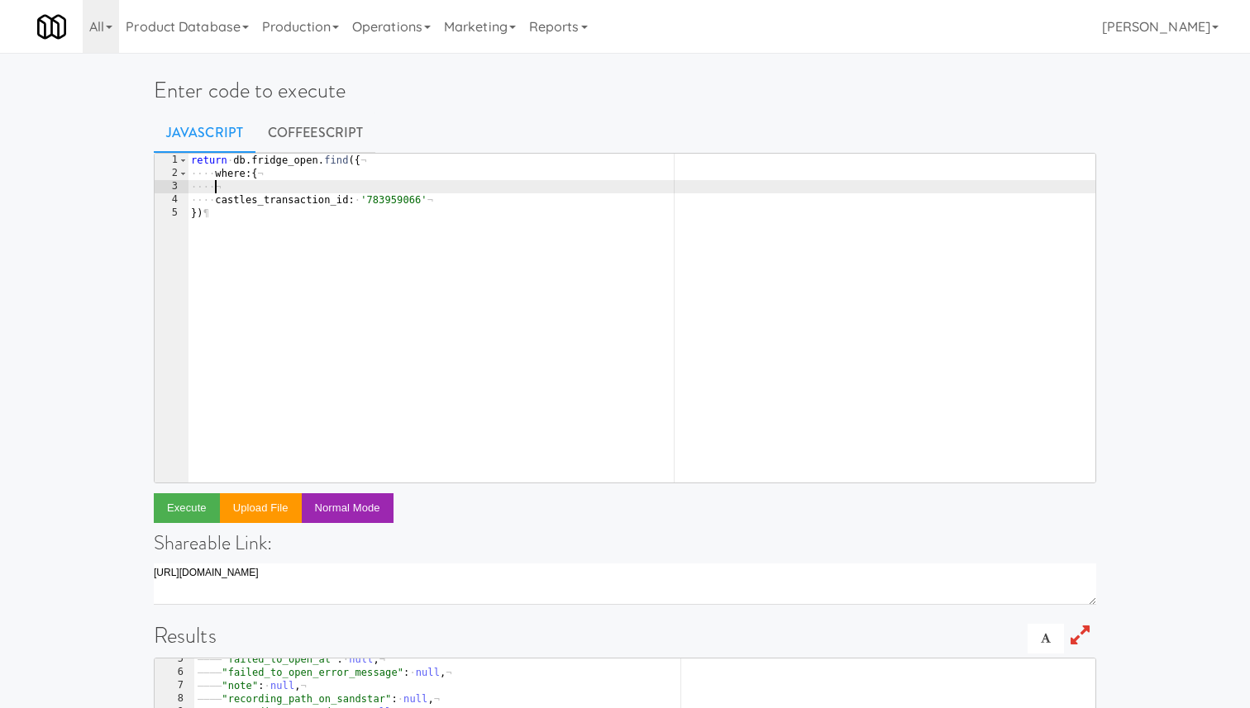
scroll to position [0, 2]
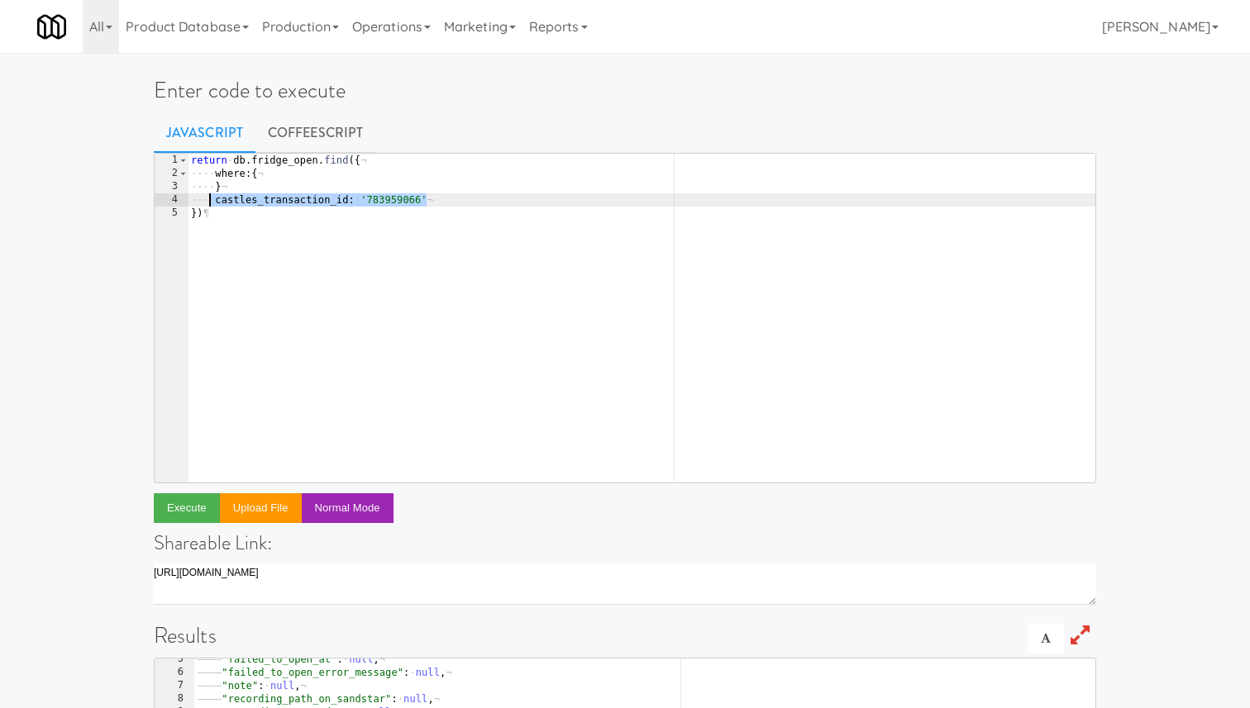
drag, startPoint x: 443, startPoint y: 205, endPoint x: 212, endPoint y: 200, distance: 230.7
click at [212, 200] on div "return · db . fridge_open . find ({ ¬ ···· where : { ¬ ···· } ¬ ···· castles_tr…" at bounding box center [642, 331] width 908 height 355
type textarea "castles_transaction_id: '783959066'"
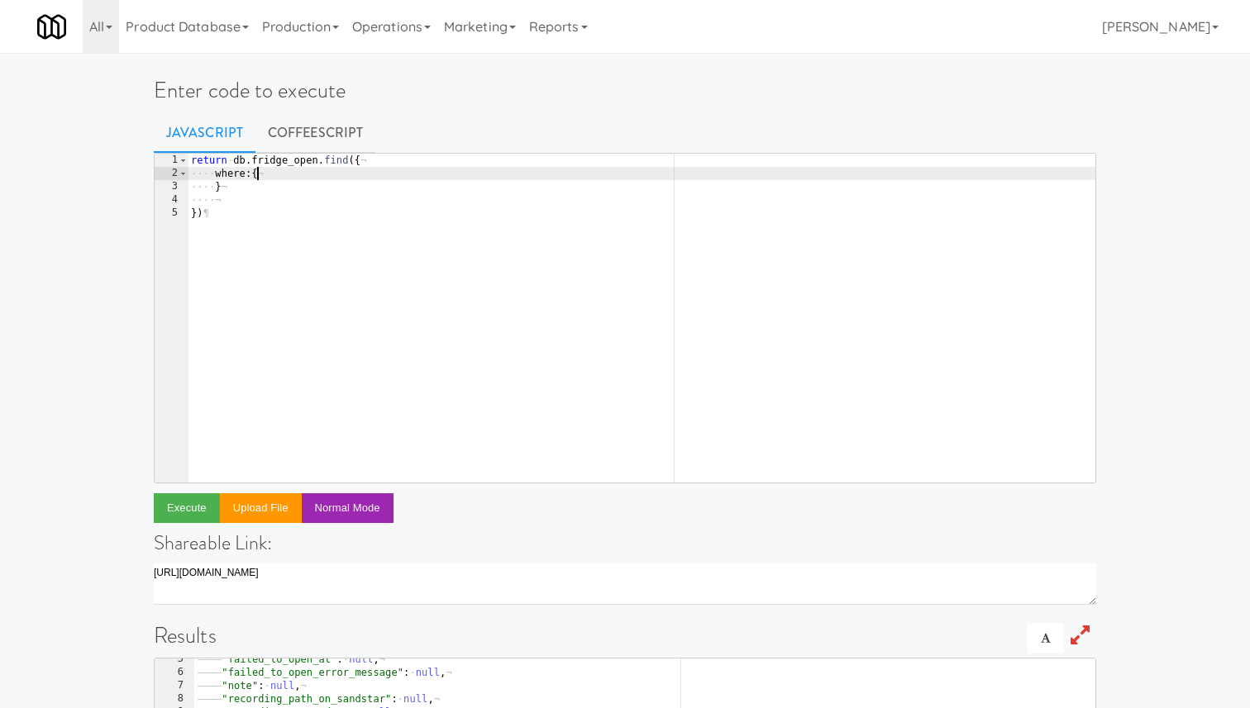
click at [306, 171] on div "return · db . fridge_open . find ({ ¬ ···· where : { ¬ ···· } ¬ ···· ¬ }) ¶" at bounding box center [642, 331] width 908 height 355
type textarea "where:{"
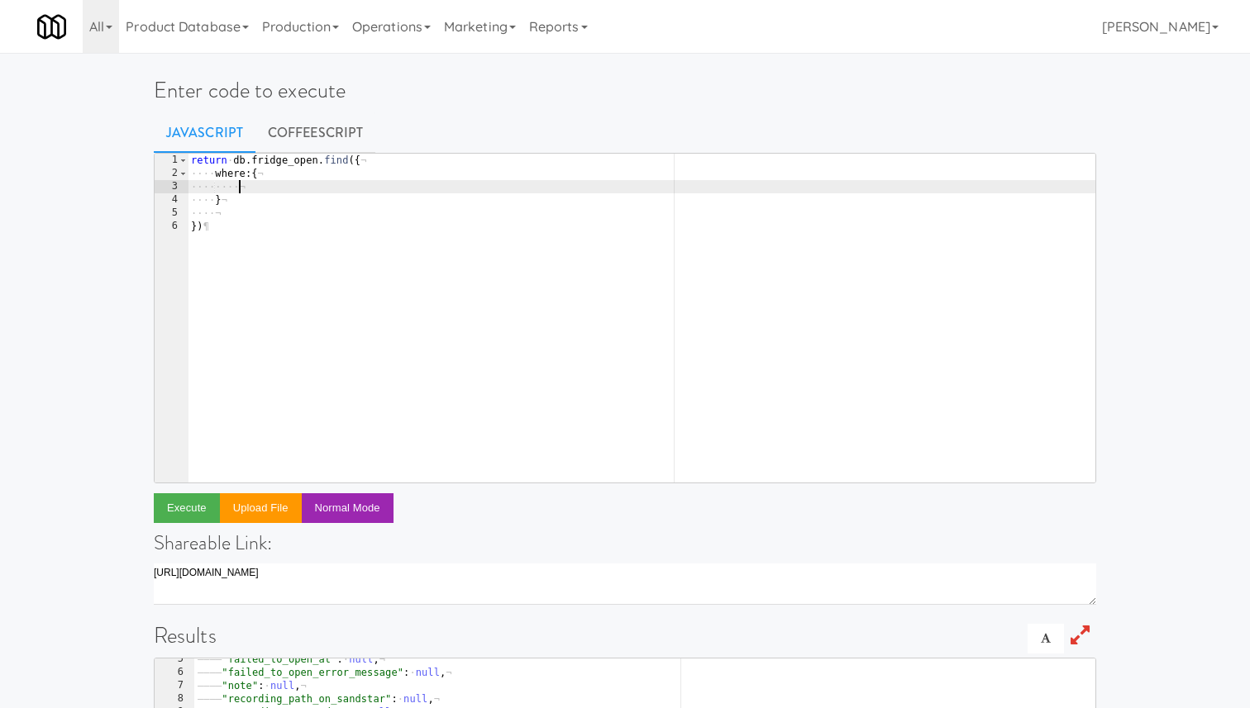
paste textarea "castles_transaction_id: '783959066'"
type textarea "castles_transaction_id: '783959066'"
click at [262, 214] on div "return · db . fridge_open . find ({ ¬ ···· where : { ¬ ···· ···· castles_transa…" at bounding box center [642, 331] width 908 height 355
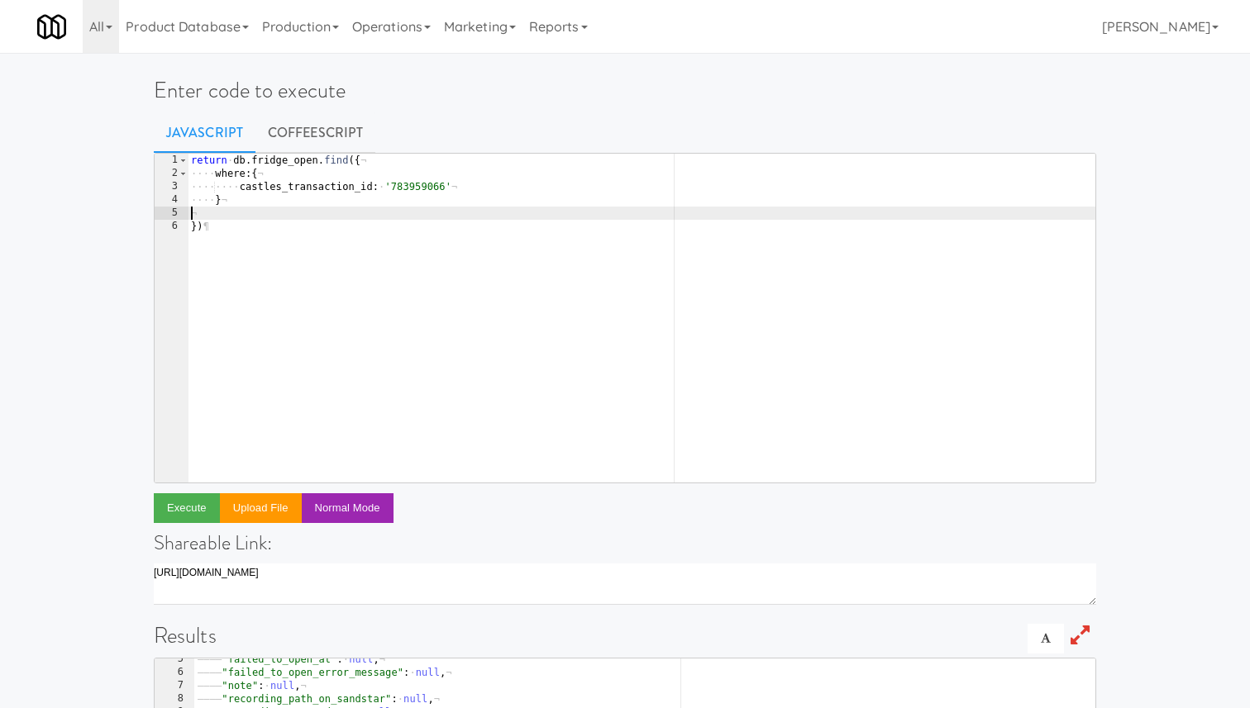
scroll to position [0, 0]
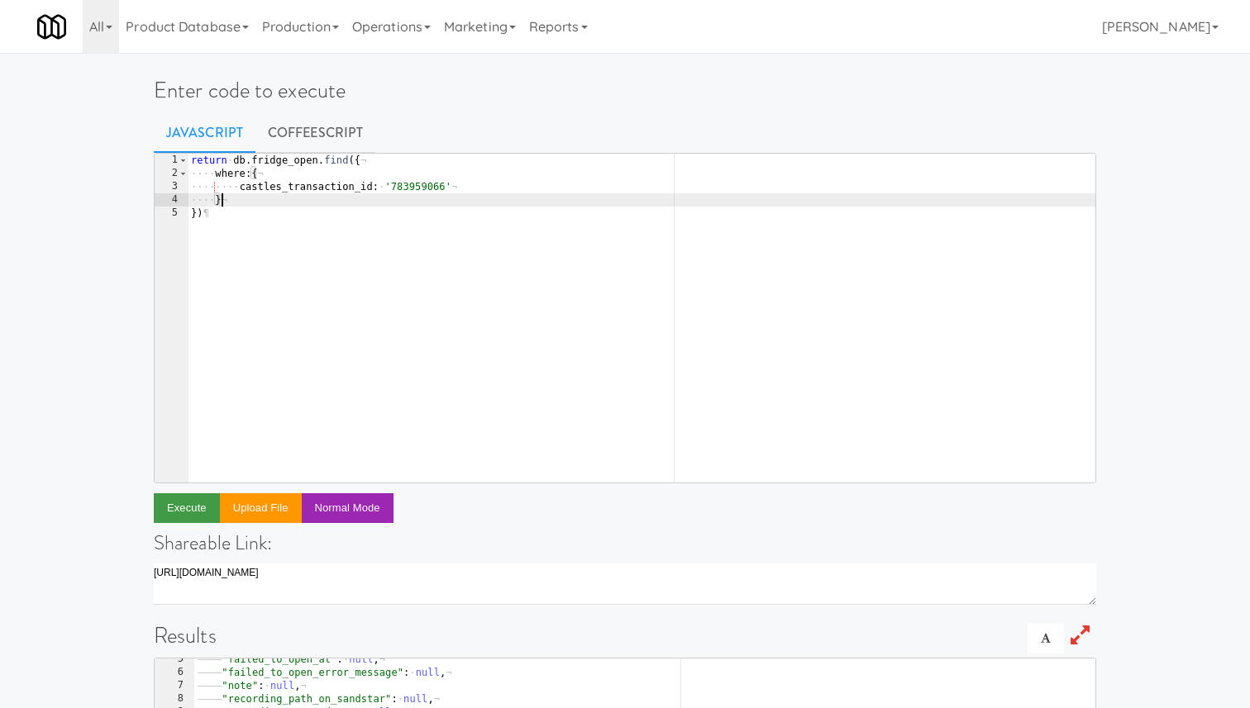
type textarea "}"
click at [177, 515] on button "Execute" at bounding box center [187, 509] width 66 height 30
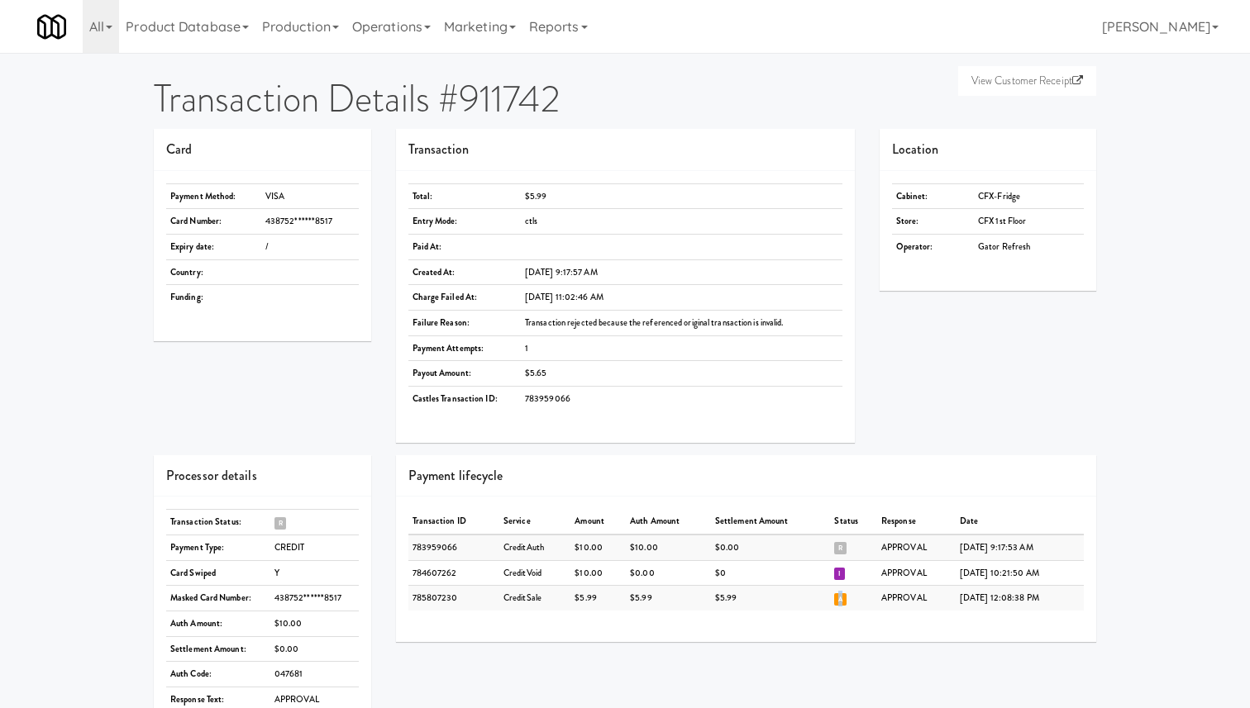
drag, startPoint x: 824, startPoint y: 599, endPoint x: 814, endPoint y: 599, distance: 9.9
click at [830, 599] on td "A" at bounding box center [853, 598] width 47 height 25
click at [834, 601] on span "A" at bounding box center [840, 600] width 12 height 12
click at [834, 573] on span "I" at bounding box center [839, 574] width 11 height 12
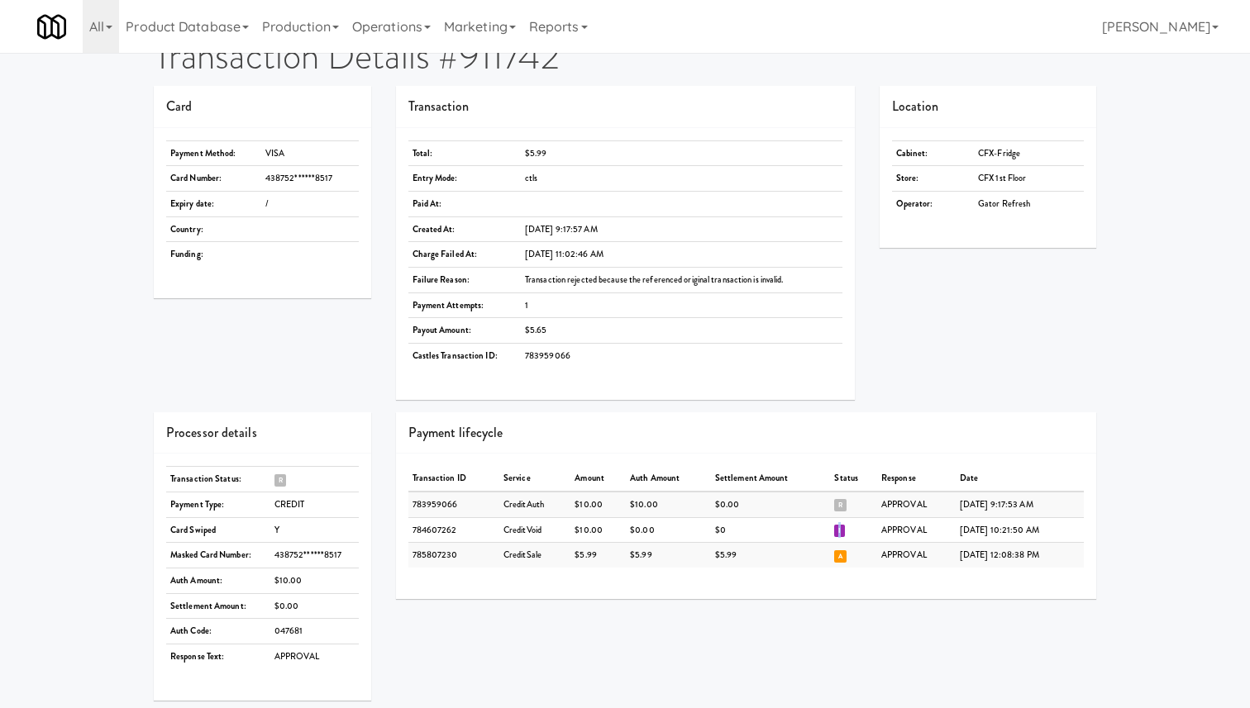
scroll to position [53, 0]
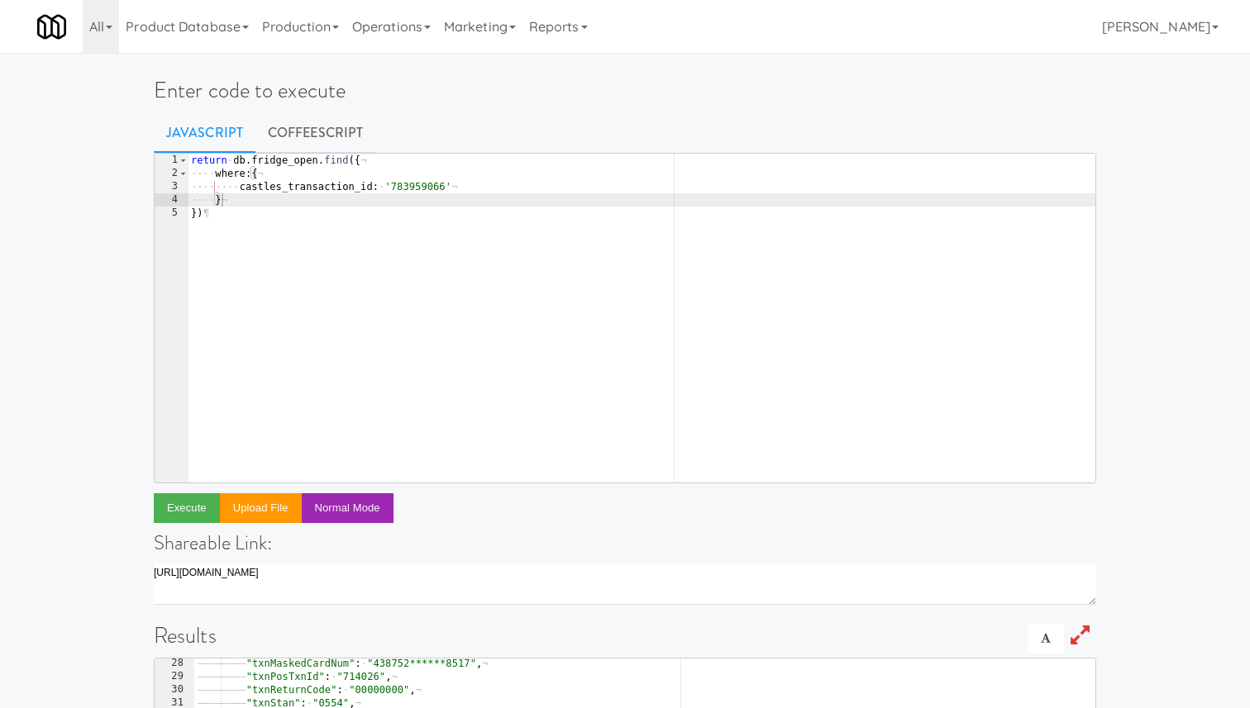
scroll to position [359, 0]
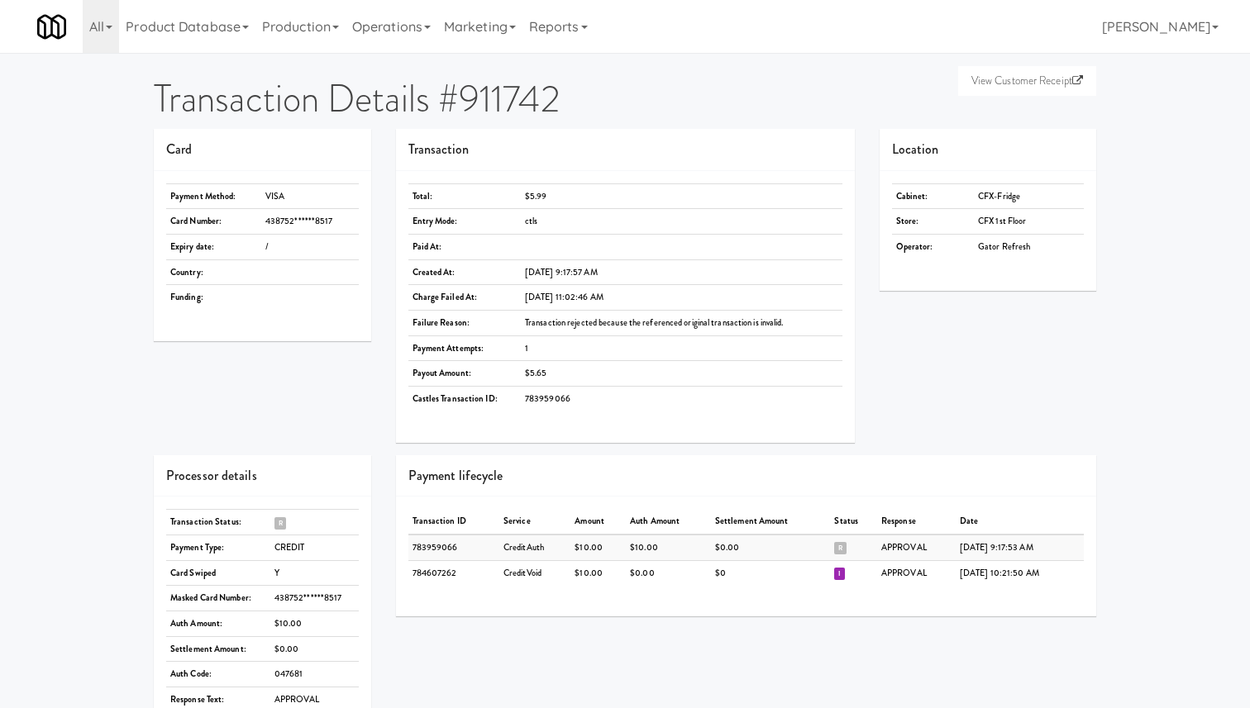
scroll to position [53, 0]
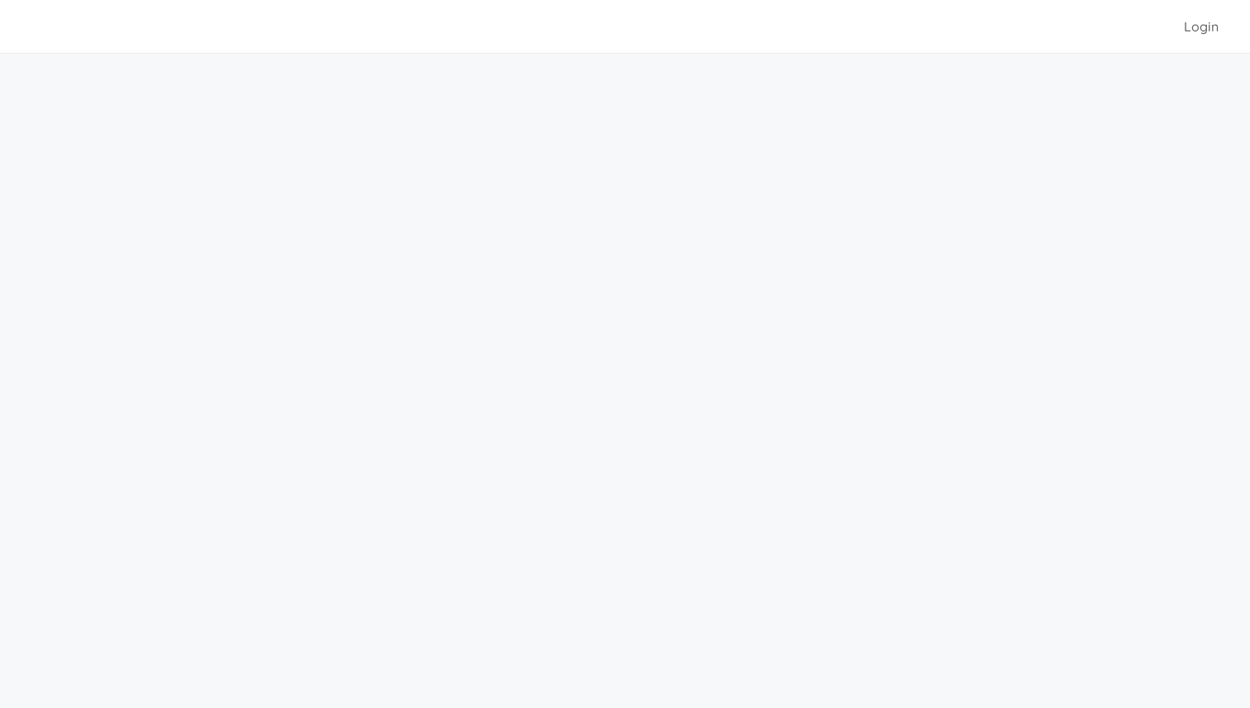
scroll to position [53, 0]
